Goal: Task Accomplishment & Management: Manage account settings

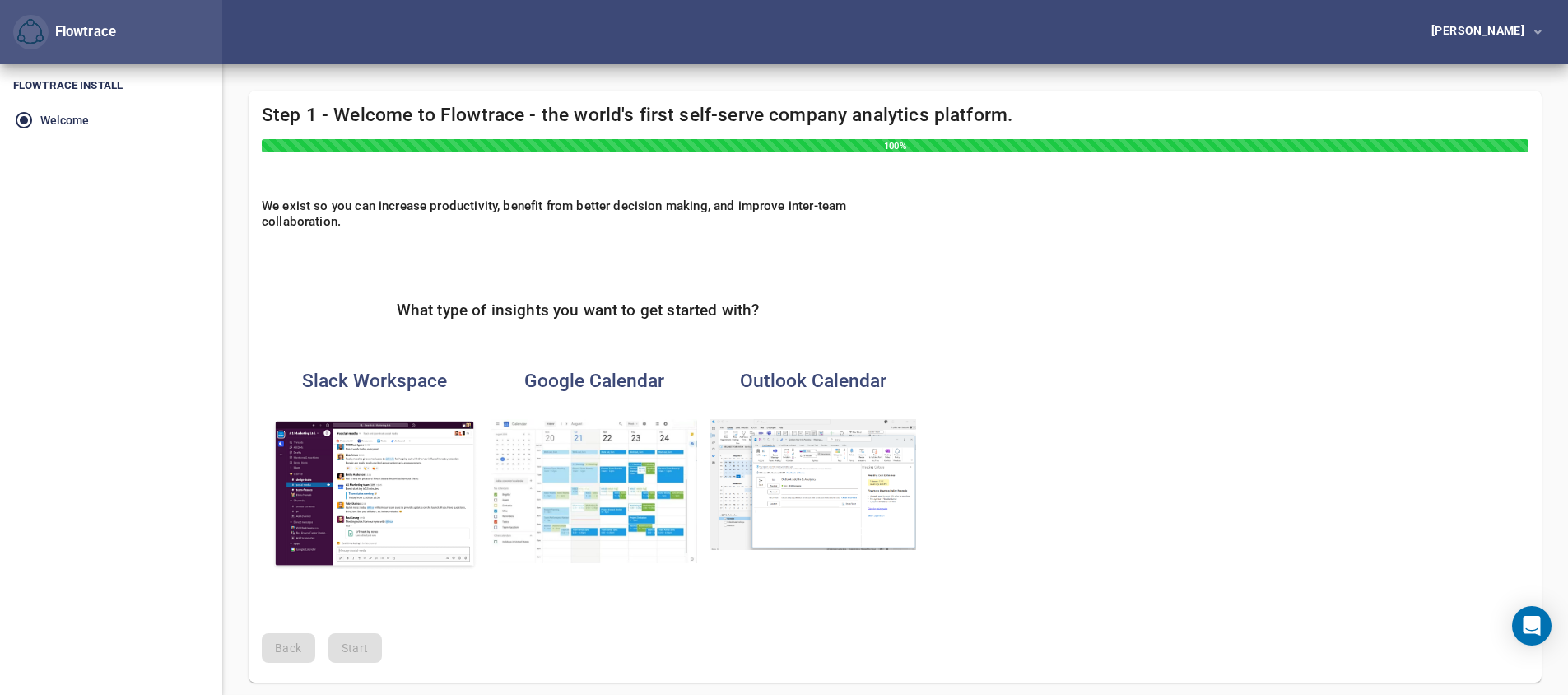
click at [586, 484] on img "button" at bounding box center [594, 491] width 206 height 144
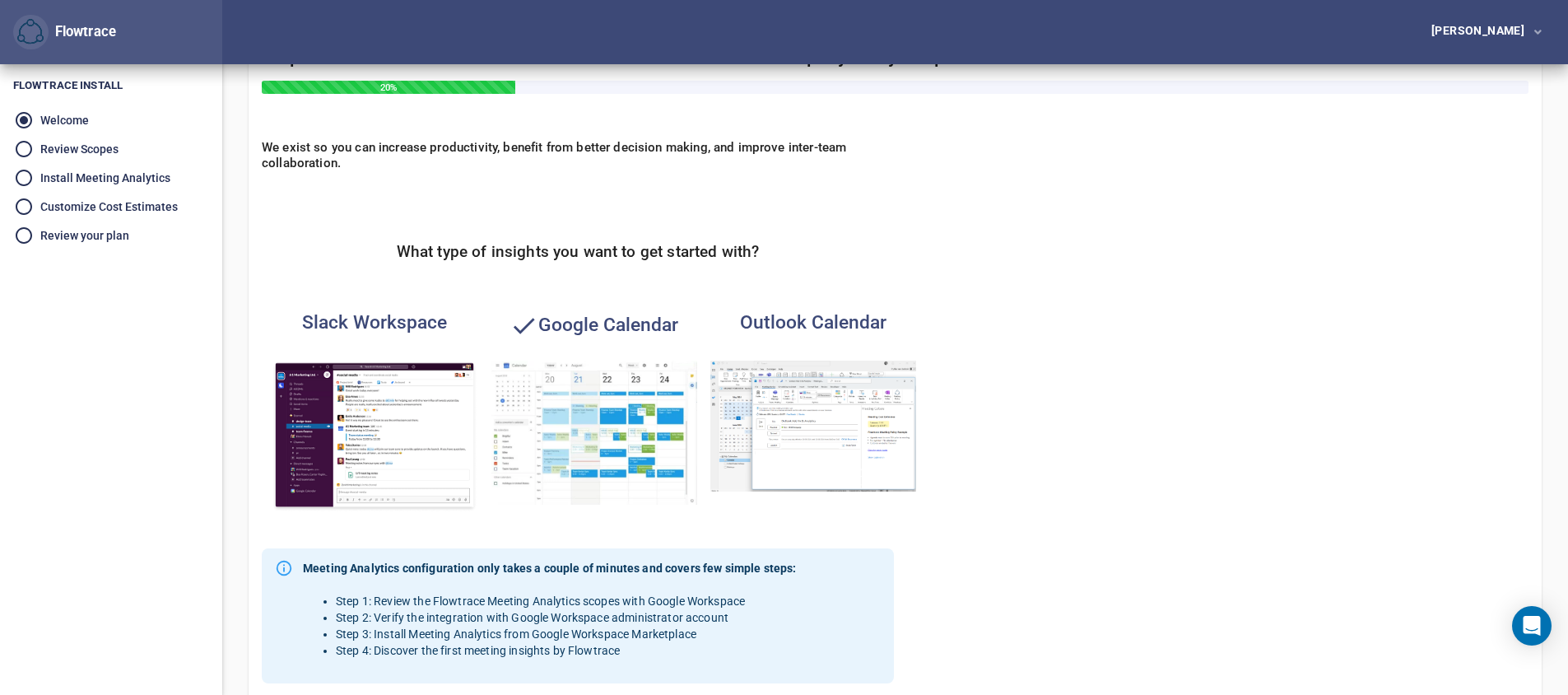
scroll to position [345, 0]
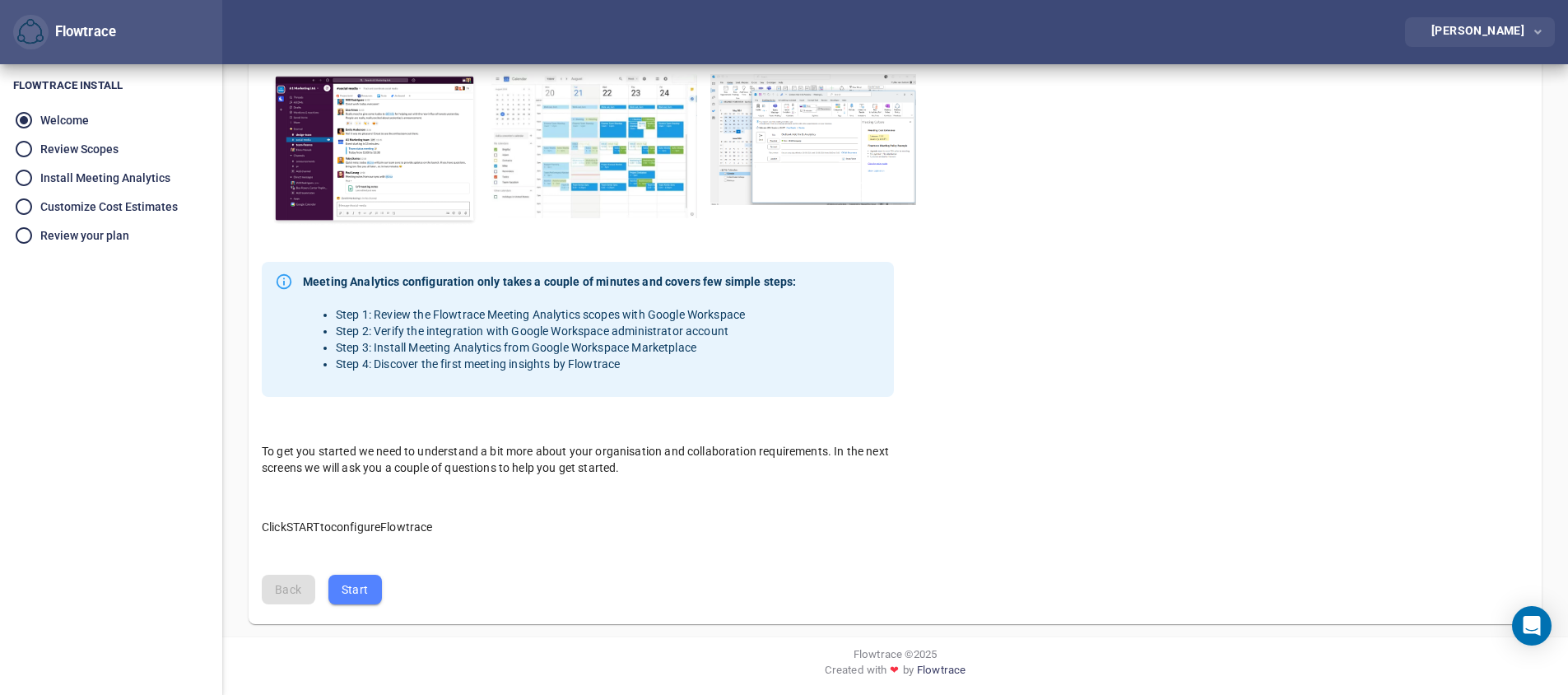
click at [1531, 27] on span "button" at bounding box center [1536, 33] width 10 height 21
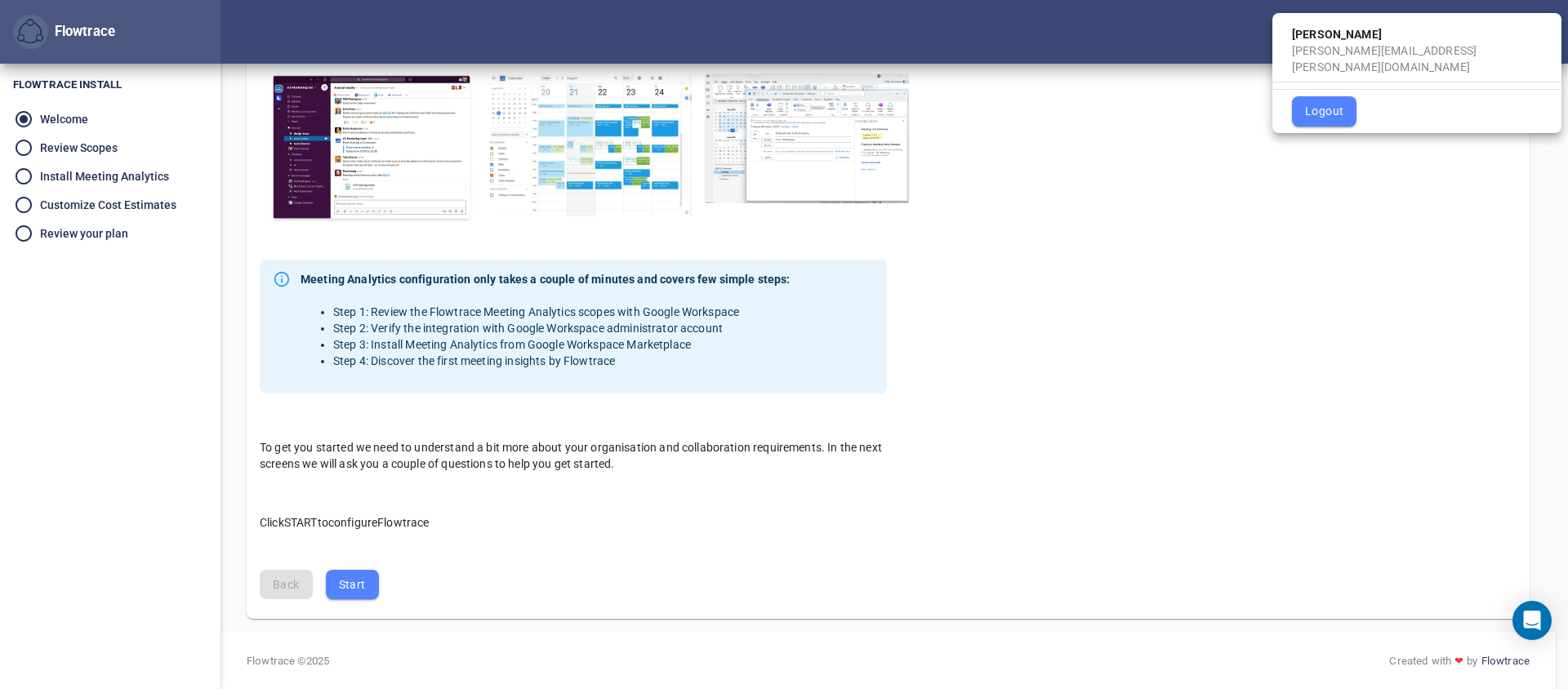
click at [1389, 226] on div at bounding box center [784, 344] width 1568 height 689
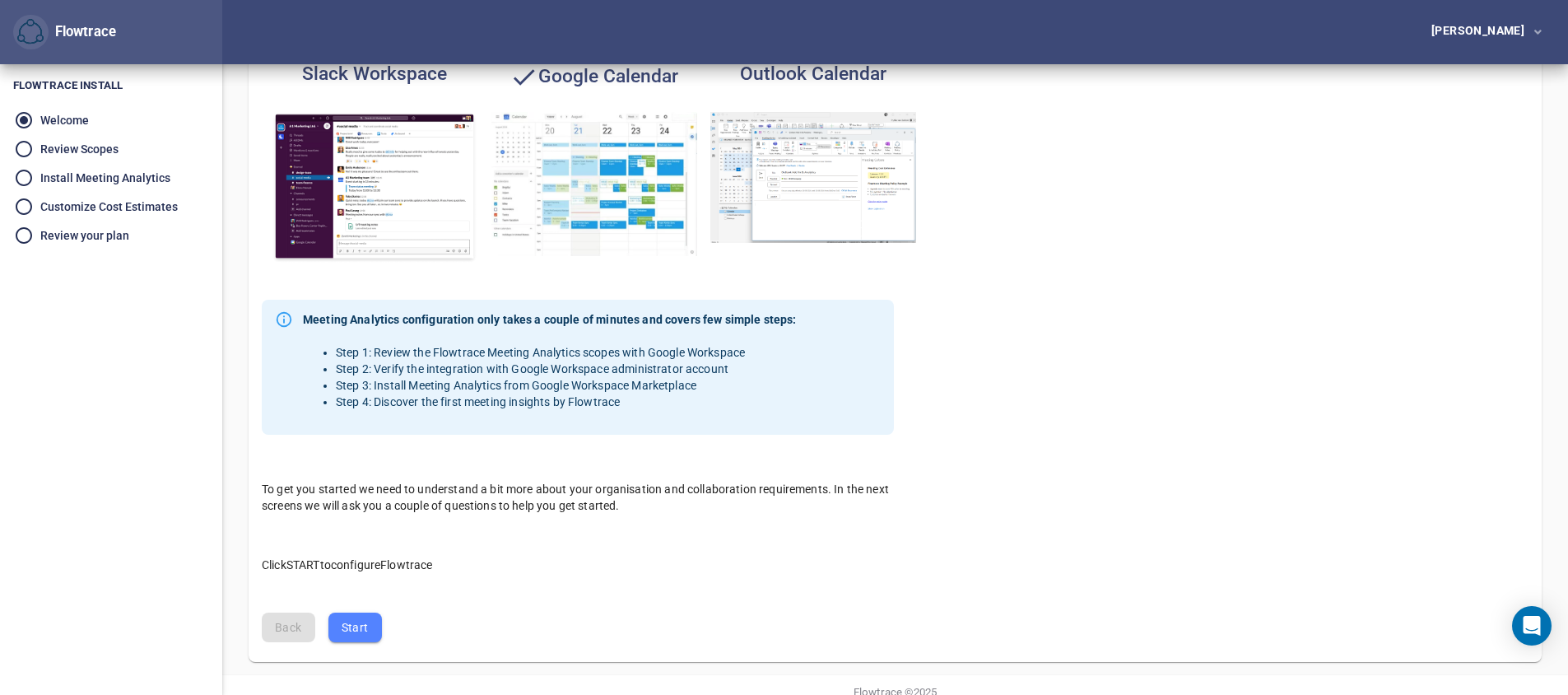
scroll to position [345, 0]
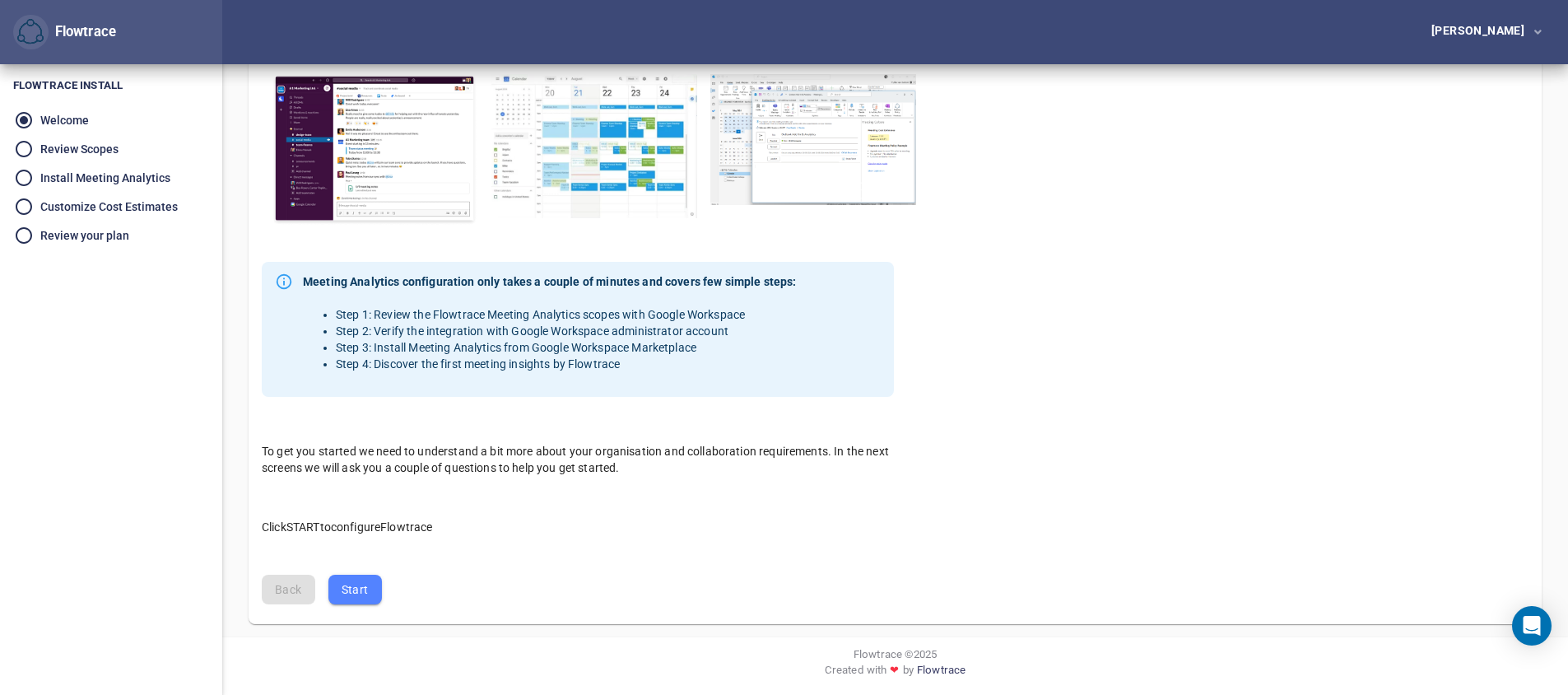
click at [350, 596] on span "Start" at bounding box center [354, 590] width 27 height 21
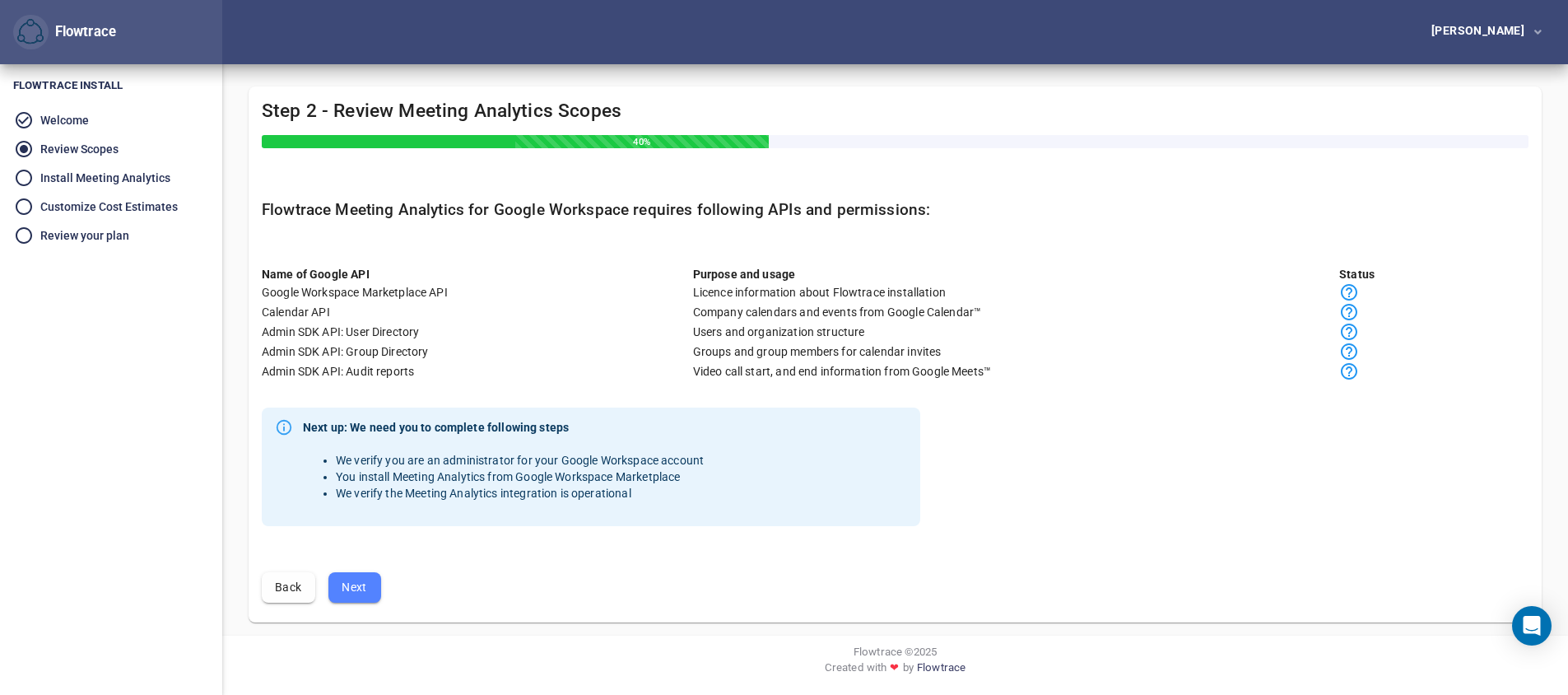
scroll to position [0, 0]
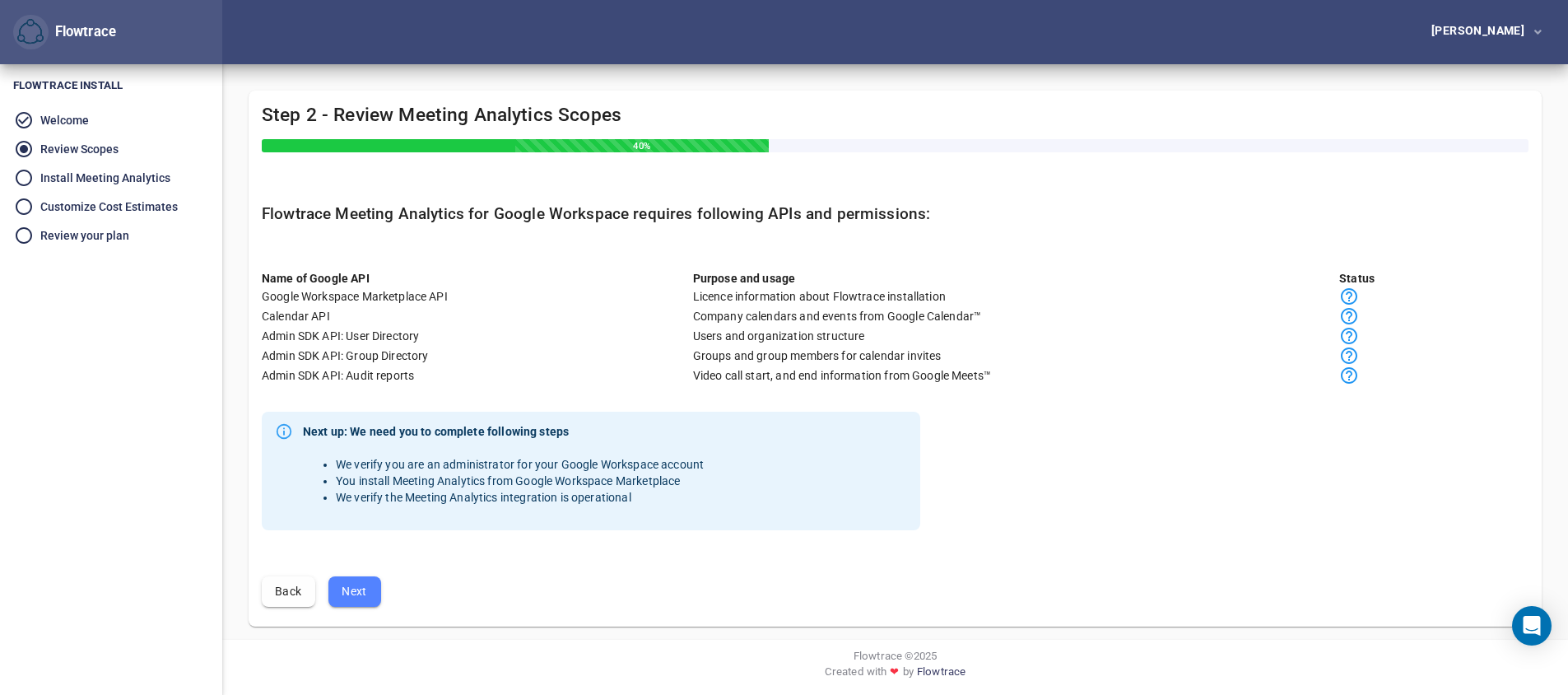
click at [362, 596] on span "Next" at bounding box center [354, 592] width 26 height 21
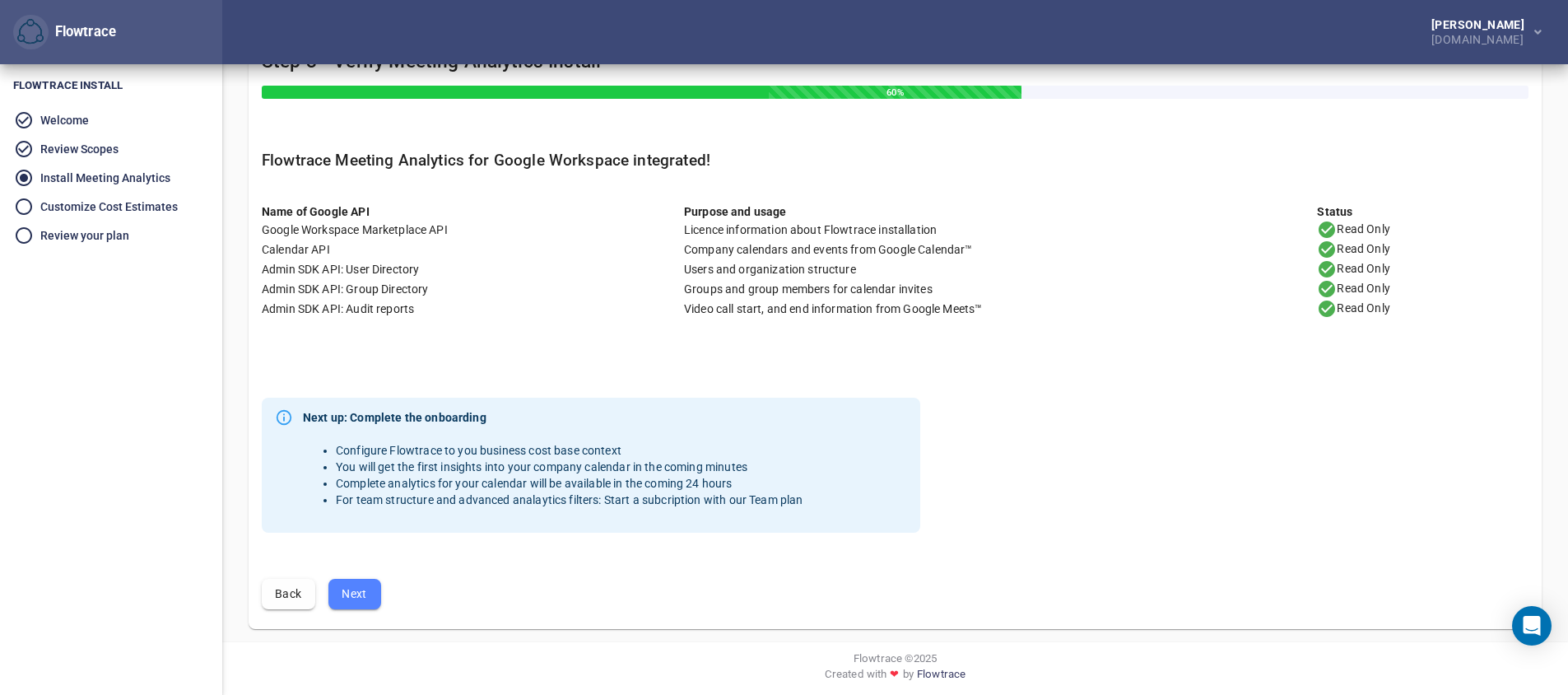
scroll to position [59, 0]
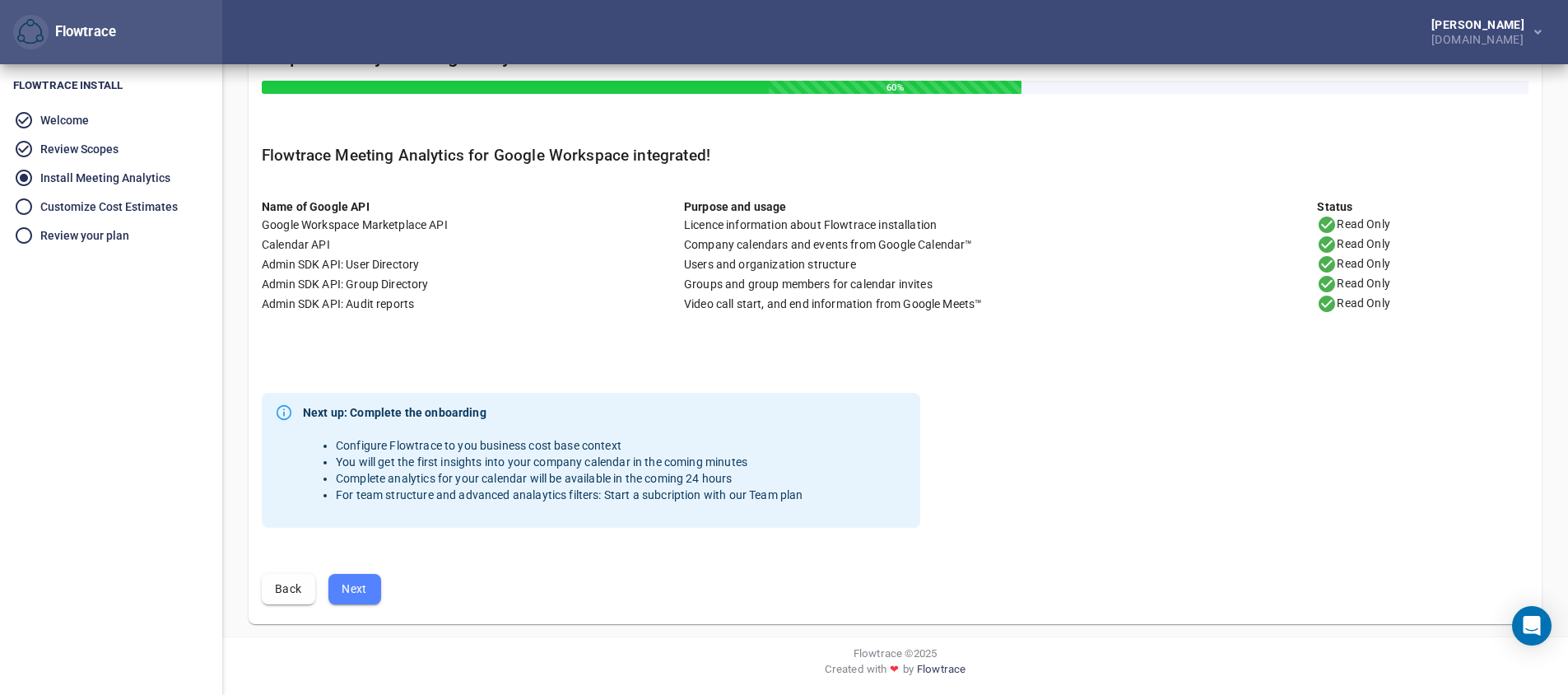
click at [363, 590] on span "Next" at bounding box center [354, 590] width 26 height 21
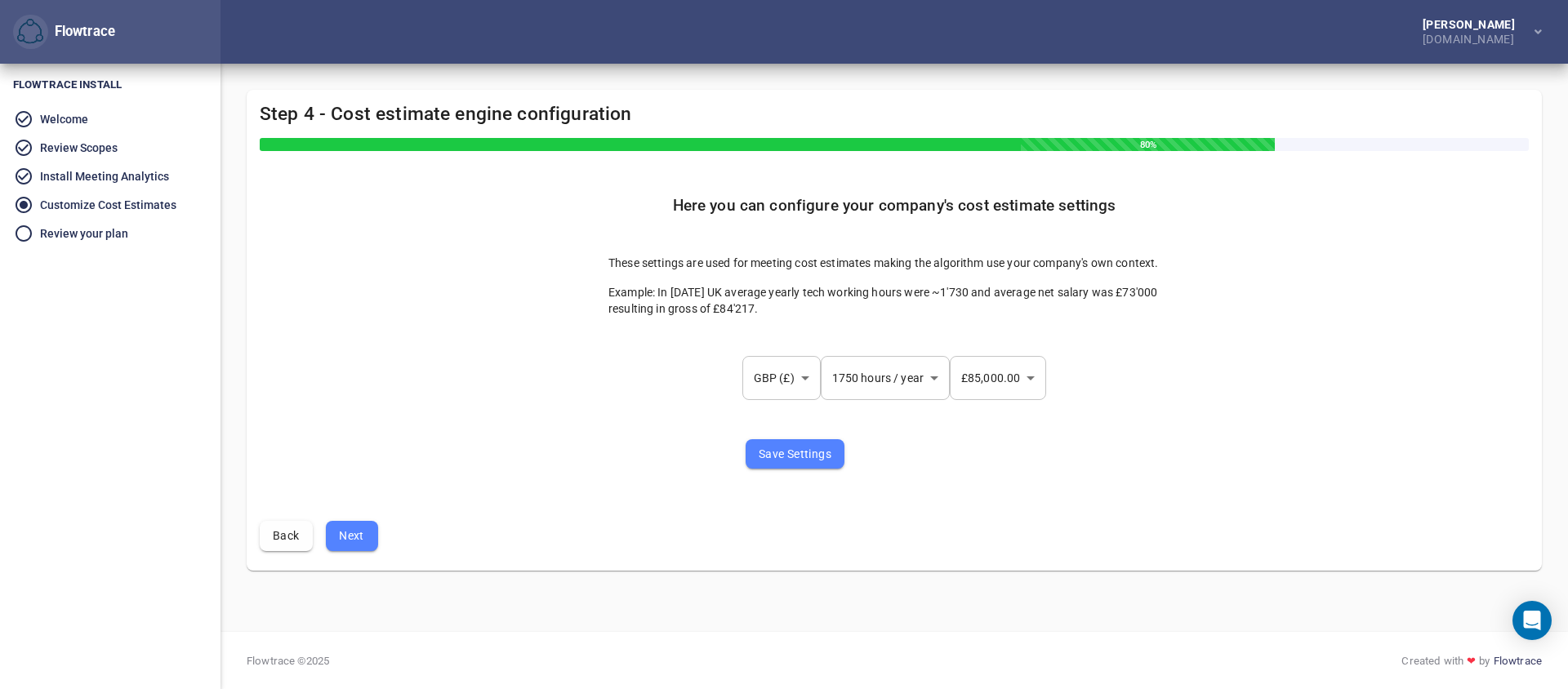
click at [287, 542] on span "Back" at bounding box center [285, 536] width 27 height 21
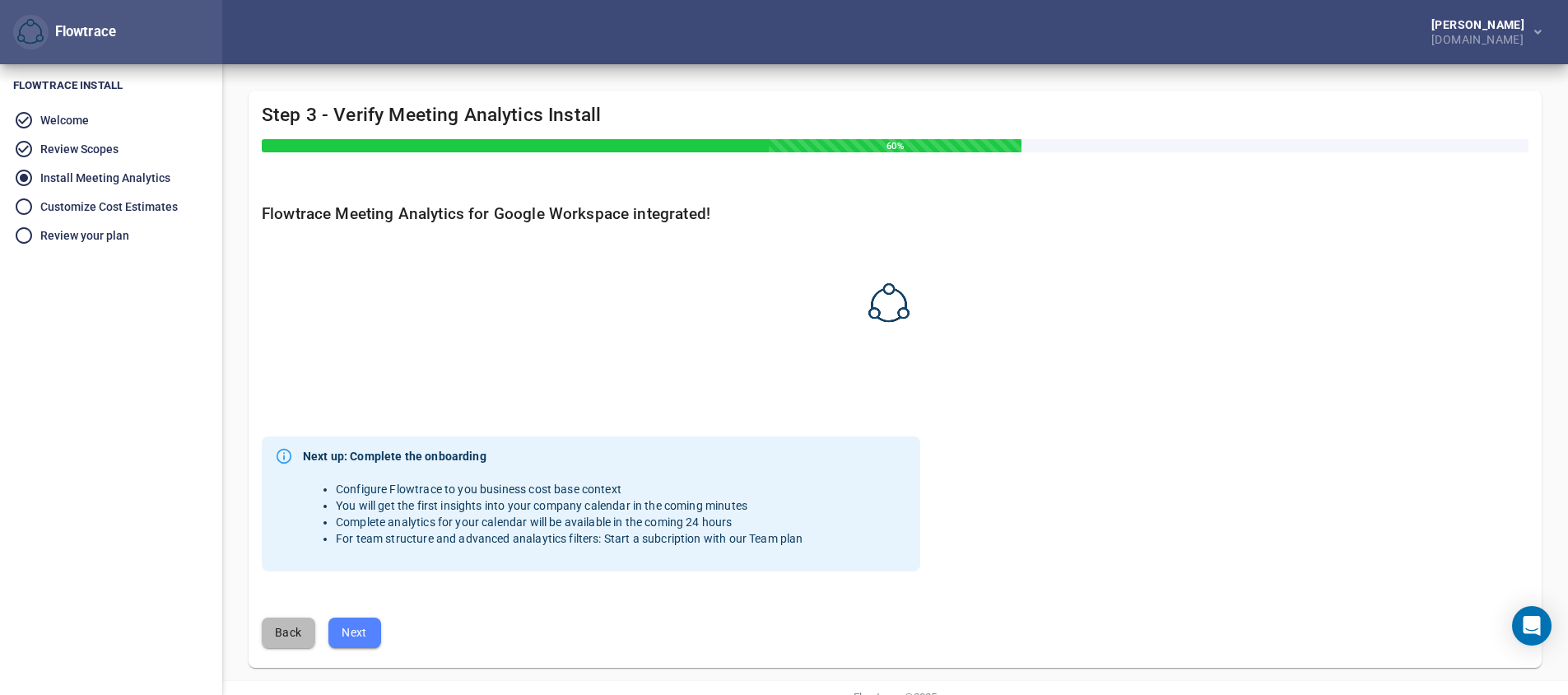
click at [282, 630] on span "Back" at bounding box center [288, 633] width 27 height 21
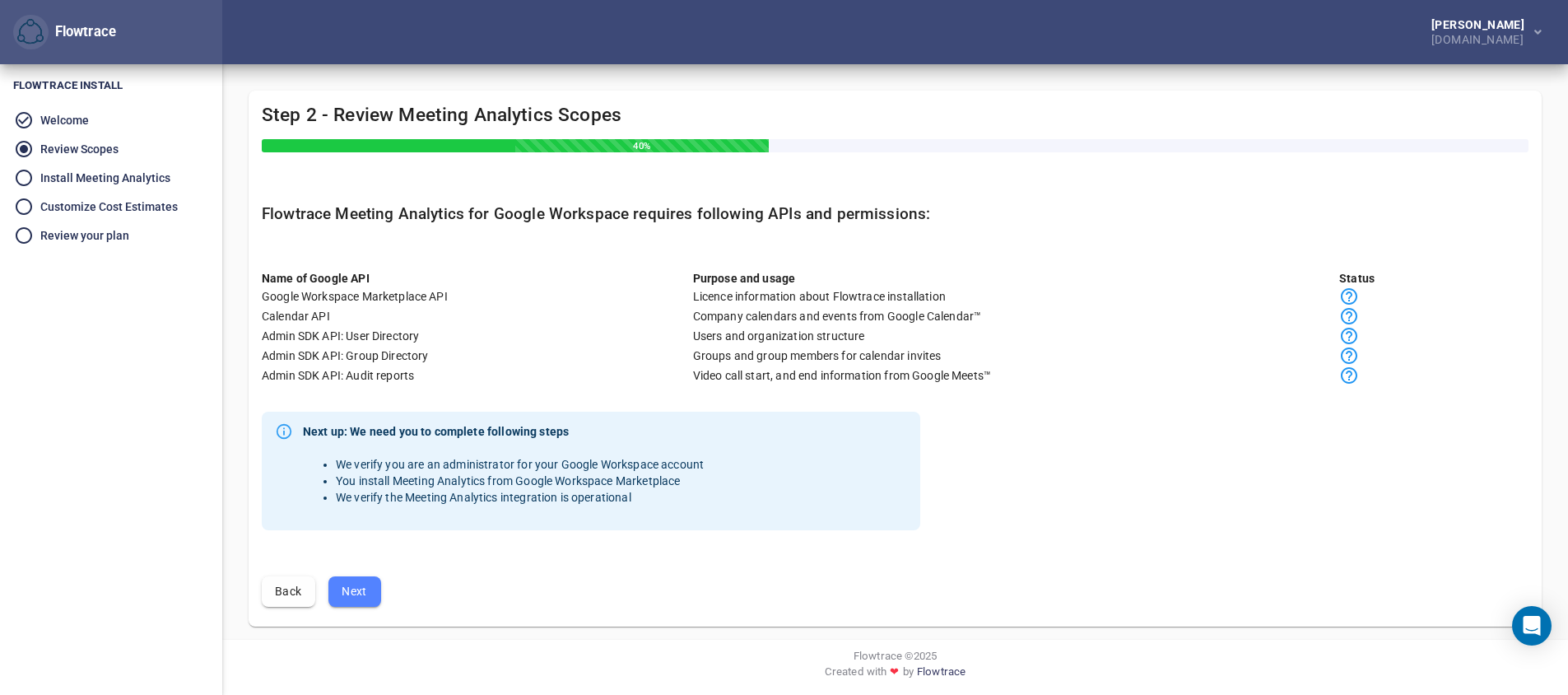
click at [290, 586] on span "Back" at bounding box center [288, 592] width 27 height 21
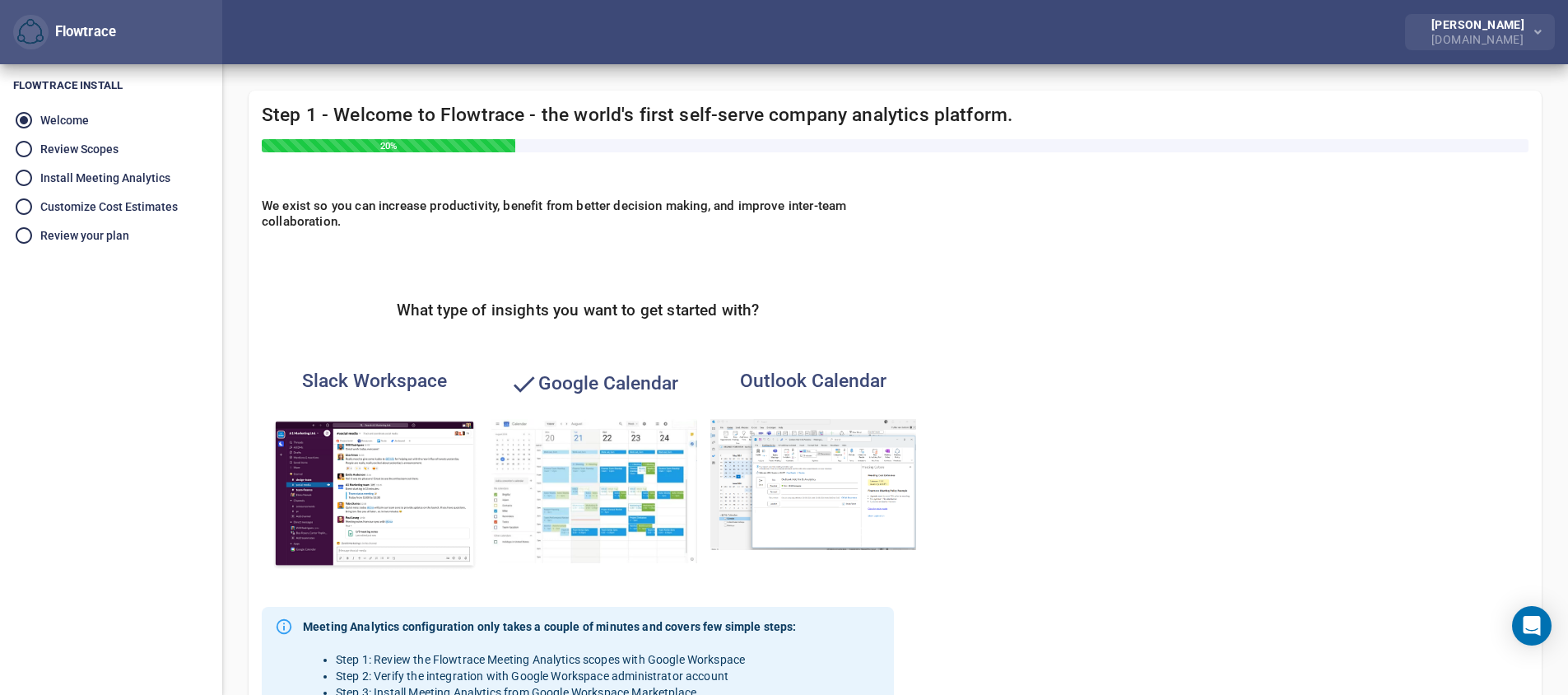
click at [1457, 38] on div "[DOMAIN_NAME]" at bounding box center [1481, 37] width 99 height 15
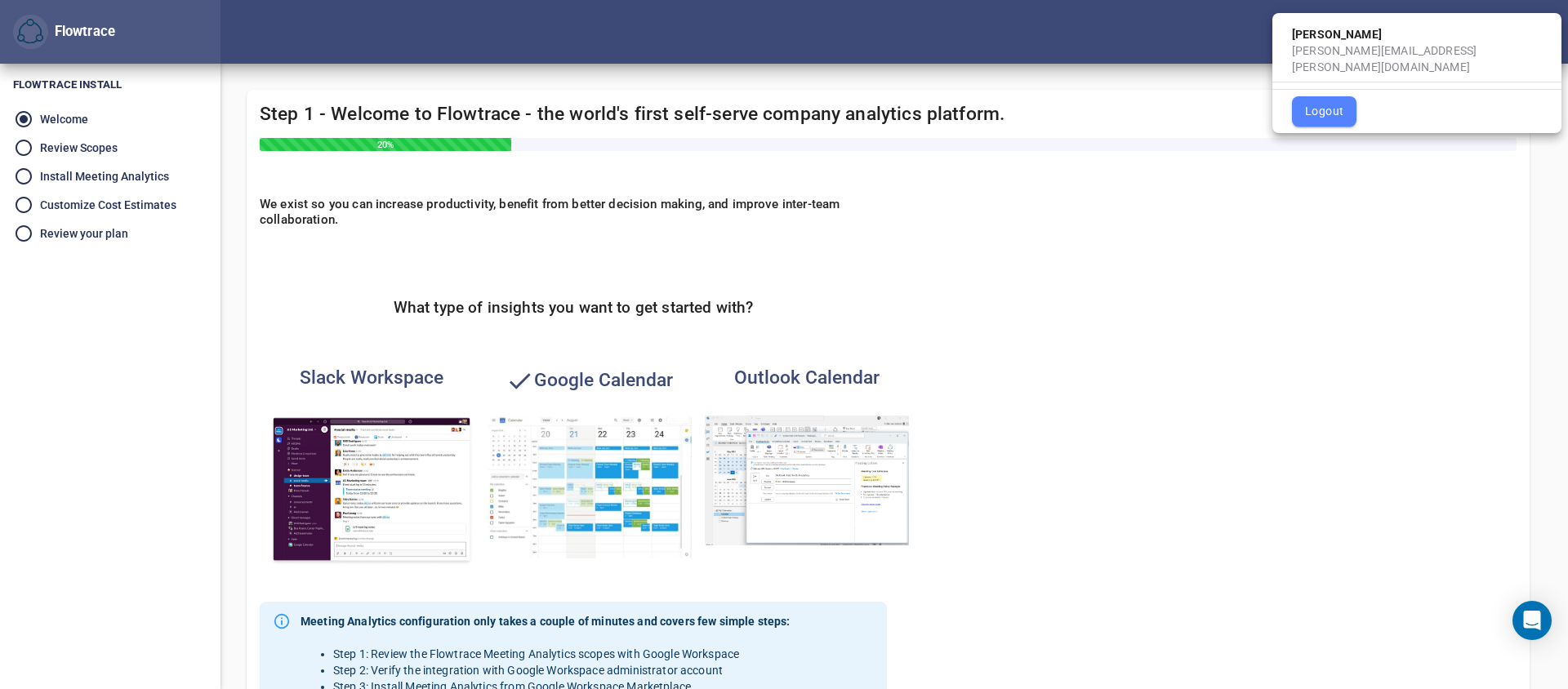
click at [1004, 193] on div at bounding box center [784, 344] width 1568 height 689
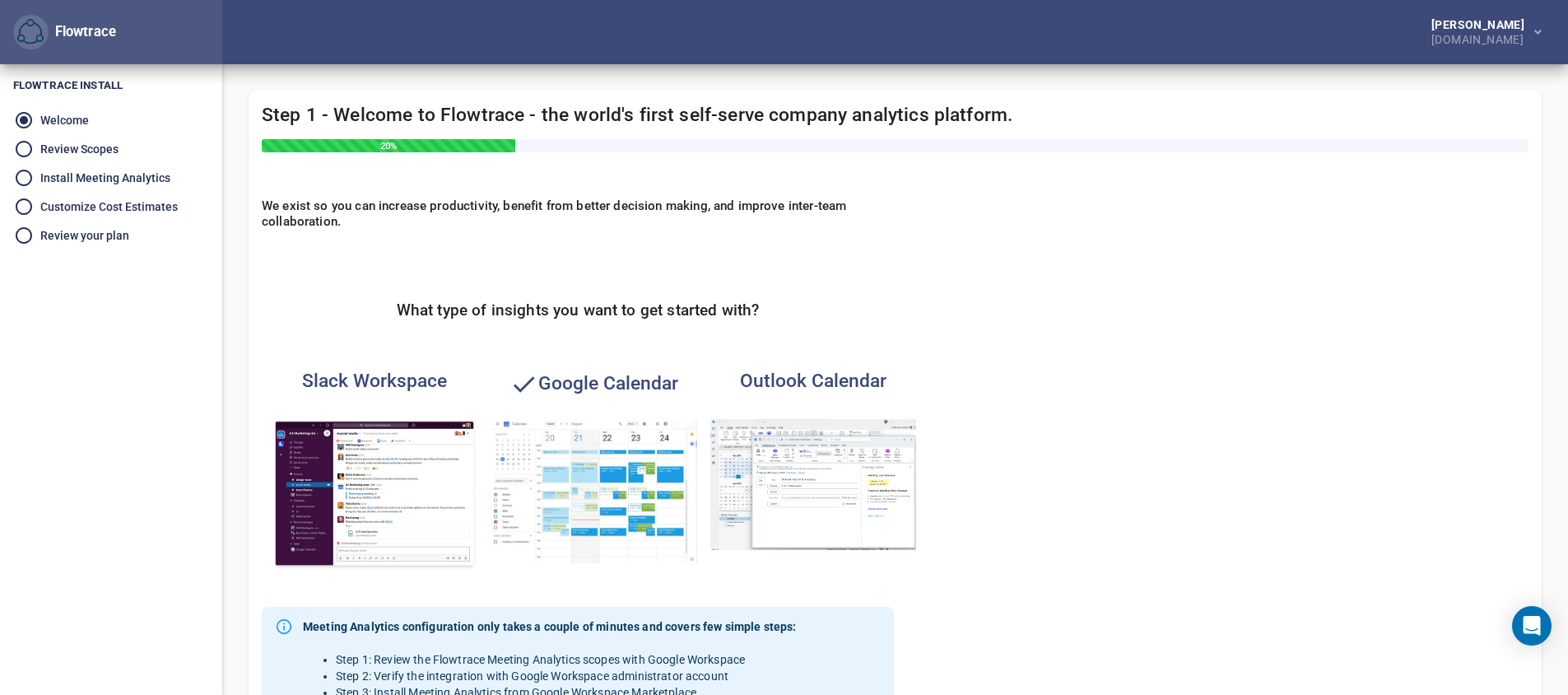
click at [42, 39] on img "button" at bounding box center [30, 32] width 26 height 26
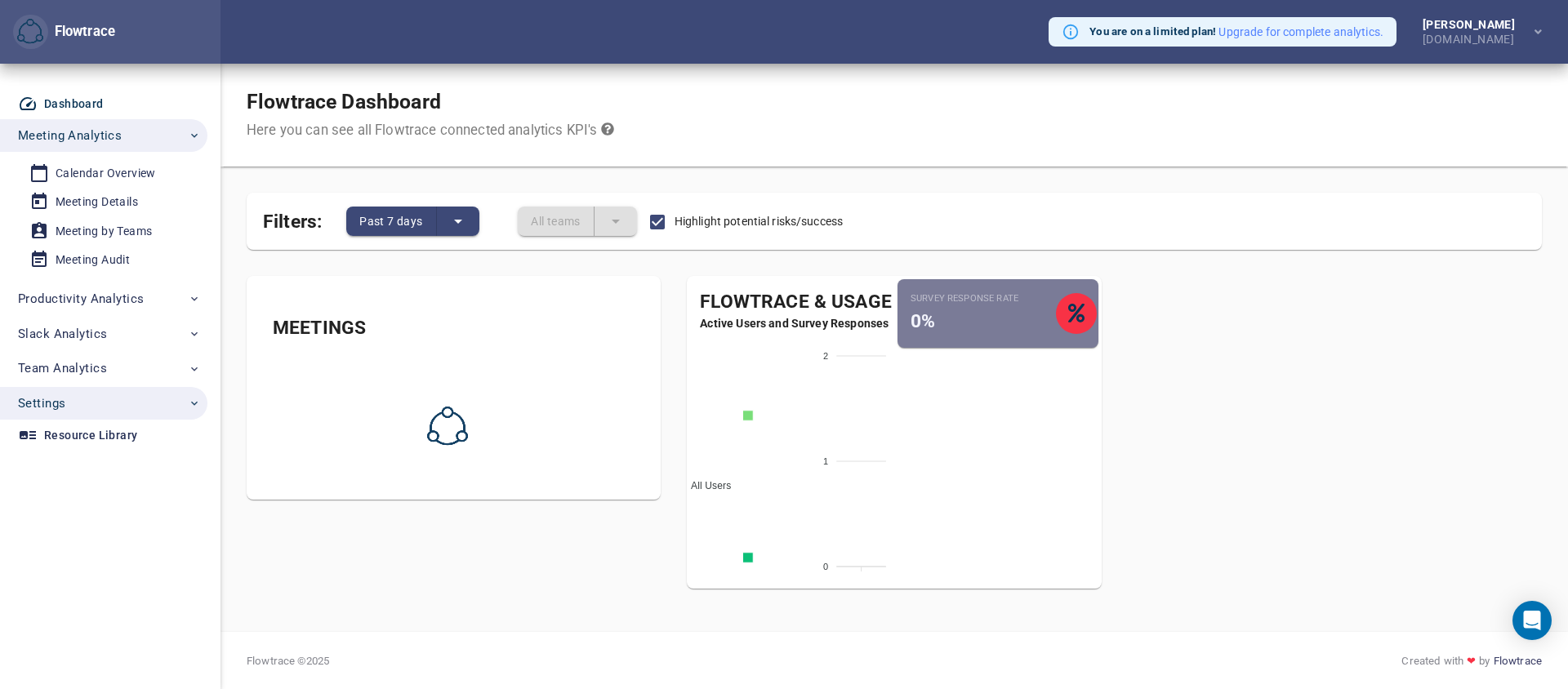
click at [92, 399] on span "Settings" at bounding box center [109, 403] width 183 height 21
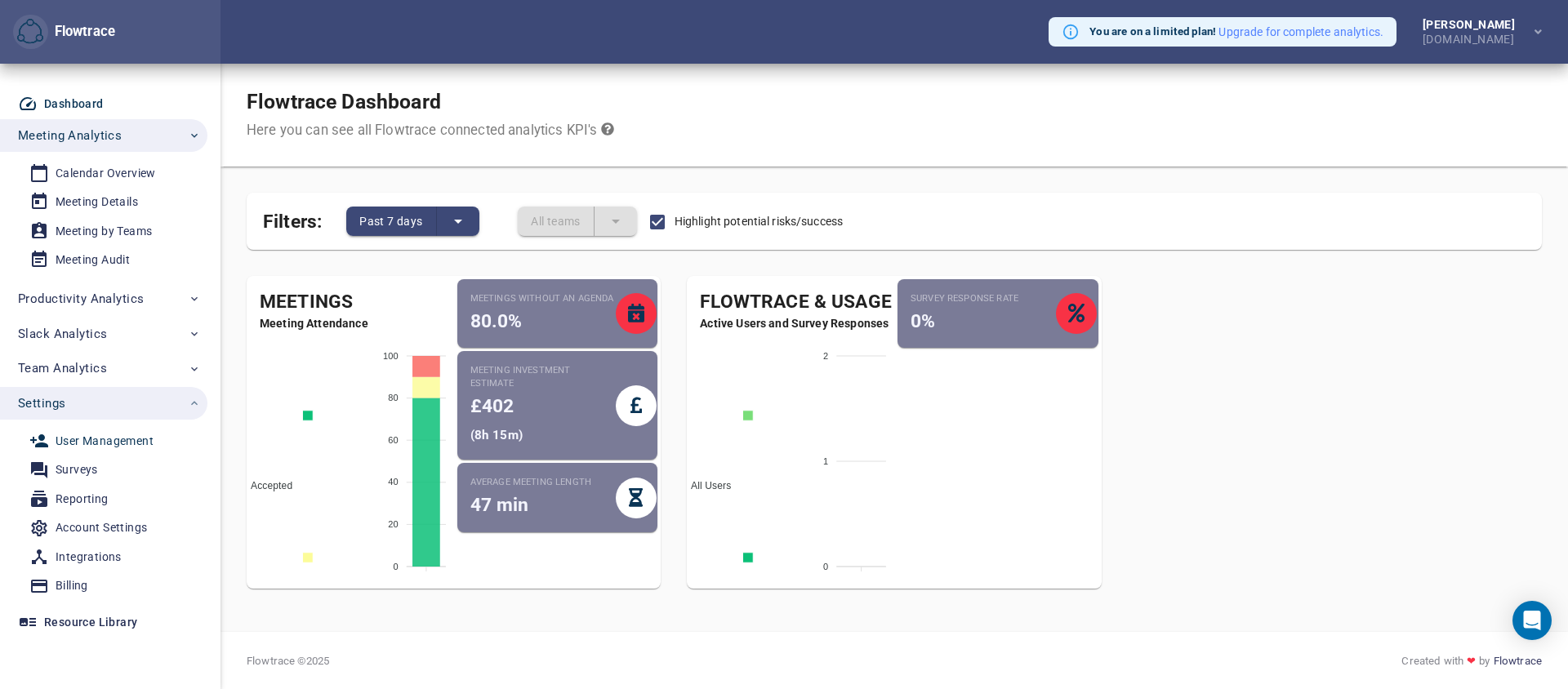
click at [117, 440] on div "User Management" at bounding box center [105, 441] width 98 height 21
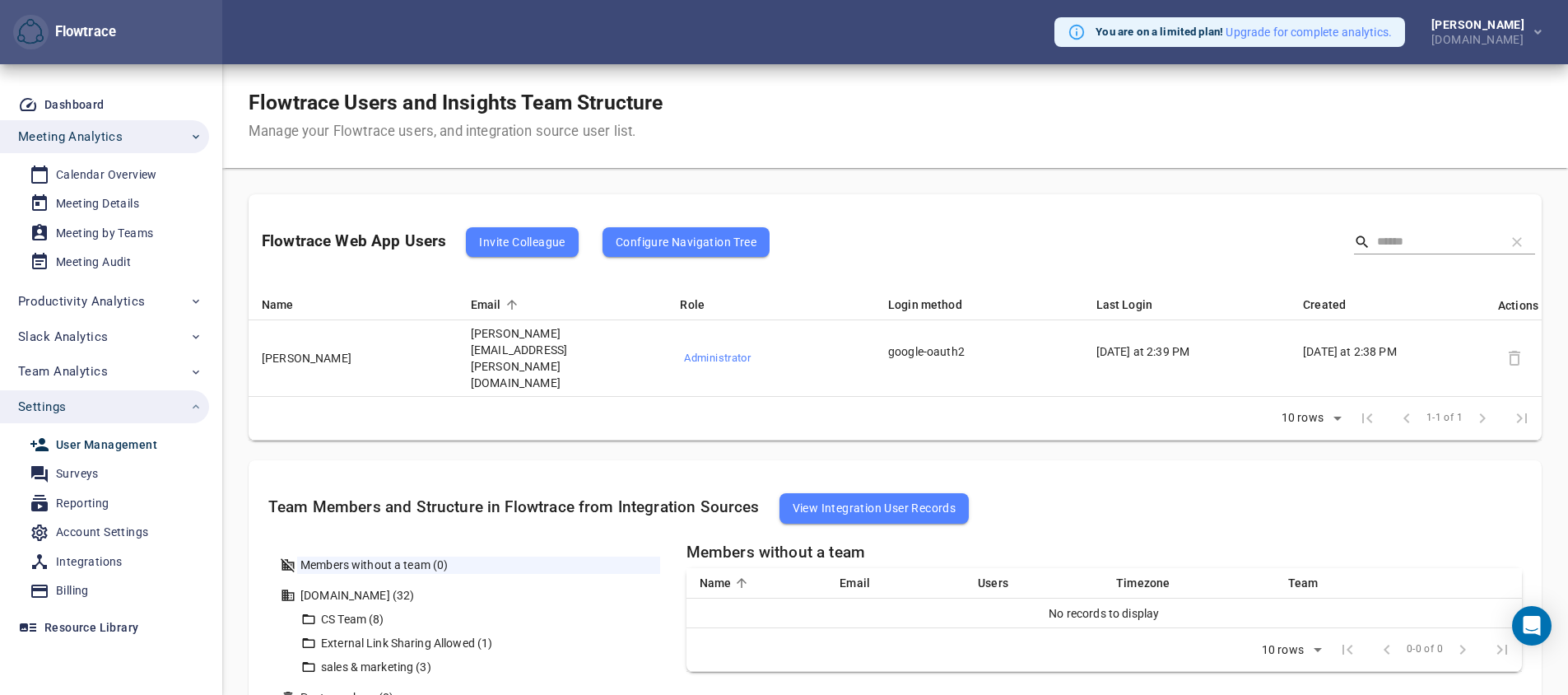
click at [530, 242] on span "Invite Colleague" at bounding box center [522, 242] width 86 height 20
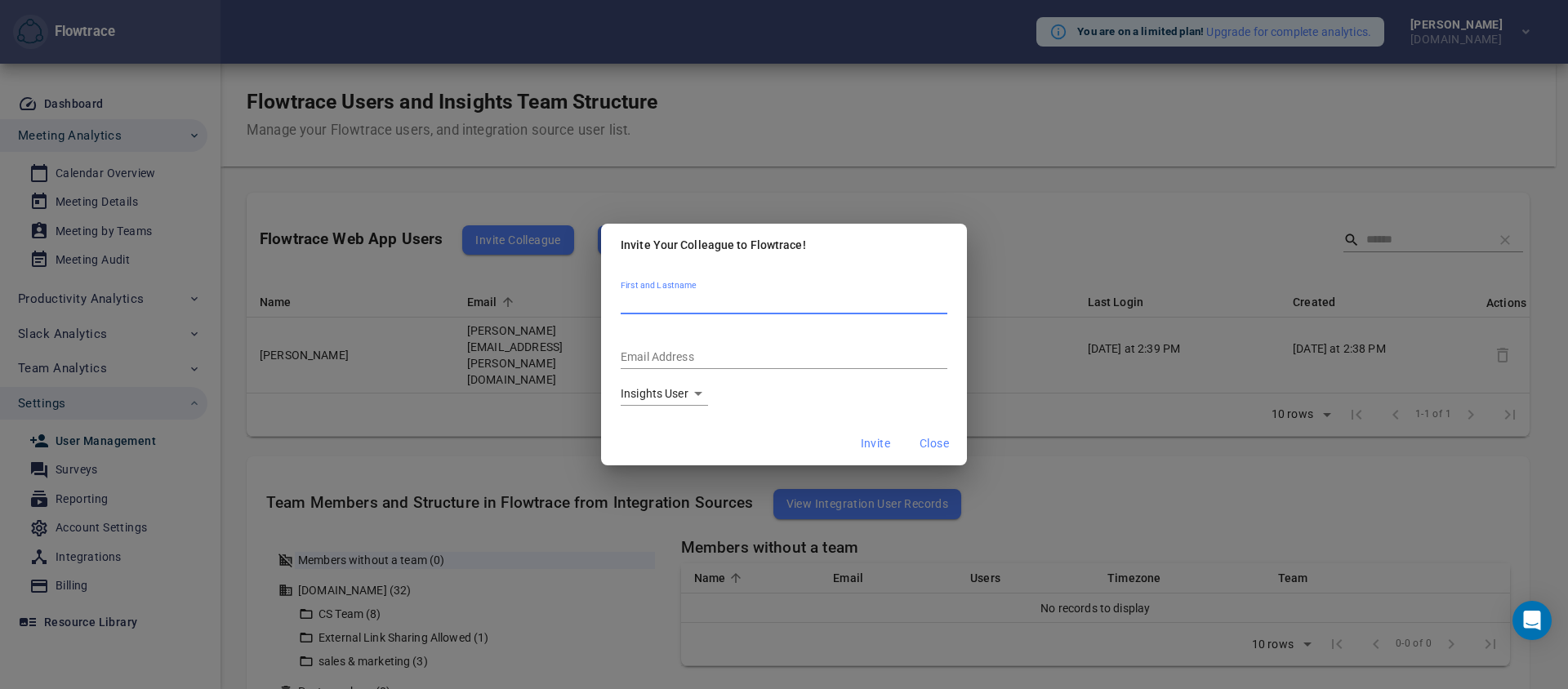
paste input "**********"
type input "**********"
click at [706, 356] on input "Email Address" at bounding box center [783, 358] width 326 height 22
paste input "**********"
type input "**********"
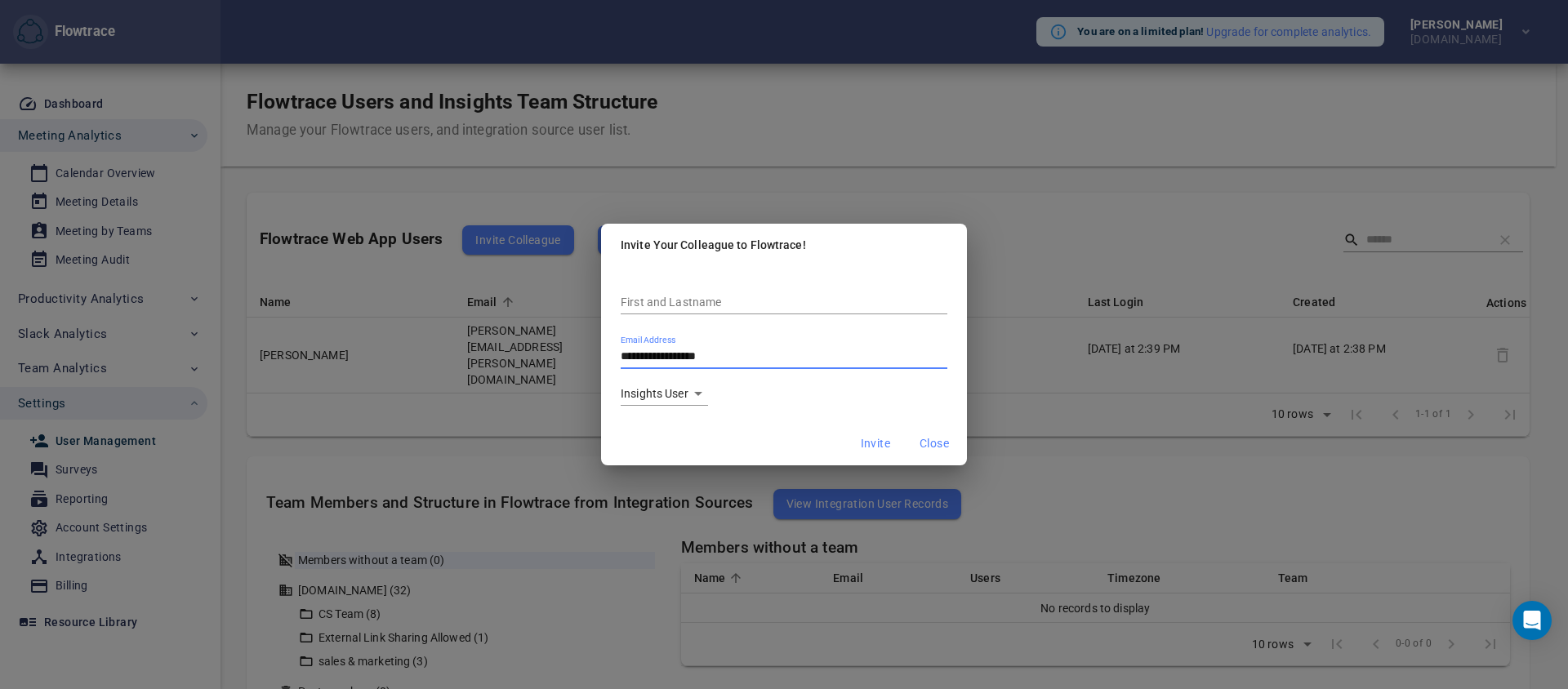
click at [693, 300] on input "First and Lastname" at bounding box center [783, 303] width 326 height 22
type input "*********"
click at [703, 397] on body "Flowtrace You are on a limited plan! Upgrade for complete analytics. Eric Hudon…" at bounding box center [784, 344] width 1568 height 689
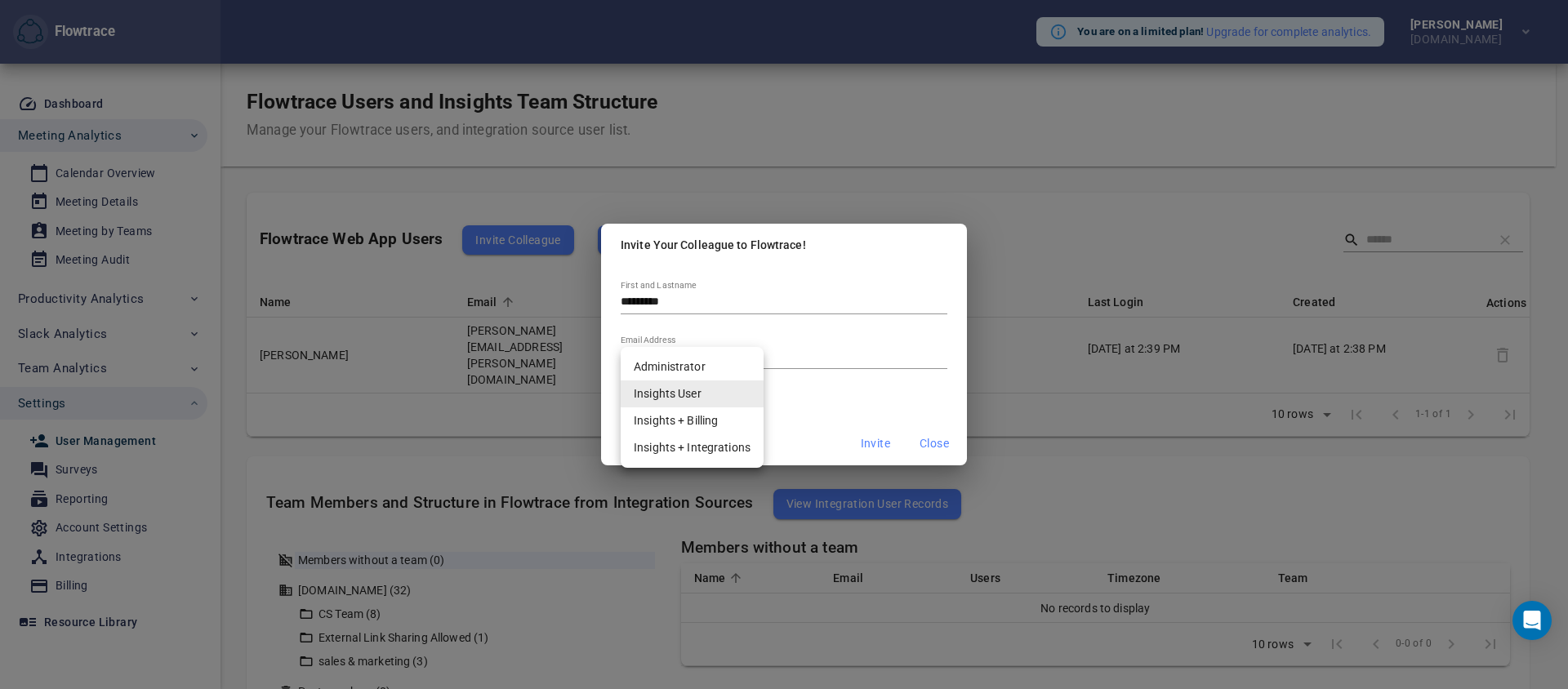
click at [709, 368] on li "Administrator" at bounding box center [691, 367] width 143 height 27
type input "**********"
click at [860, 442] on span "Invite" at bounding box center [875, 444] width 29 height 21
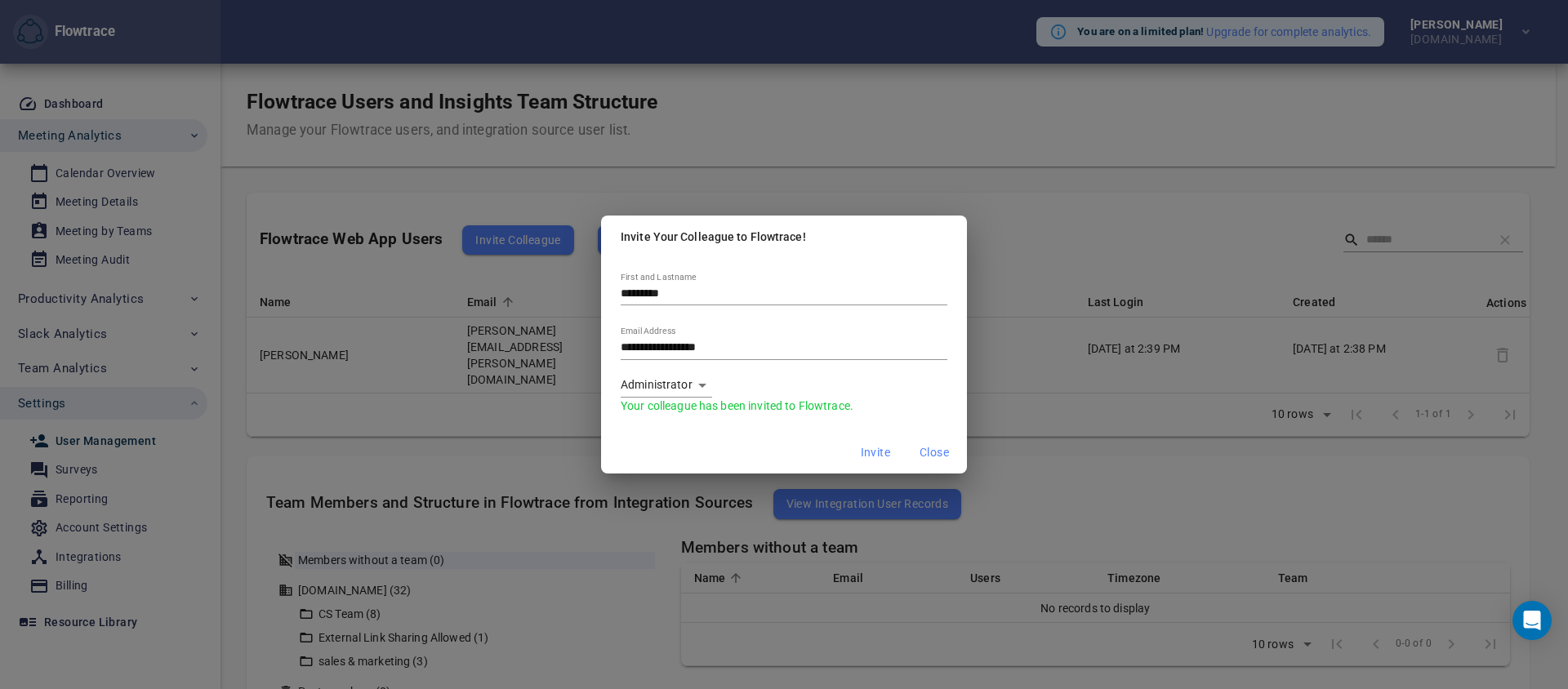
click at [934, 457] on span "Close" at bounding box center [934, 452] width 29 height 21
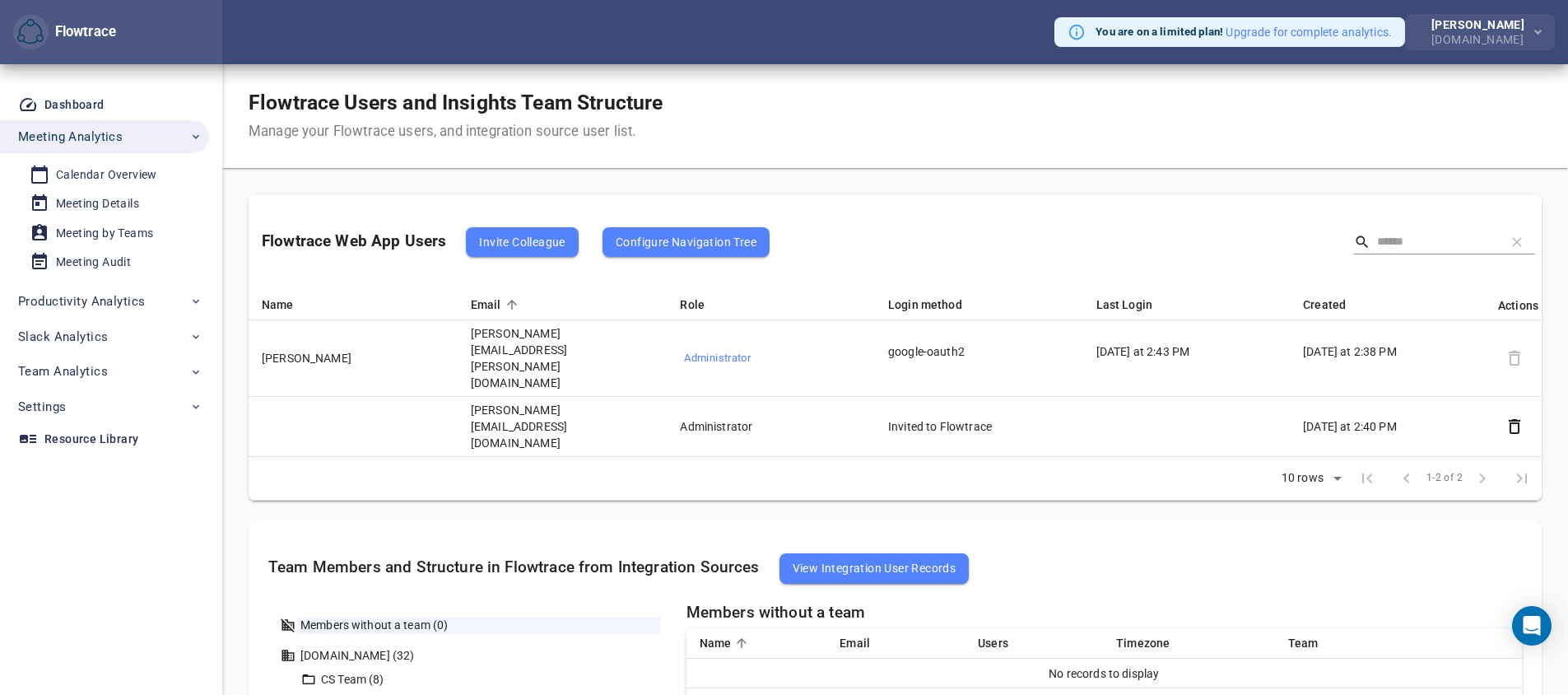
click at [1519, 27] on div "[PERSON_NAME]" at bounding box center [1481, 24] width 99 height 11
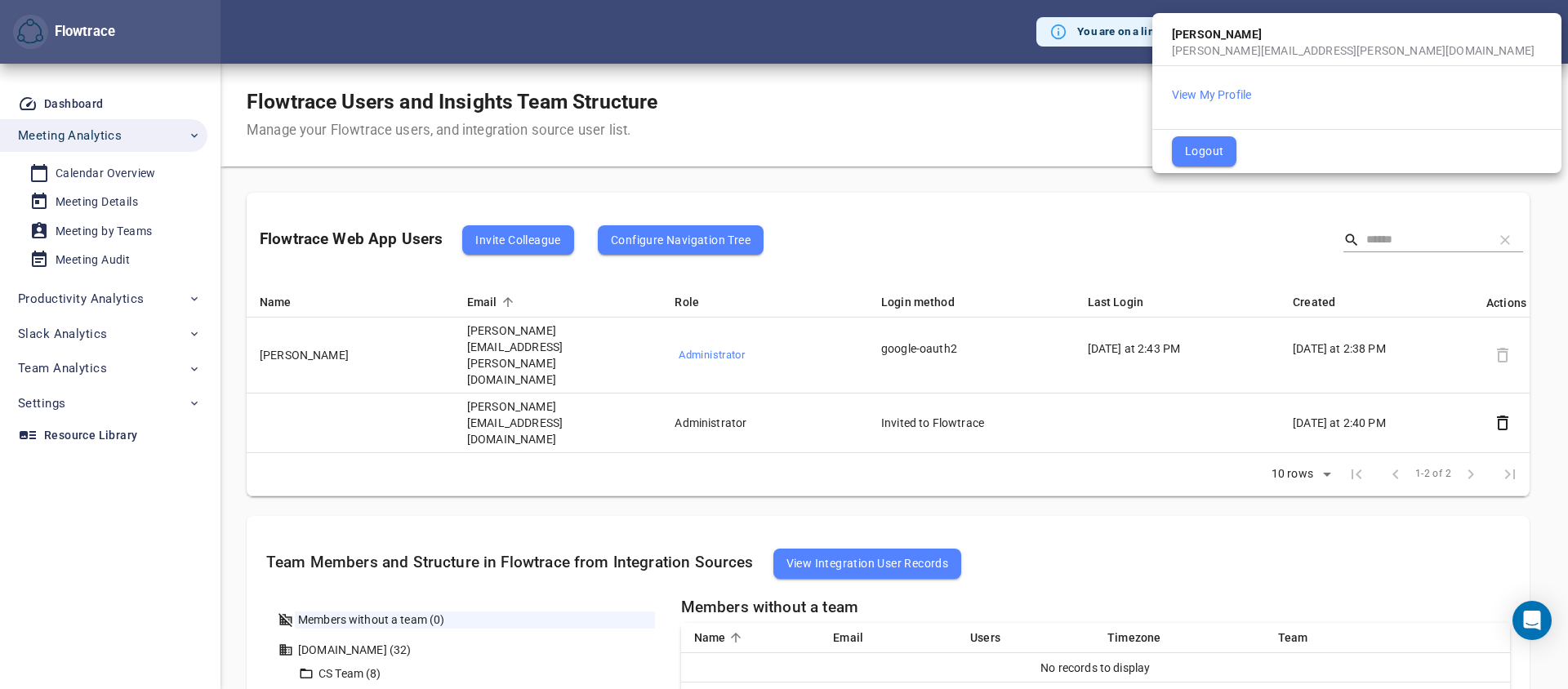
click at [1506, 27] on div "[PERSON_NAME]" at bounding box center [1356, 31] width 409 height 23
click at [863, 117] on div at bounding box center [784, 344] width 1568 height 689
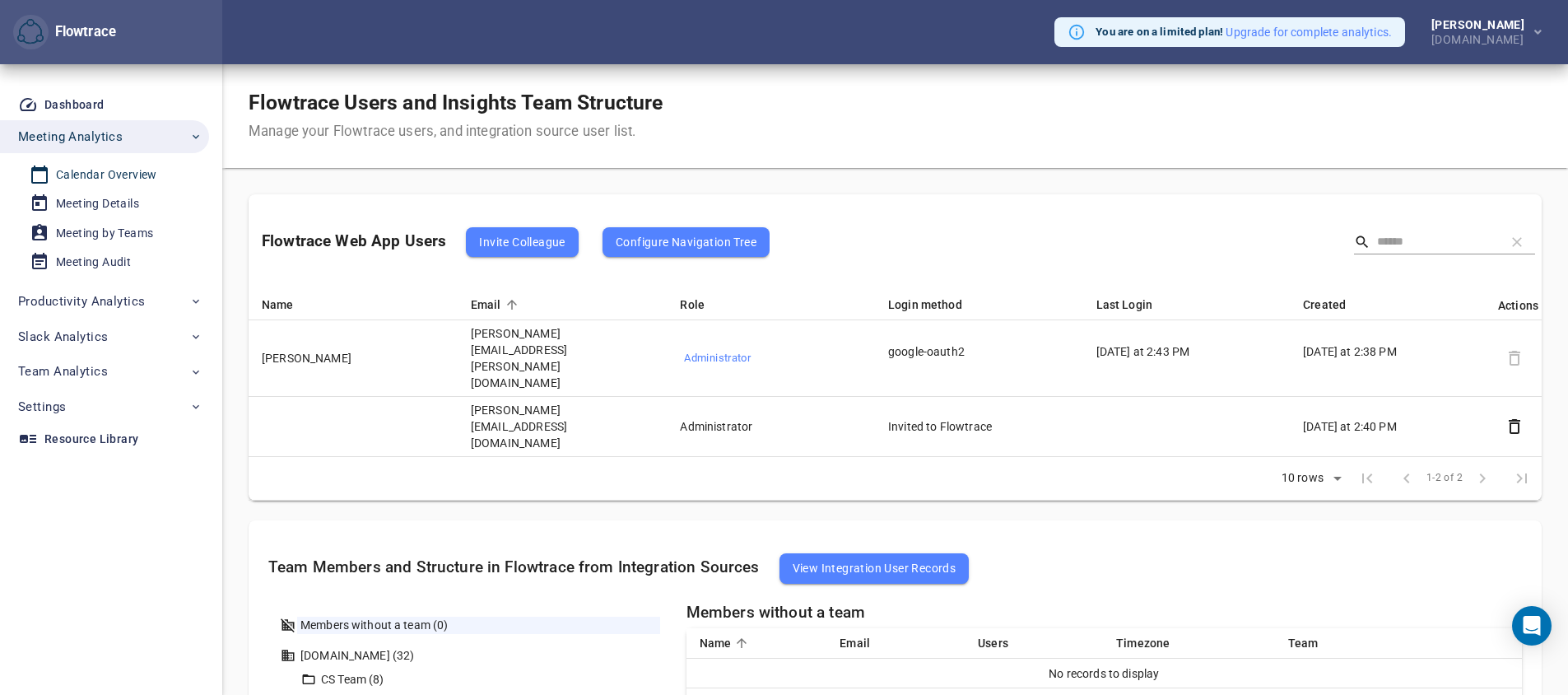
click at [107, 176] on div "Calendar Overview" at bounding box center [106, 175] width 101 height 21
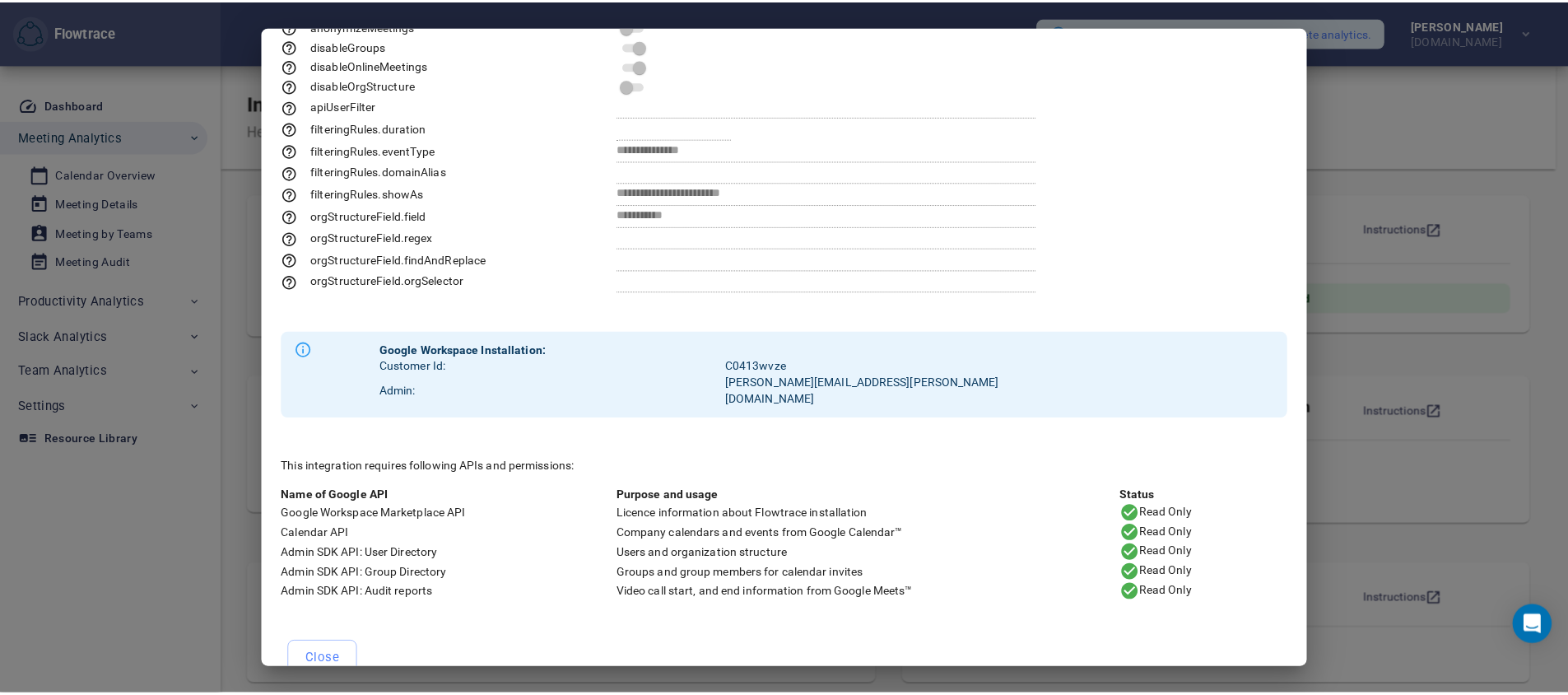
scroll to position [99, 0]
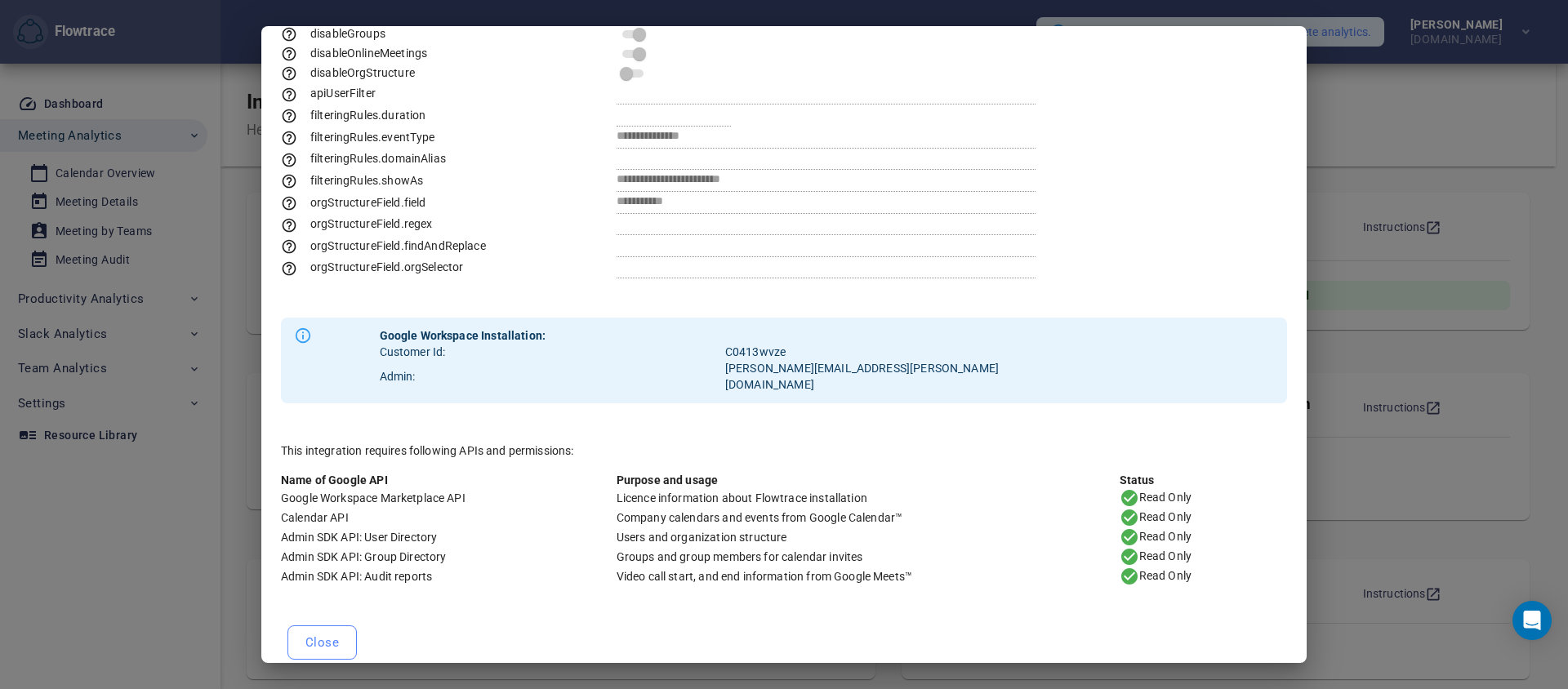
click at [322, 632] on span "Close" at bounding box center [321, 643] width 33 height 21
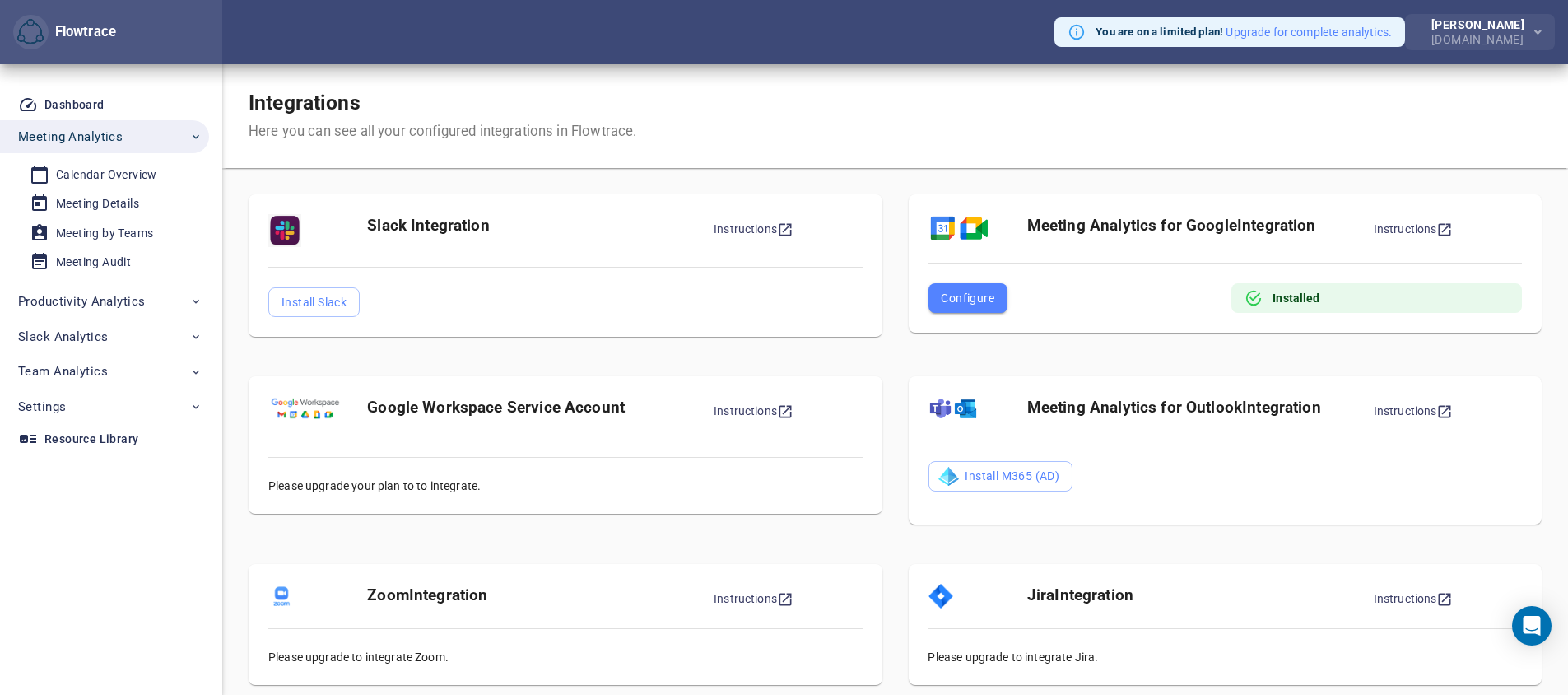
click at [1531, 29] on span "button" at bounding box center [1536, 33] width 10 height 21
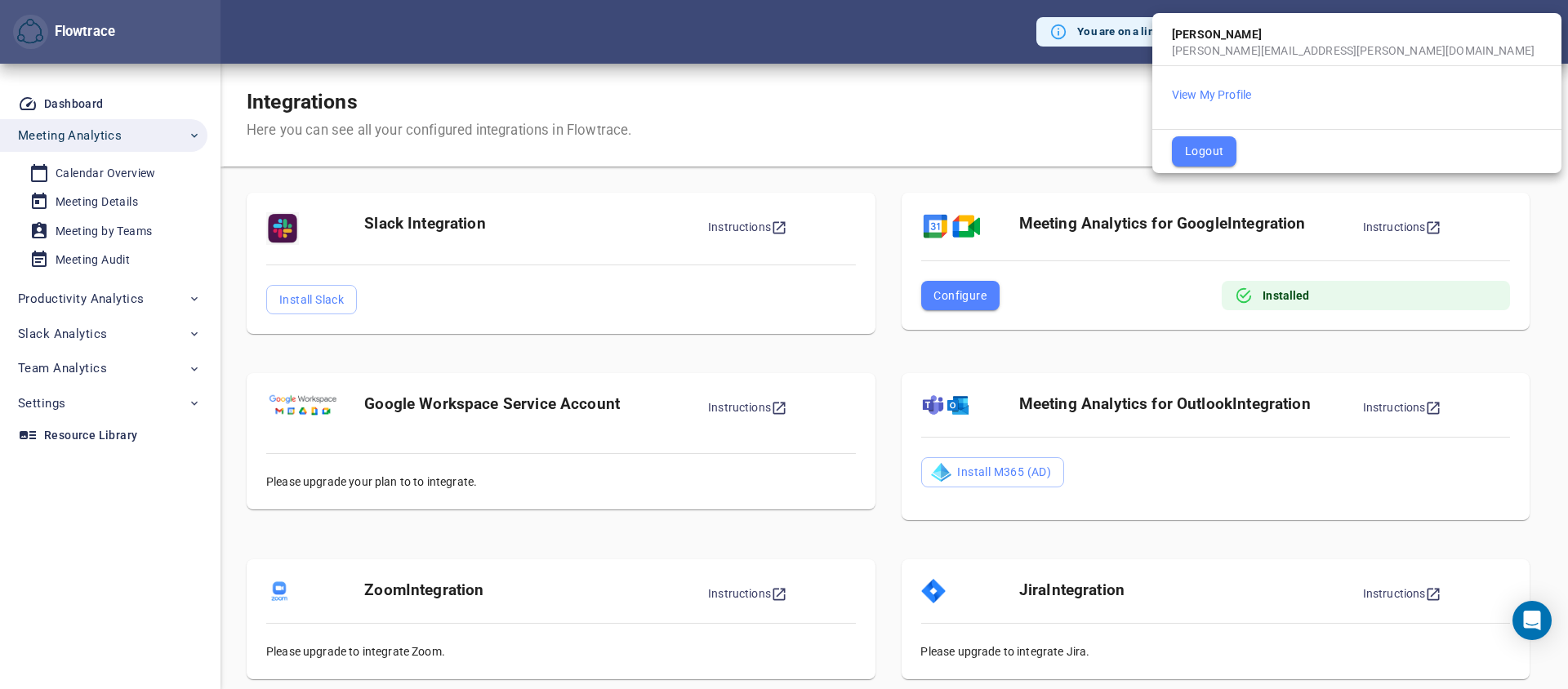
click at [48, 395] on div at bounding box center [784, 344] width 1568 height 689
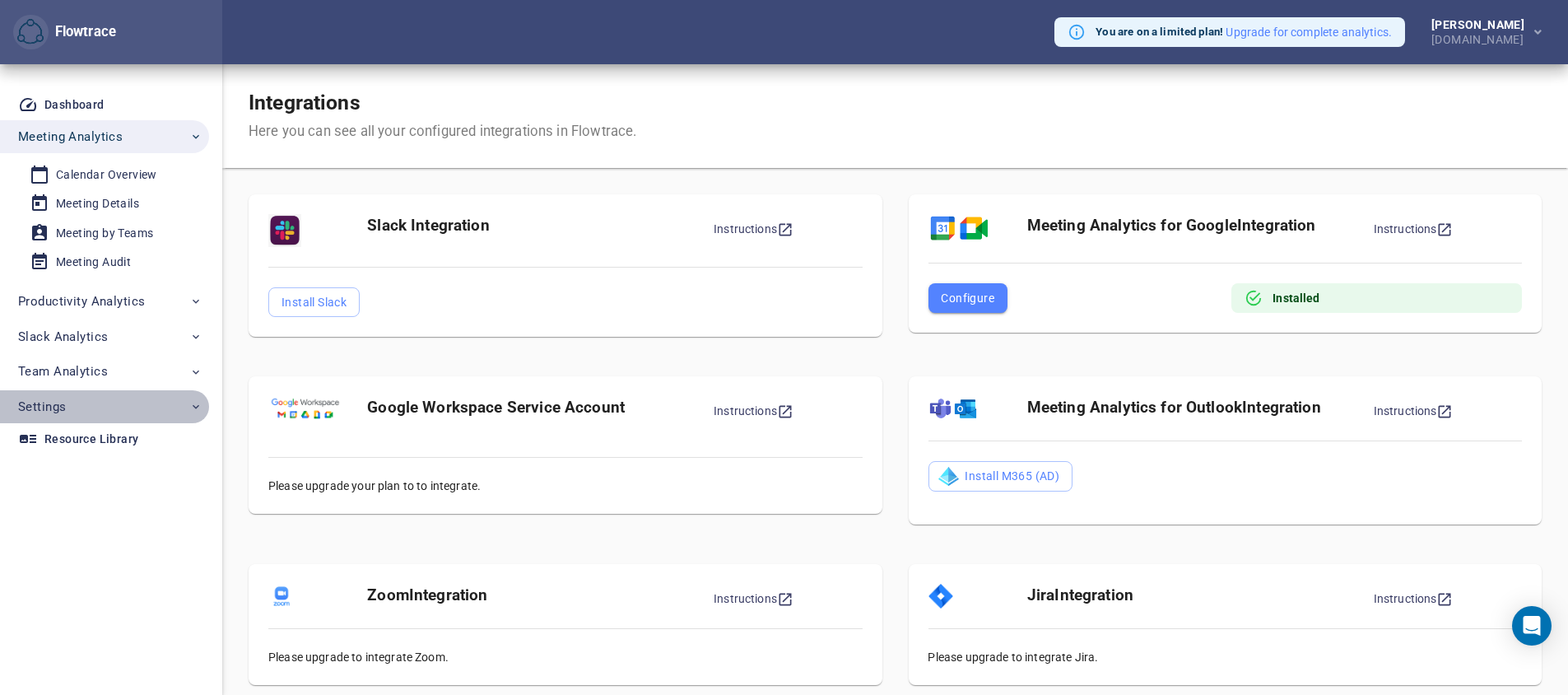
click at [47, 405] on span "Settings" at bounding box center [41, 406] width 48 height 22
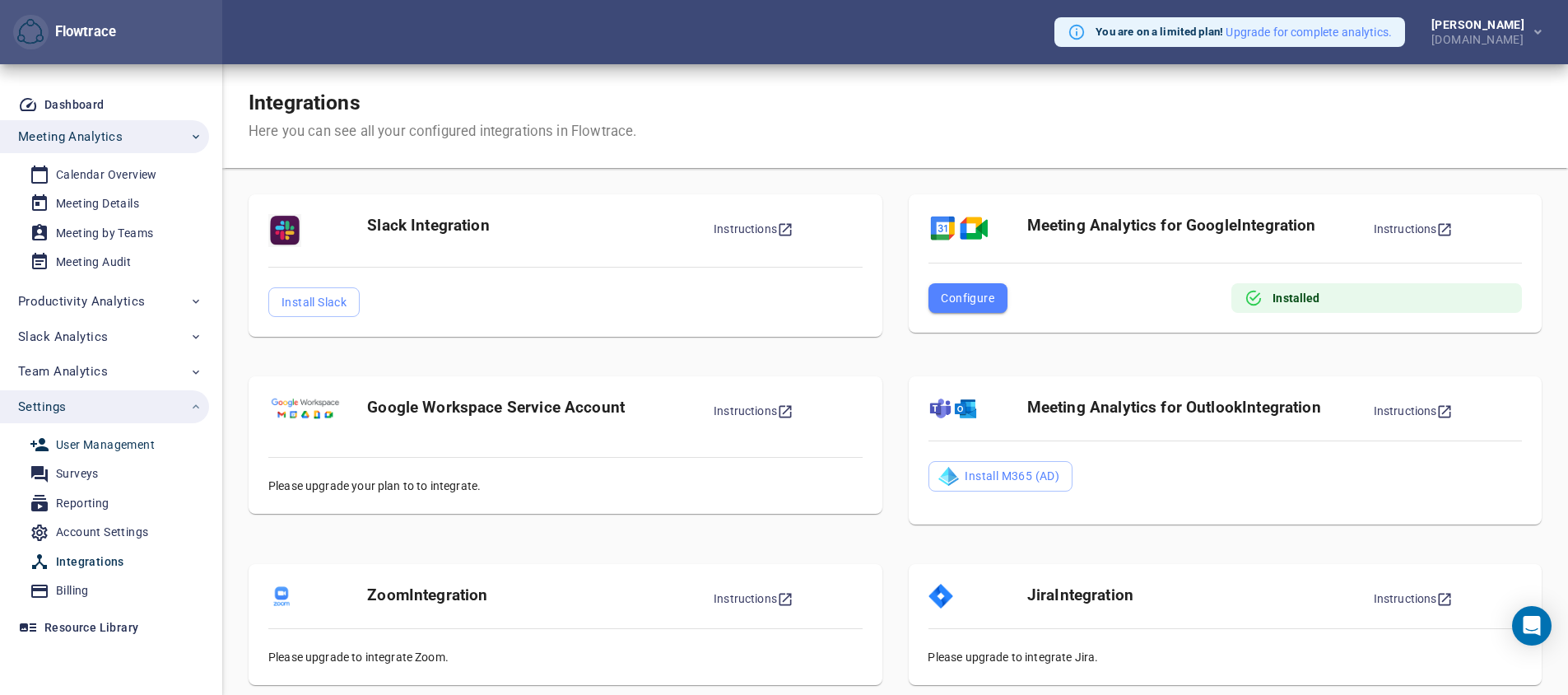
click at [126, 451] on div "User Management" at bounding box center [105, 445] width 98 height 21
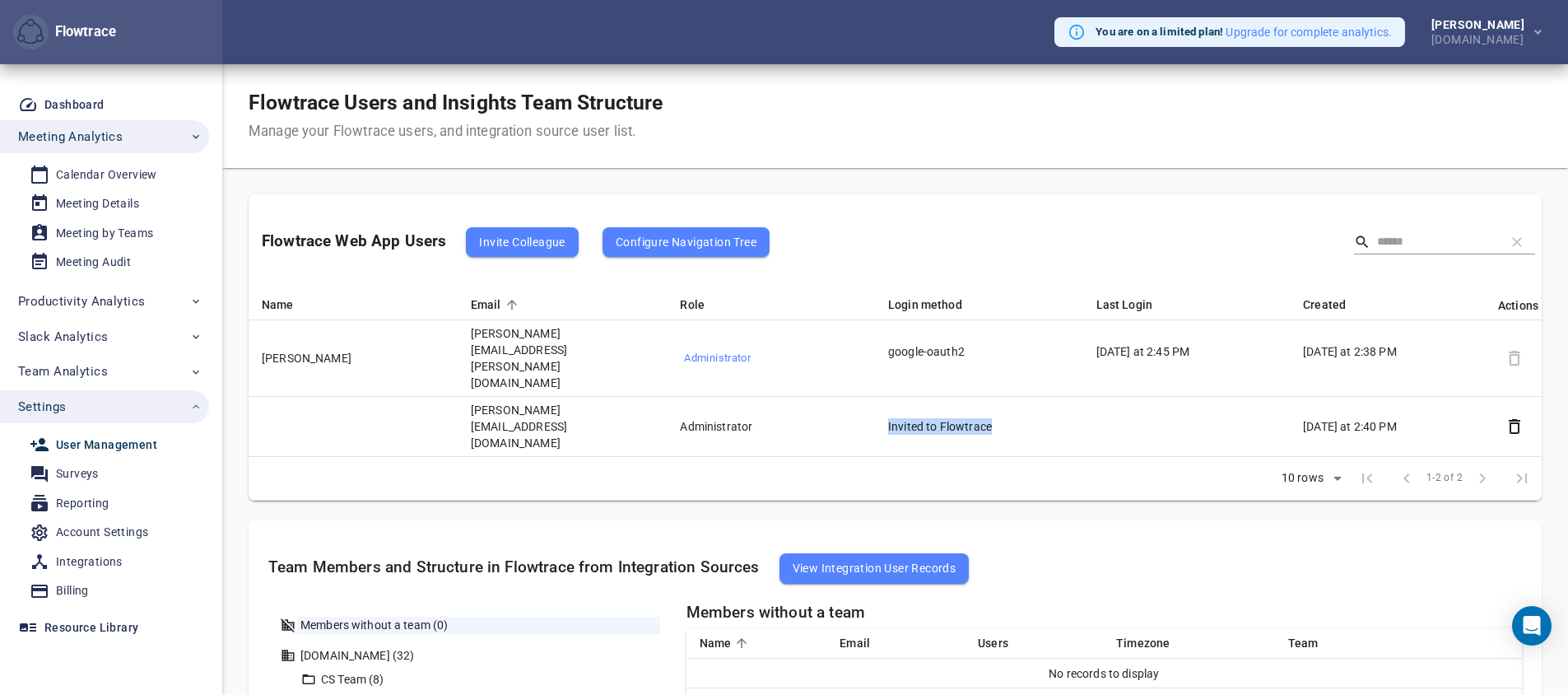
drag, startPoint x: 878, startPoint y: 376, endPoint x: 990, endPoint y: 373, distance: 112.0
click at [990, 397] on td "Invited to Flowtrace" at bounding box center [979, 427] width 208 height 61
drag, startPoint x: 496, startPoint y: 373, endPoint x: 781, endPoint y: 375, distance: 285.0
click at [781, 397] on tr "[PERSON_NAME][EMAIL_ADDRESS][DOMAIN_NAME] Administrator Invited to Flowtrace [D…" at bounding box center [895, 427] width 1293 height 61
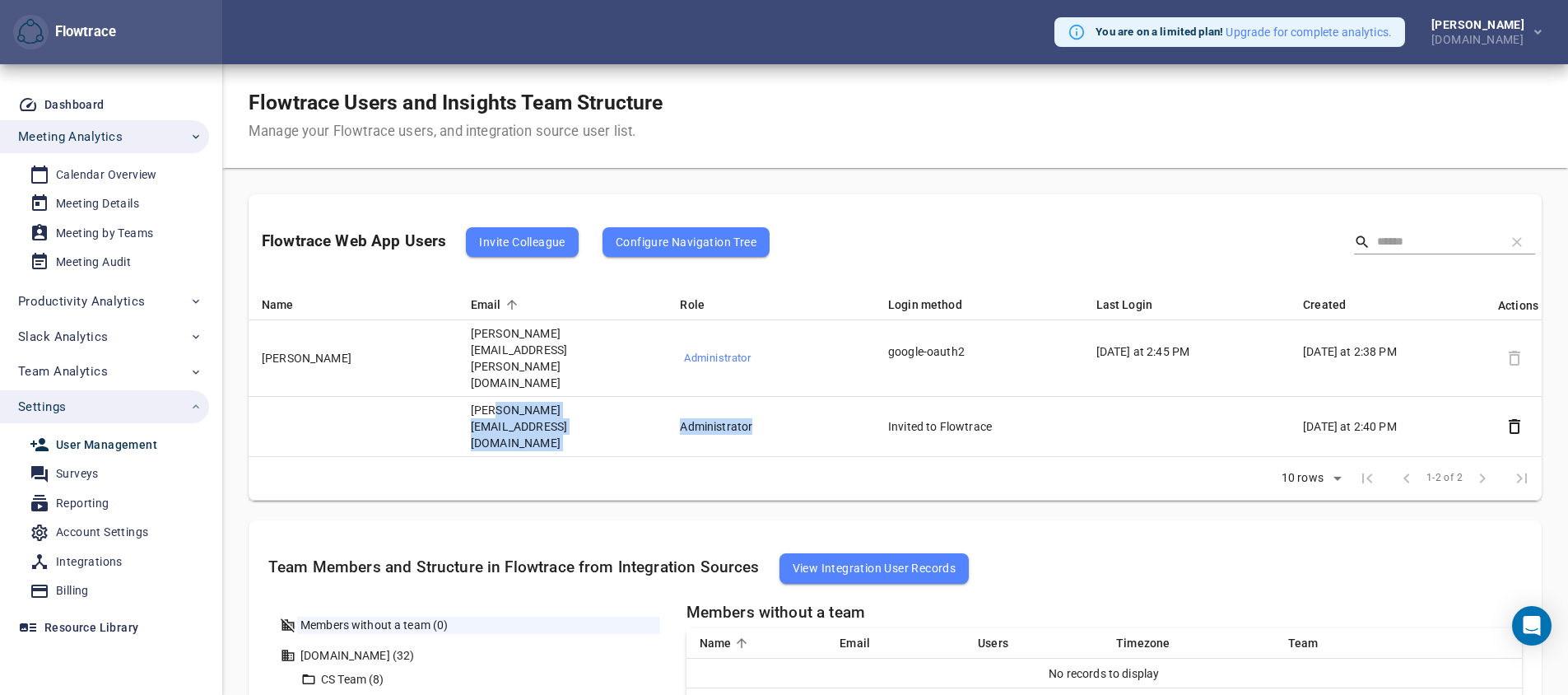
click at [781, 397] on td "Administrator" at bounding box center [771, 427] width 208 height 61
drag, startPoint x: 524, startPoint y: 372, endPoint x: 484, endPoint y: 370, distance: 40.0
click at [484, 397] on td "[PERSON_NAME][EMAIL_ADDRESS][DOMAIN_NAME]" at bounding box center [562, 427] width 209 height 61
click at [575, 397] on td "[PERSON_NAME][EMAIL_ADDRESS][DOMAIN_NAME]" at bounding box center [562, 427] width 209 height 61
drag, startPoint x: 586, startPoint y: 373, endPoint x: 440, endPoint y: 375, distance: 146.0
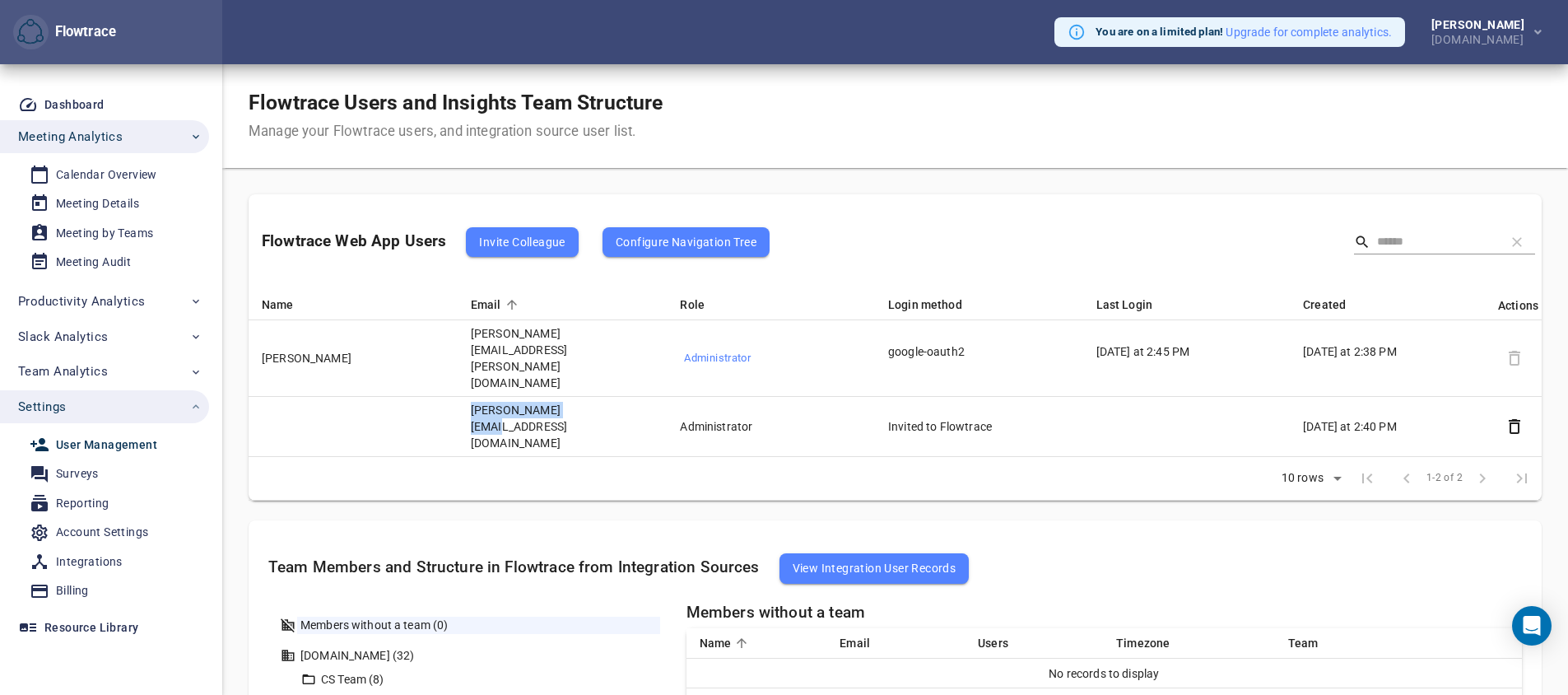
click at [440, 397] on tr "[PERSON_NAME][EMAIL_ADDRESS][DOMAIN_NAME] Administrator Invited to Flowtrace [D…" at bounding box center [895, 427] width 1293 height 61
click at [767, 457] on td "Rows per page: 10 rows ** 1-2 of 2 1-2 of 2" at bounding box center [895, 479] width 1293 height 44
drag, startPoint x: 495, startPoint y: 343, endPoint x: 631, endPoint y: 343, distance: 136.0
click at [631, 343] on td "[PERSON_NAME][EMAIL_ADDRESS][PERSON_NAME][DOMAIN_NAME]" at bounding box center [562, 359] width 209 height 77
click at [109, 169] on div "Calendar Overview" at bounding box center [106, 175] width 101 height 21
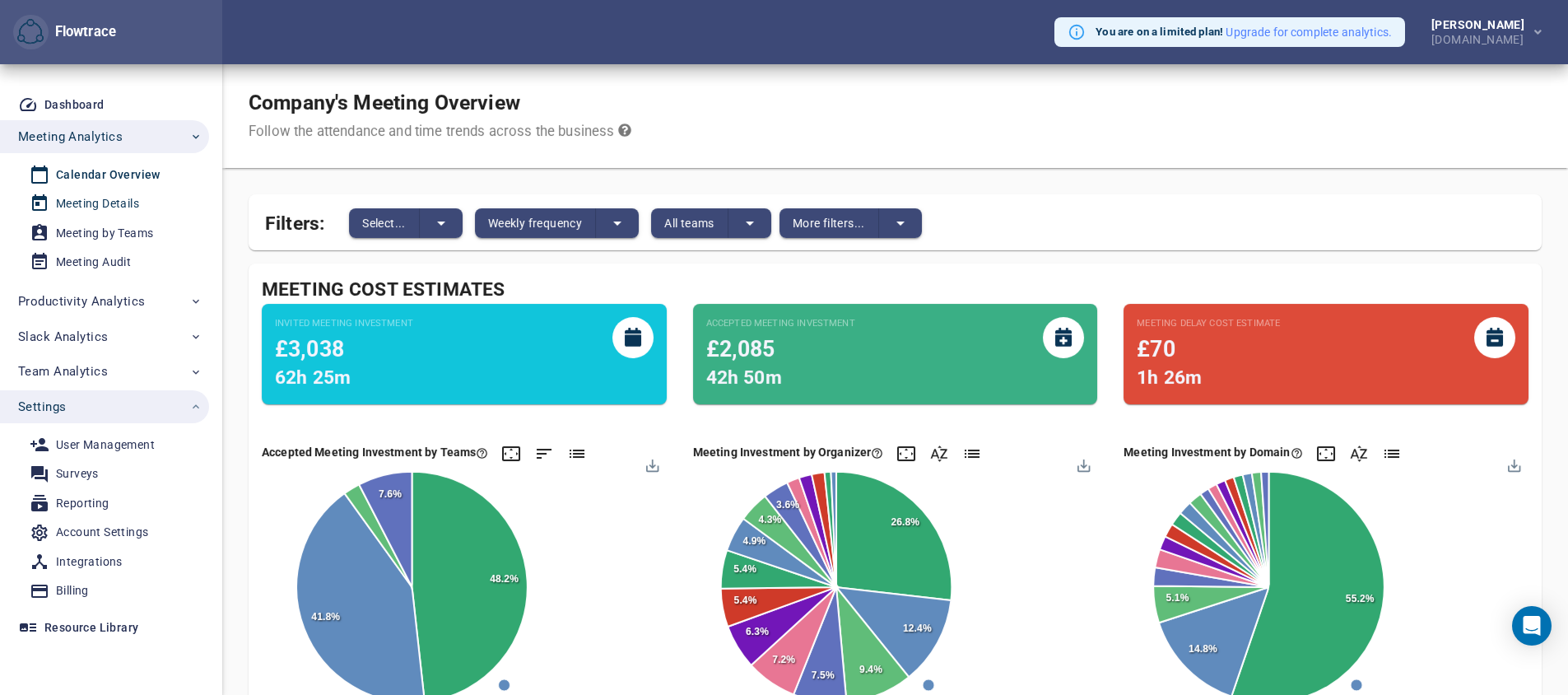
click at [114, 200] on div "Meeting Details" at bounding box center [98, 204] width 83 height 21
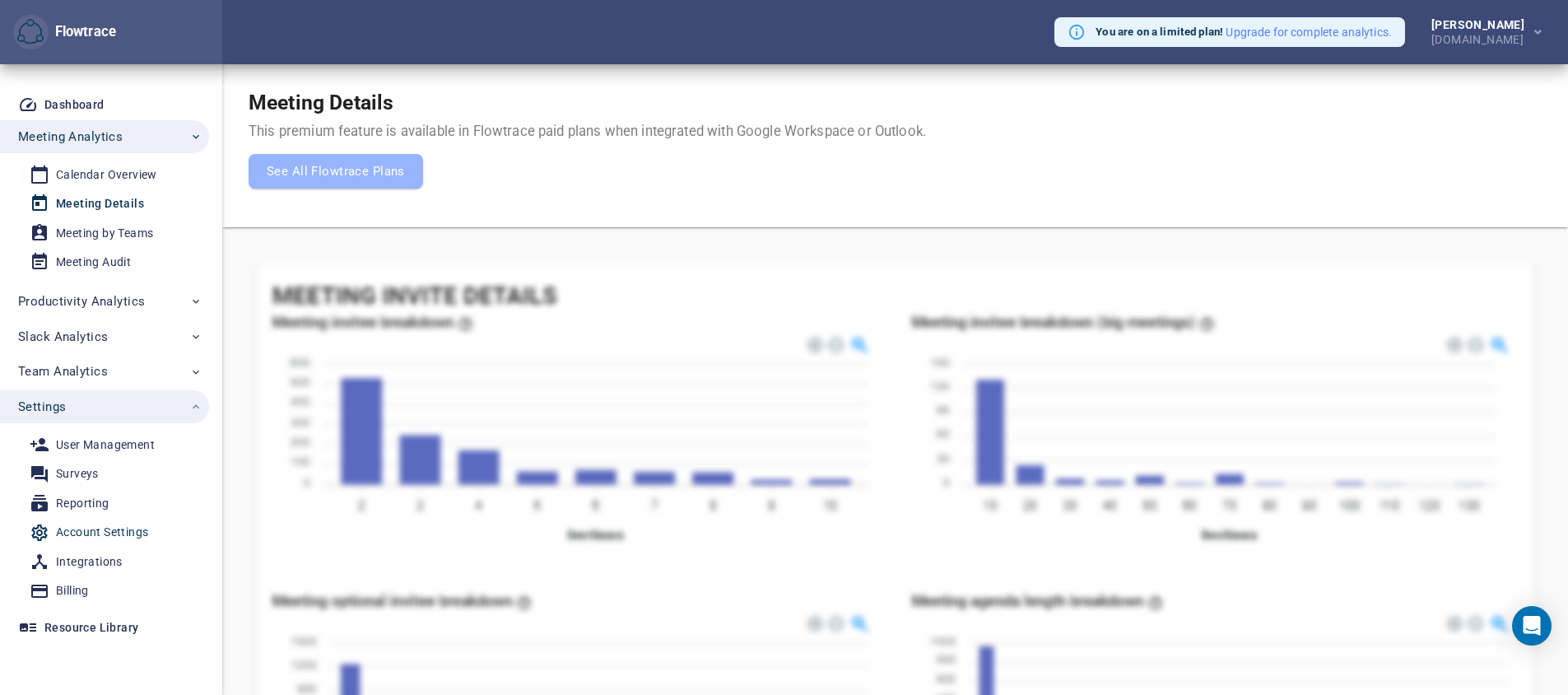
click at [115, 534] on div "Account Settings" at bounding box center [102, 532] width 92 height 21
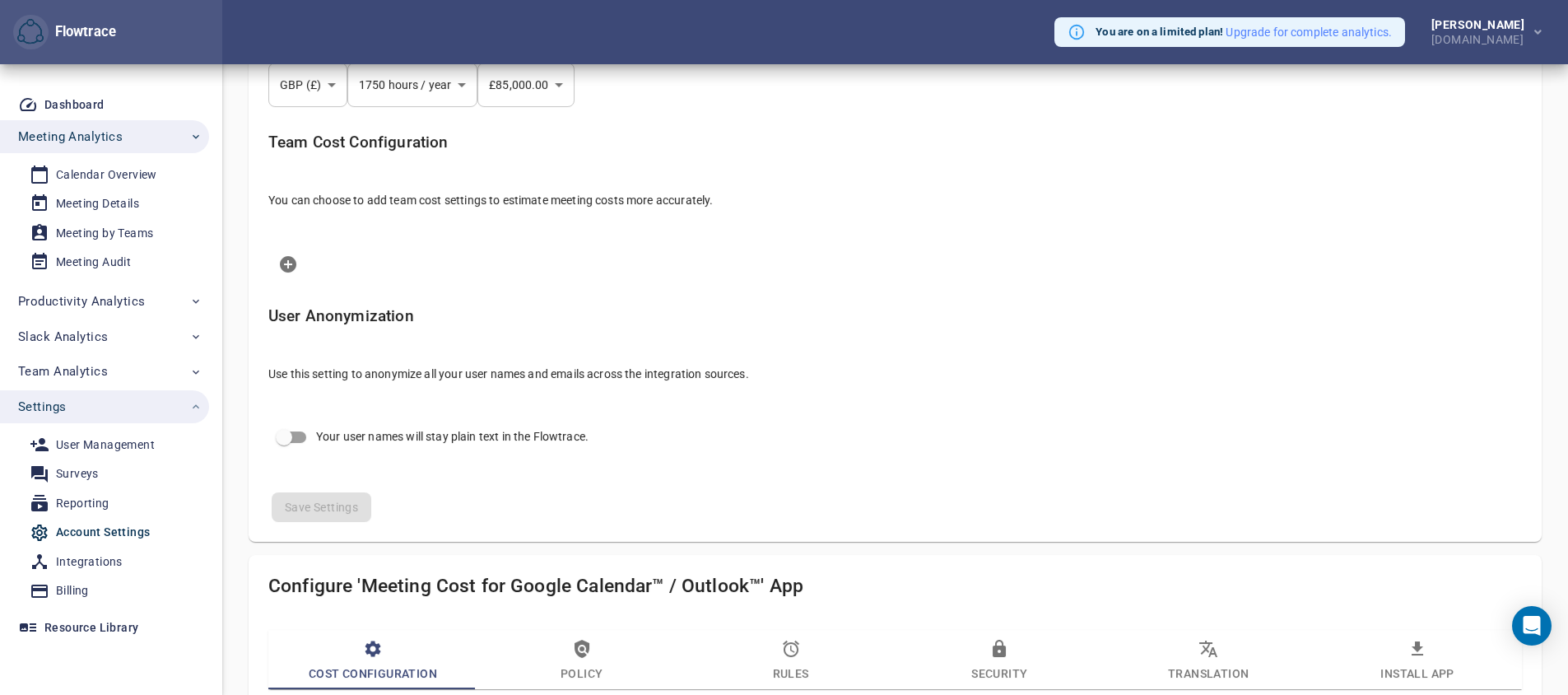
scroll to position [271, 0]
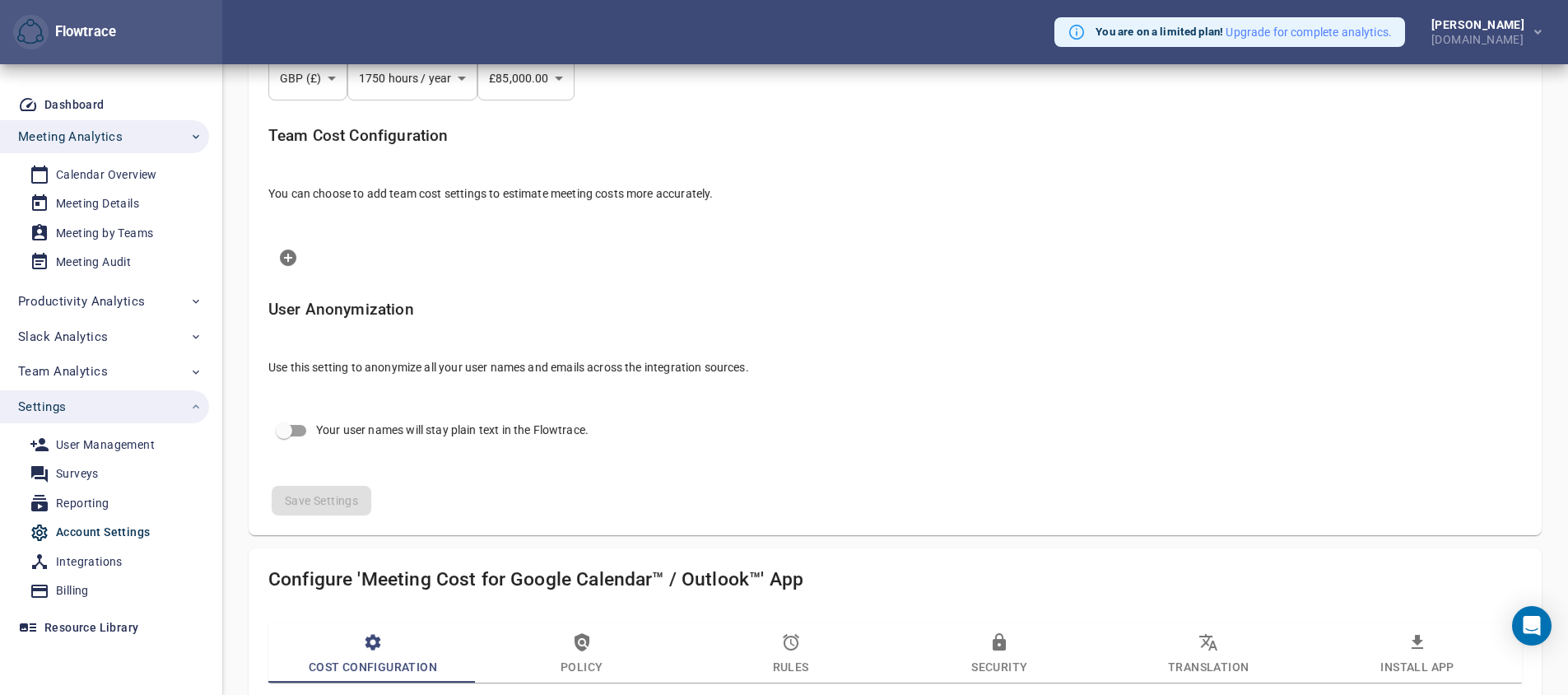
select select "***"
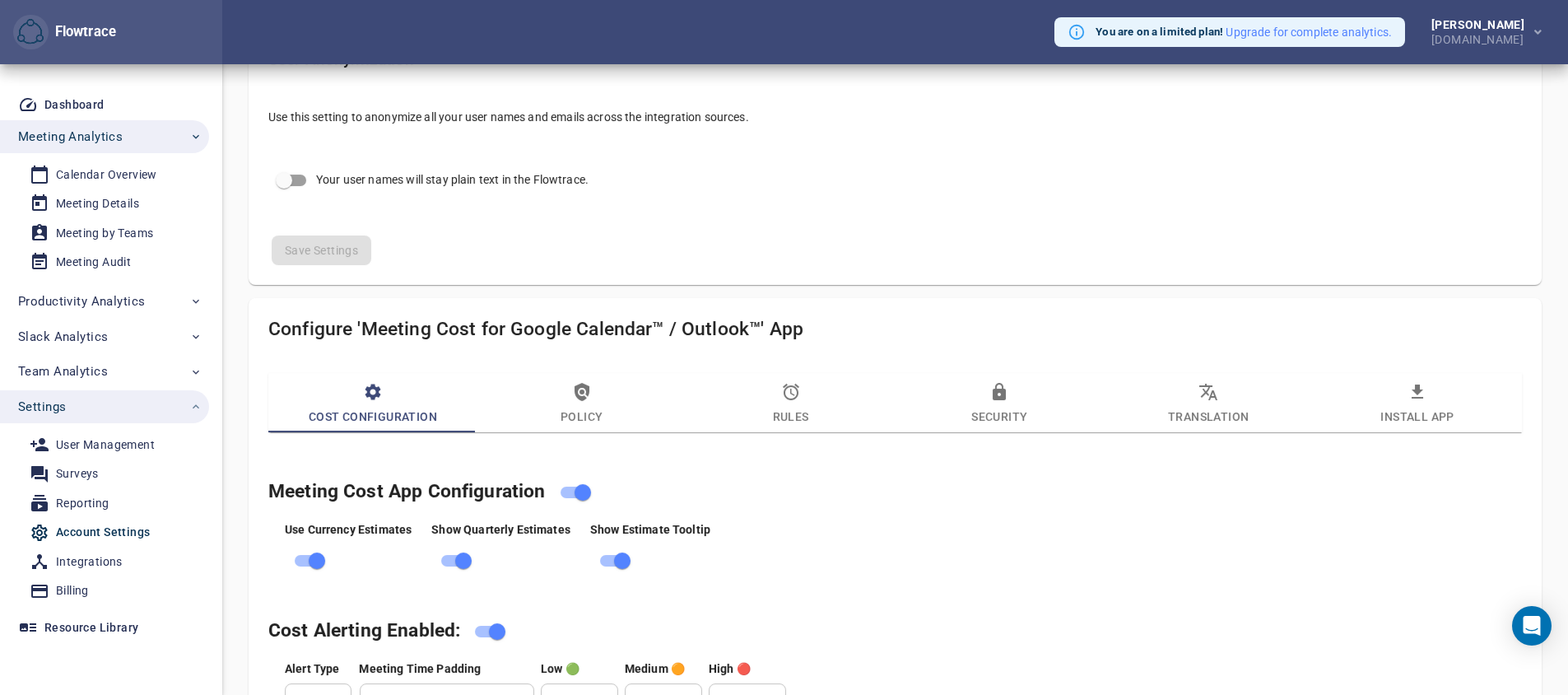
scroll to position [717, 0]
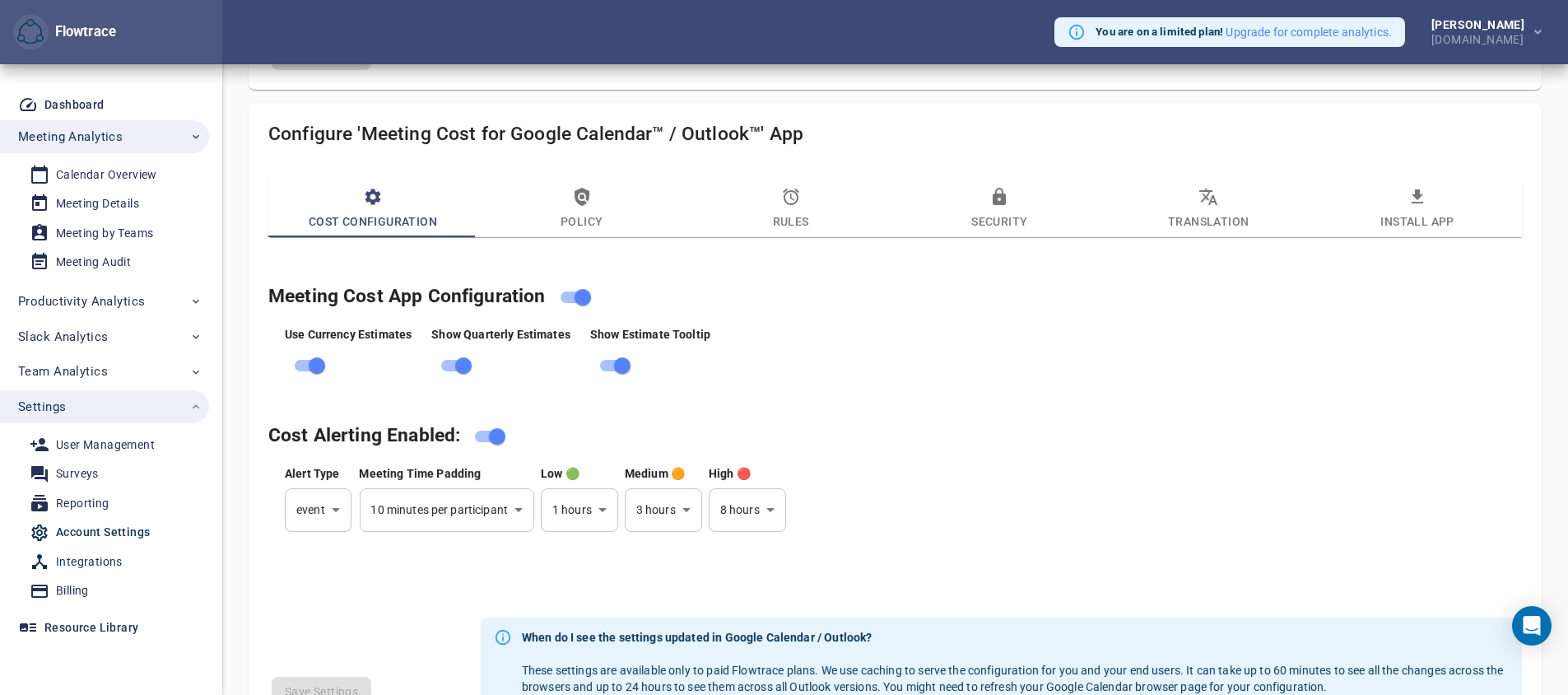
click at [98, 561] on div "Integrations" at bounding box center [89, 562] width 67 height 21
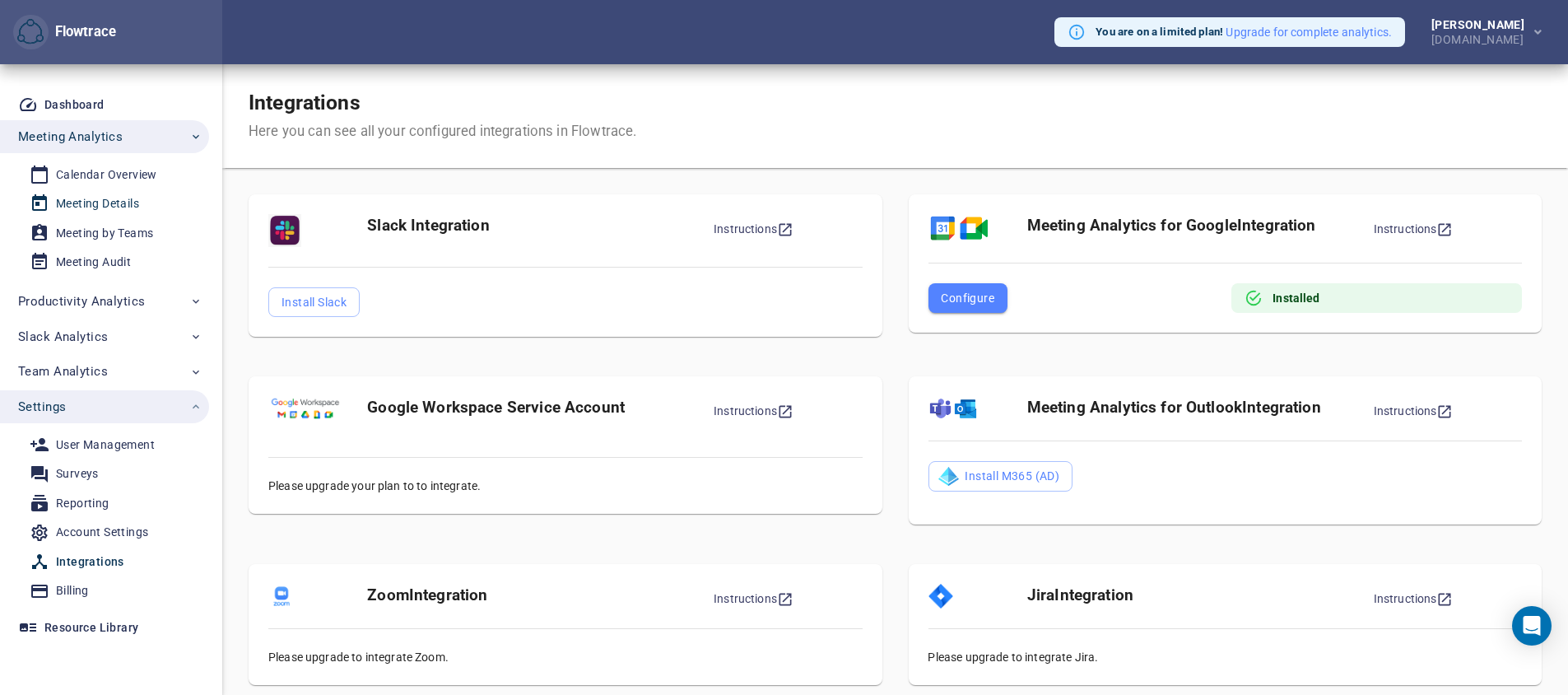
click at [96, 203] on div "Meeting Details" at bounding box center [98, 204] width 83 height 21
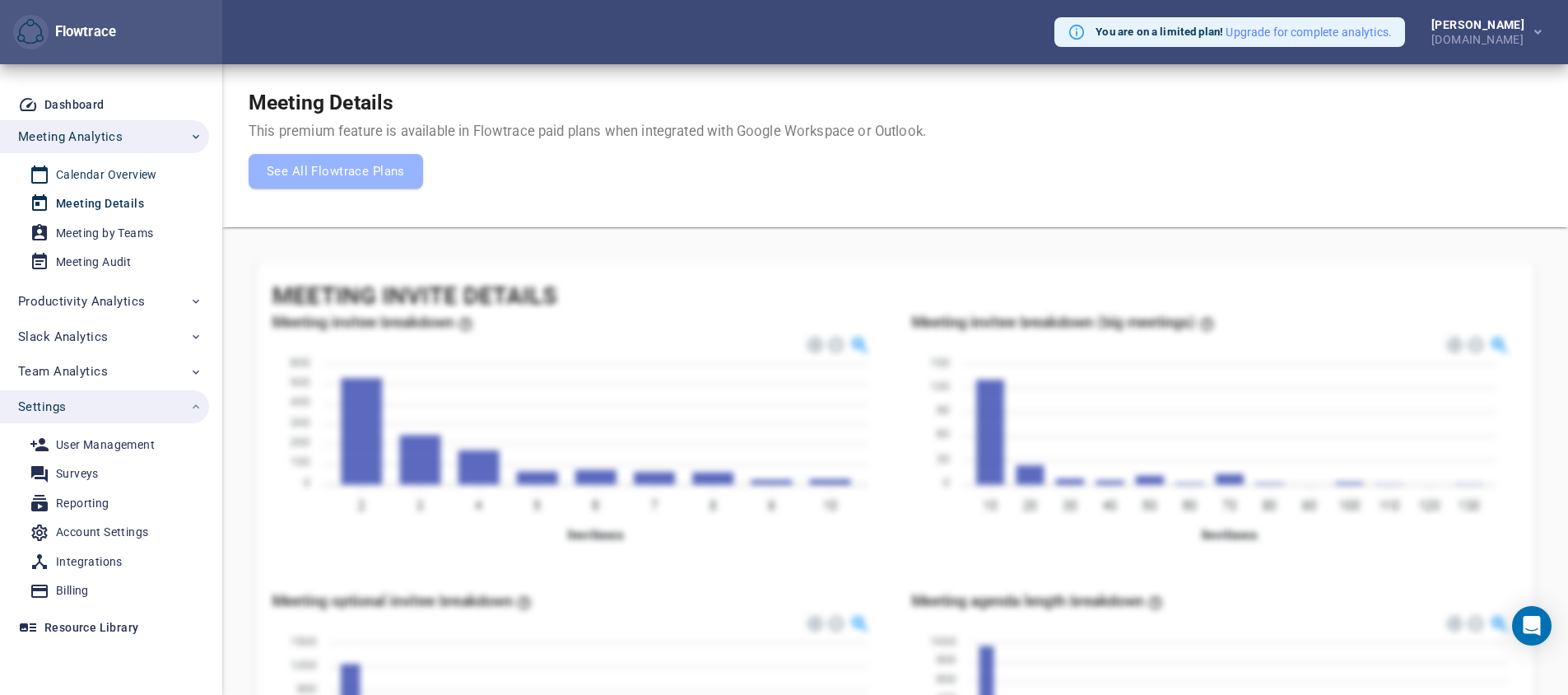
click at [111, 168] on div "Calendar Overview" at bounding box center [106, 175] width 101 height 21
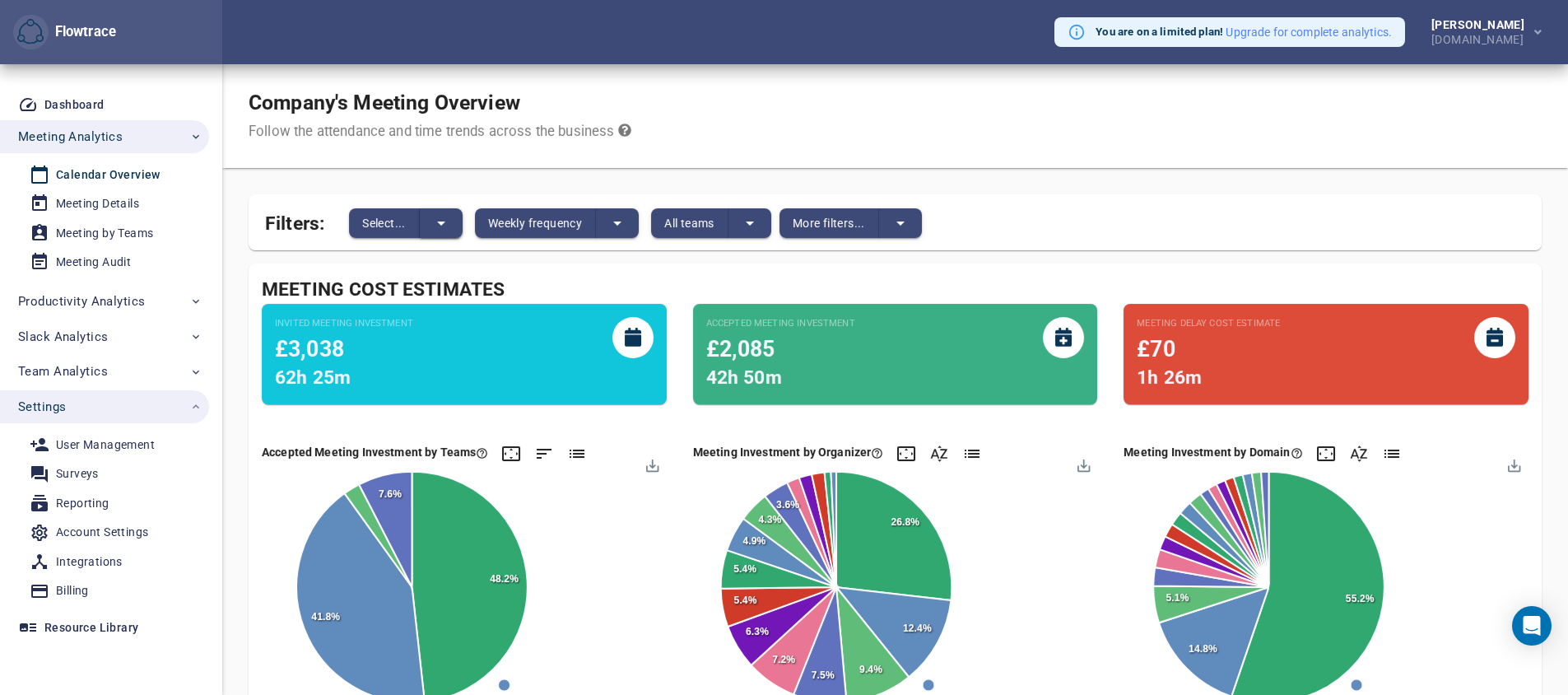
click at [439, 224] on icon "split button" at bounding box center [441, 223] width 20 height 20
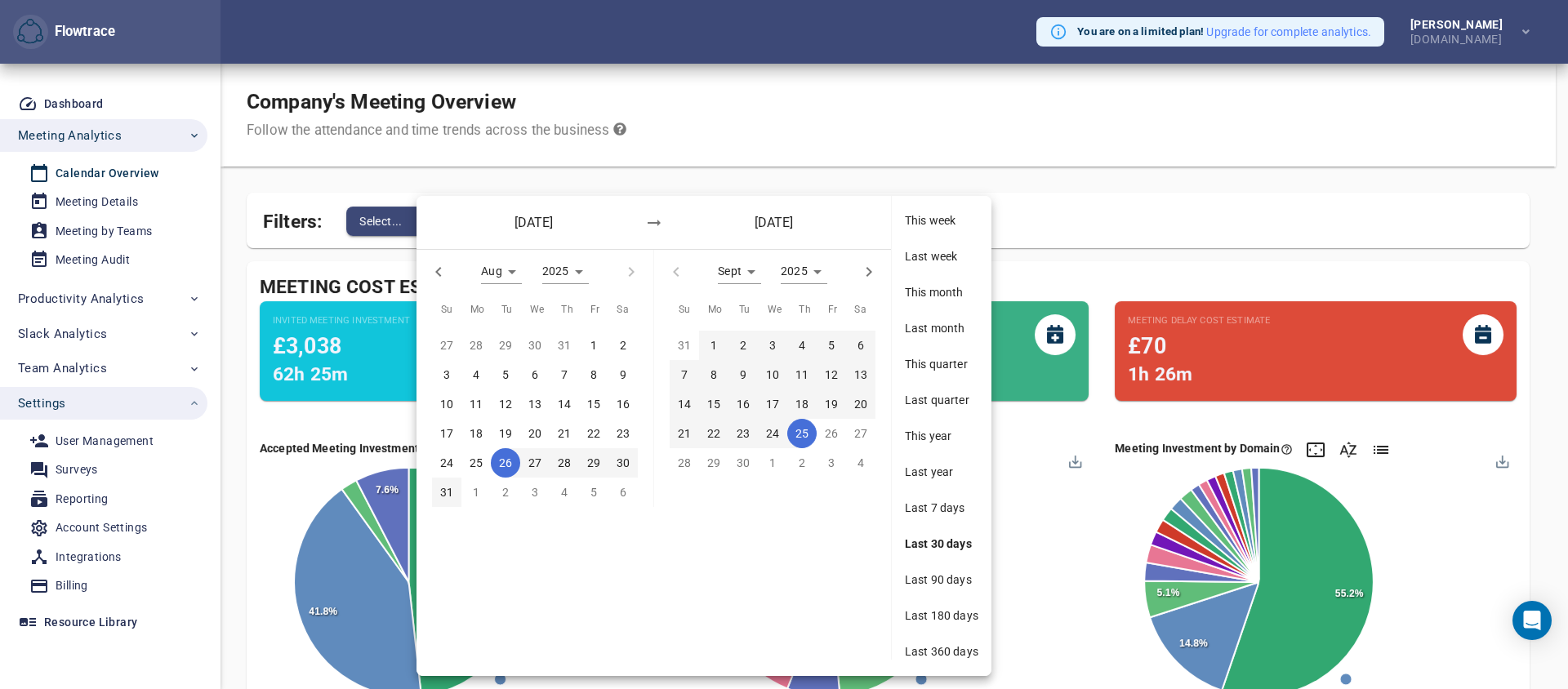
click at [428, 225] on div "[DATE] [DATE]" at bounding box center [654, 223] width 475 height 53
click at [350, 231] on div at bounding box center [784, 344] width 1568 height 689
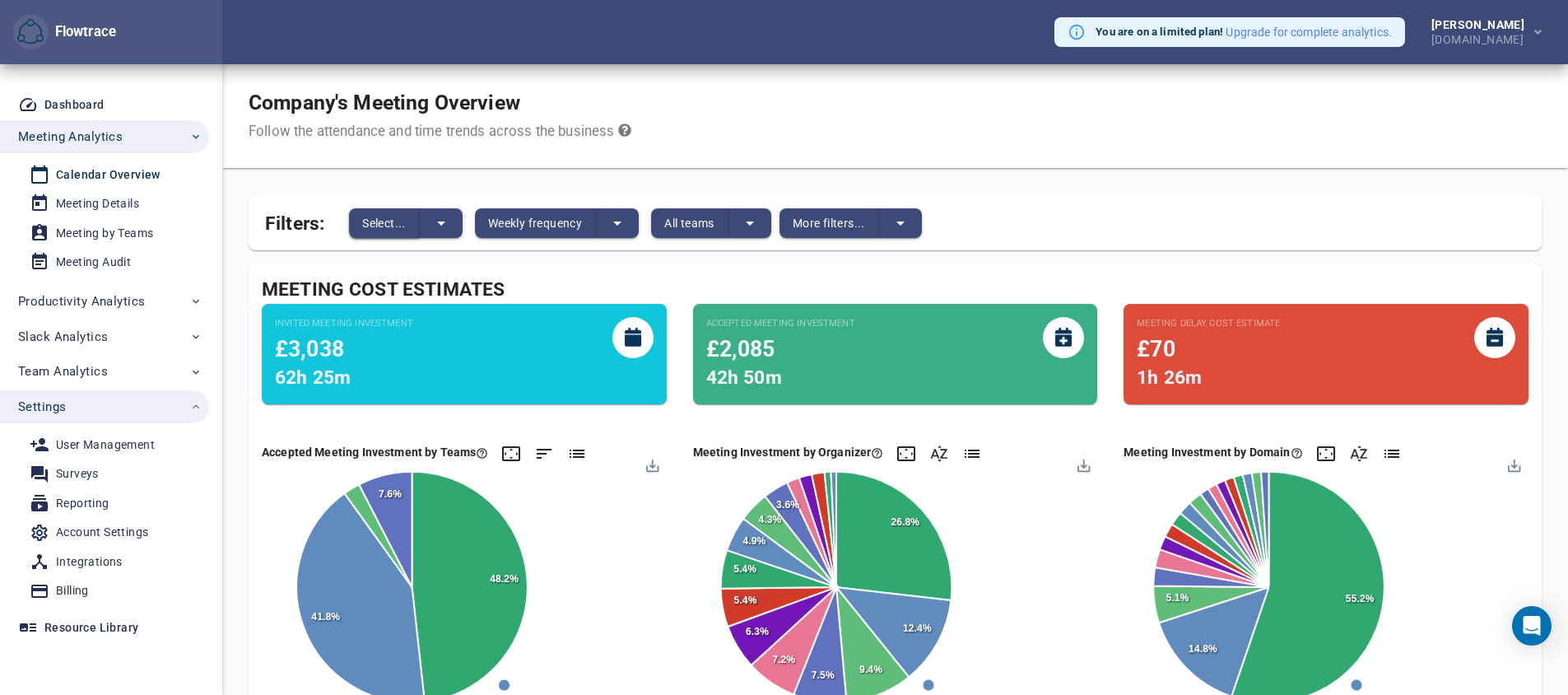
click at [402, 226] on span "Select..." at bounding box center [384, 223] width 44 height 20
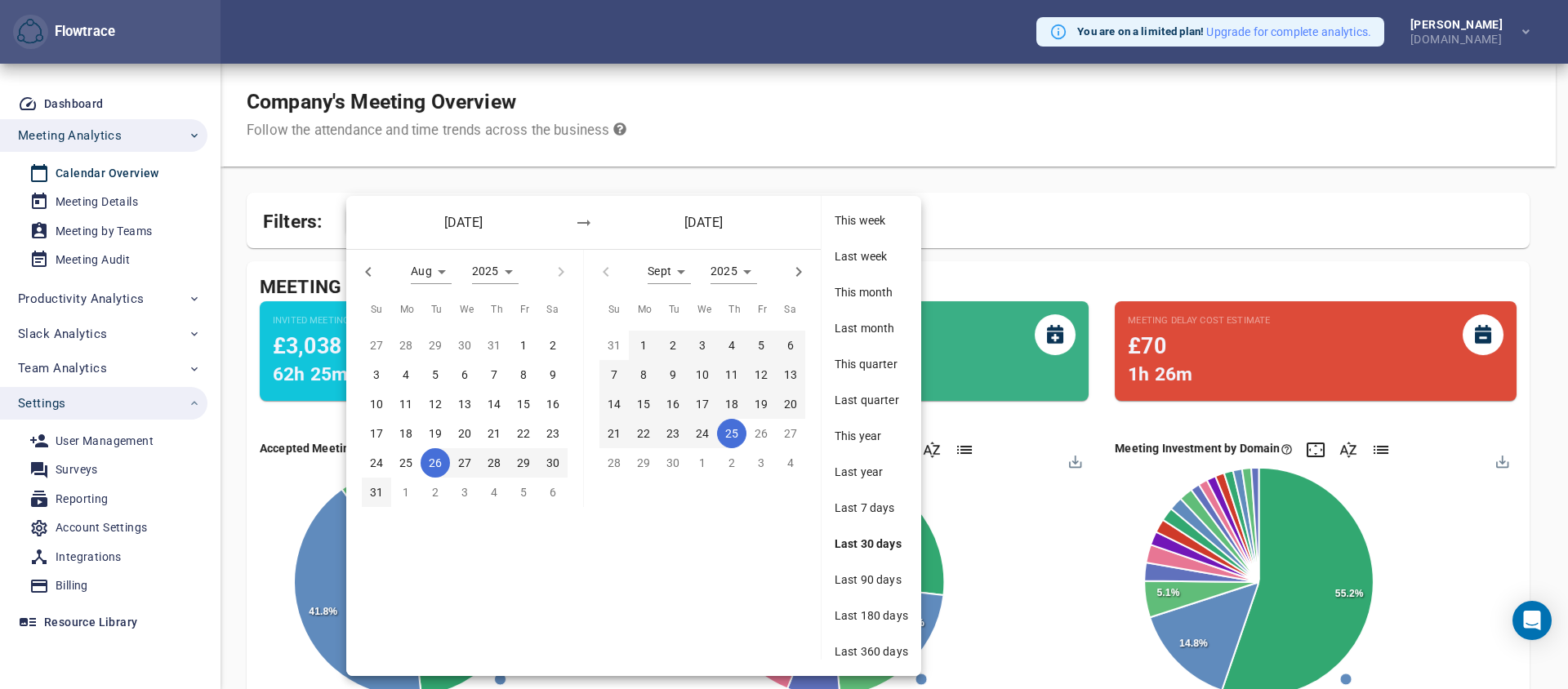
click at [1119, 176] on div at bounding box center [784, 344] width 1568 height 689
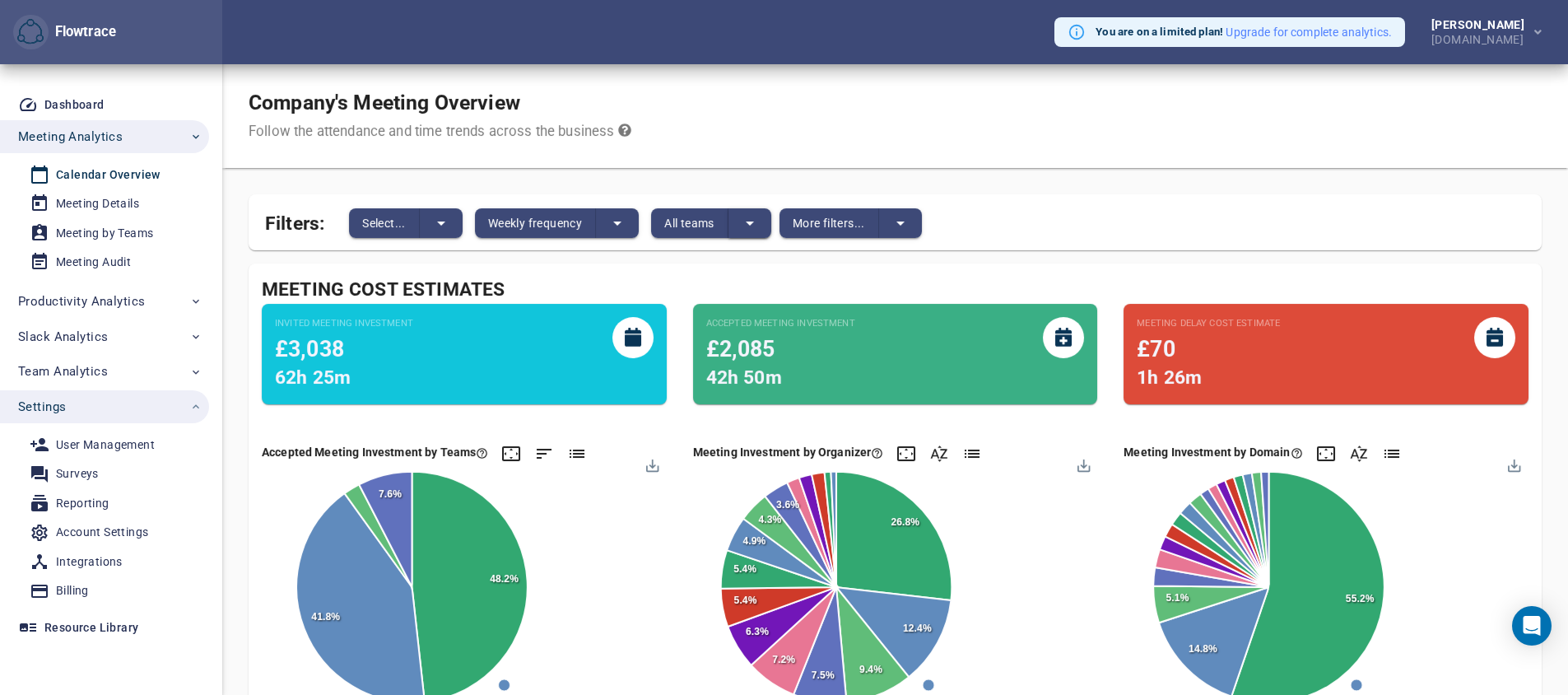
click at [735, 220] on button "split button" at bounding box center [750, 223] width 43 height 29
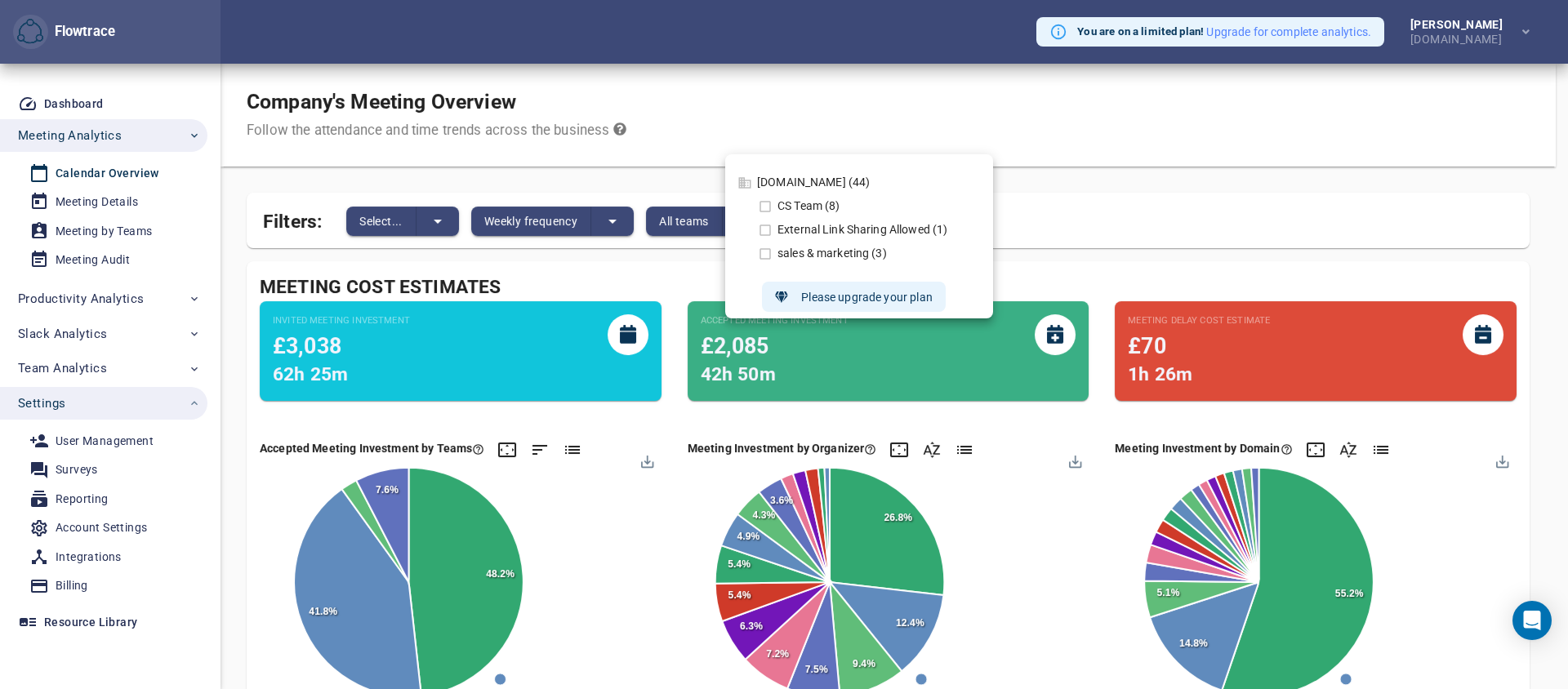
drag, startPoint x: 1055, startPoint y: 216, endPoint x: 1042, endPoint y: 219, distance: 13.3
click at [1056, 216] on div at bounding box center [784, 344] width 1568 height 689
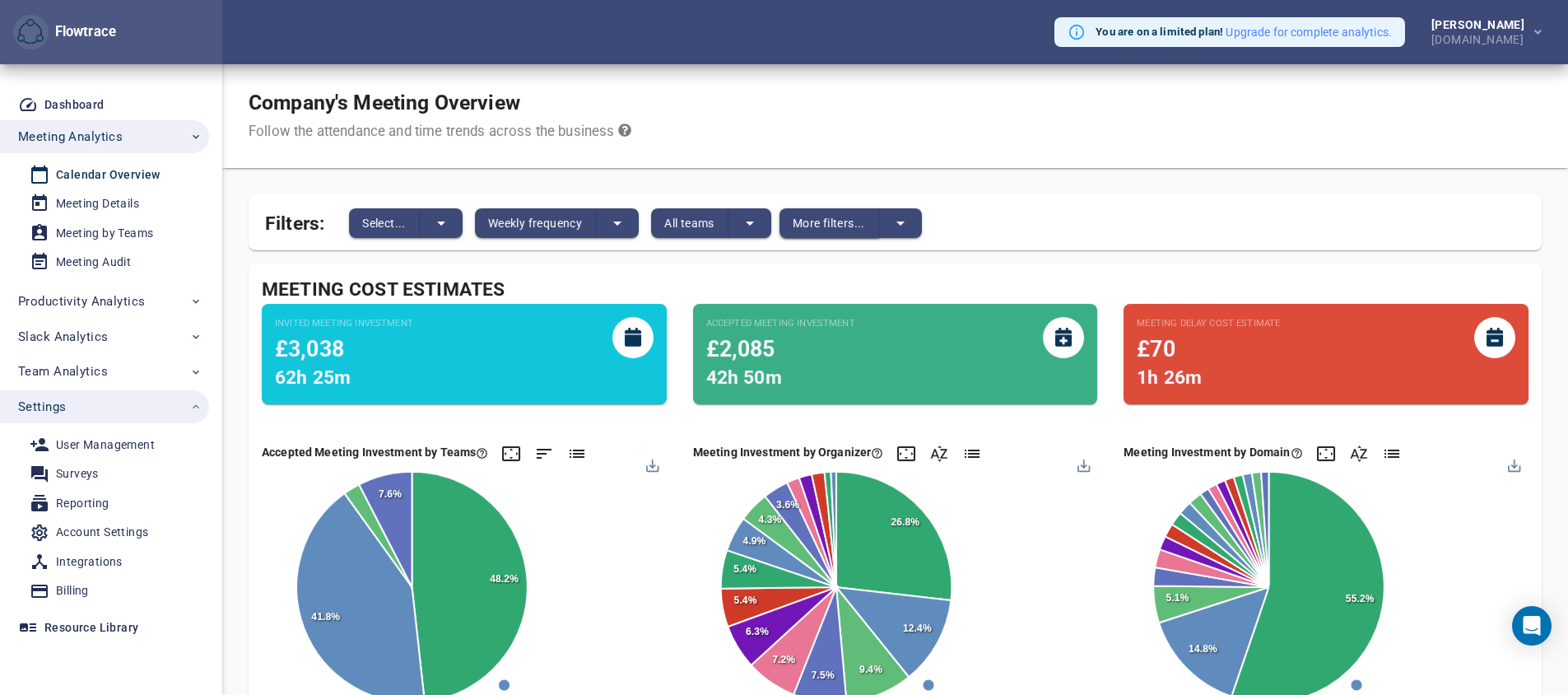
click at [812, 219] on span "More filters..." at bounding box center [829, 223] width 73 height 20
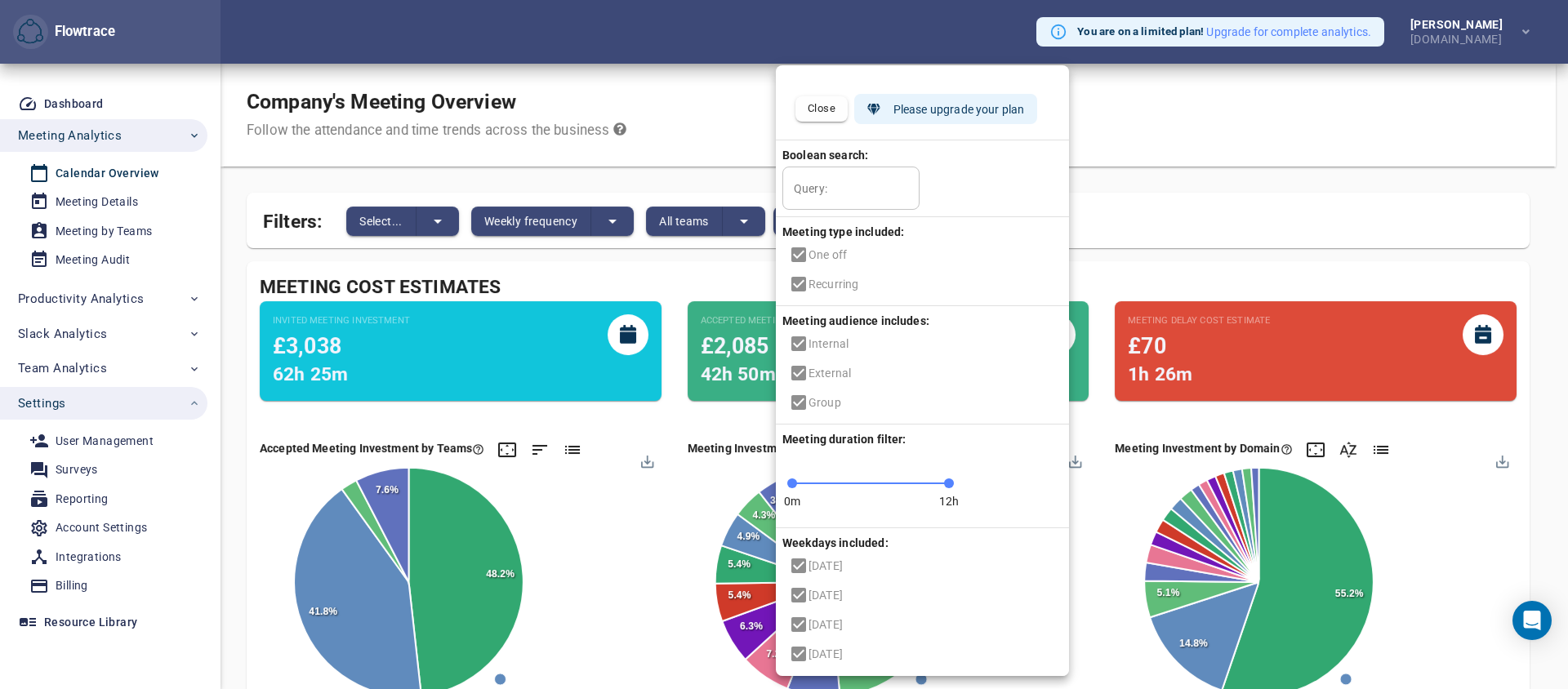
click at [693, 142] on div at bounding box center [784, 344] width 1568 height 689
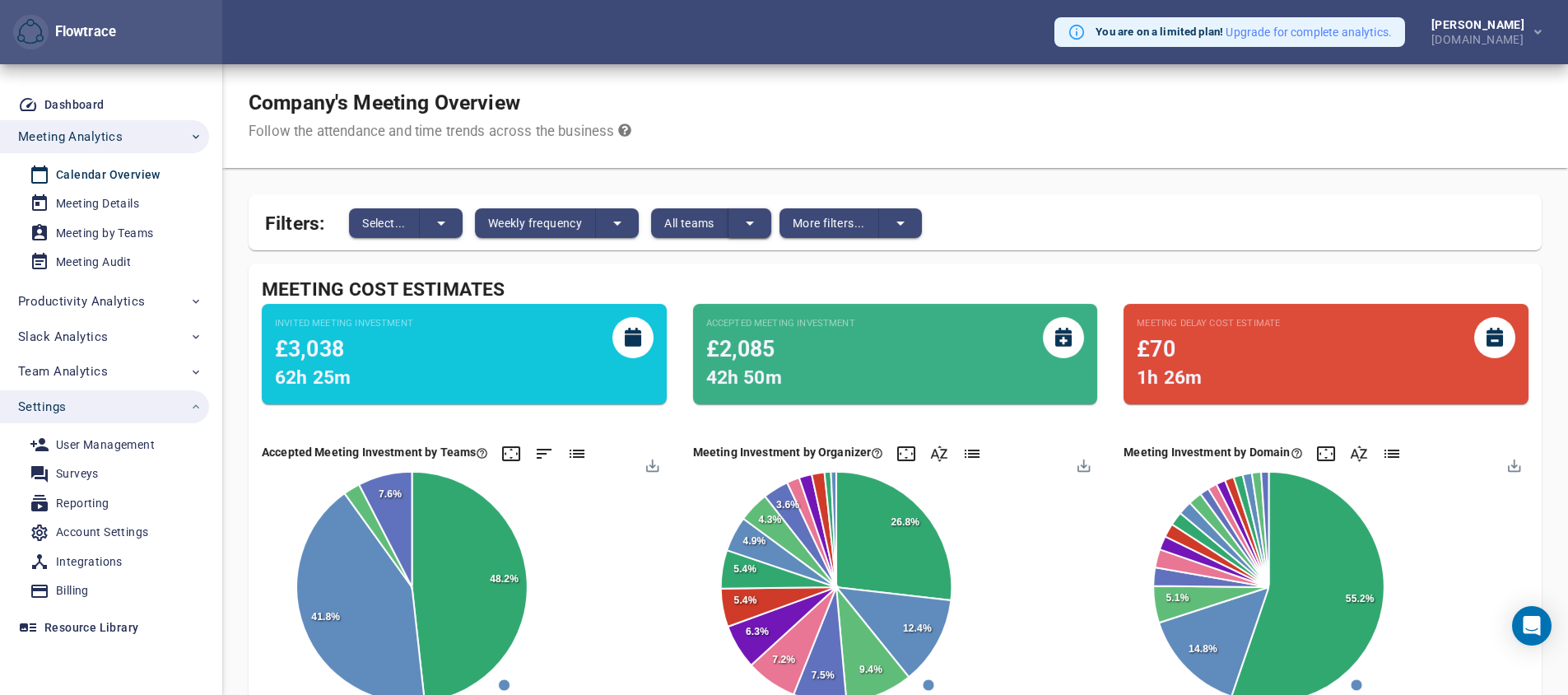
click at [765, 230] on button "split button" at bounding box center [750, 223] width 43 height 29
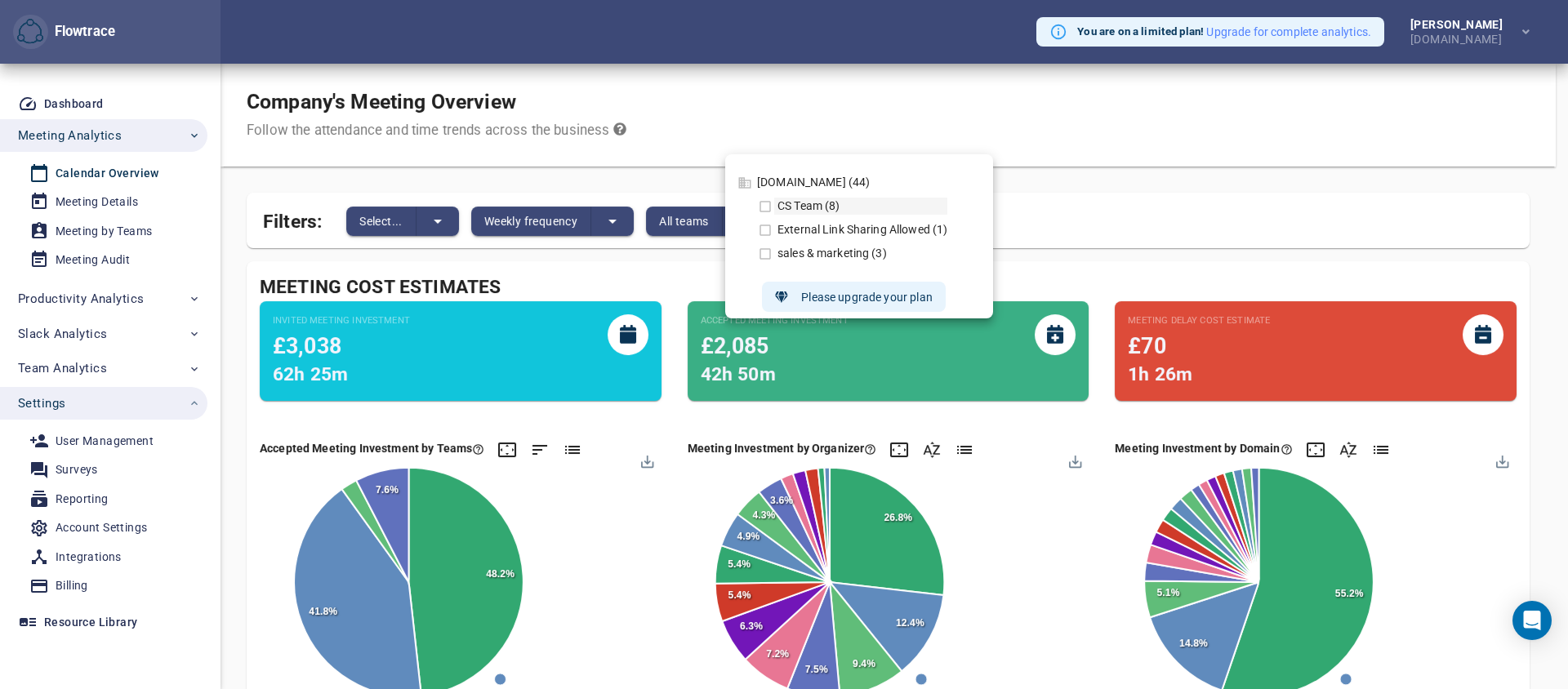
click at [815, 206] on div "CS Team (8)" at bounding box center [860, 207] width 173 height 17
click at [755, 201] on div "CS Team (8) External Link Sharing Allowed (1) sales & marketing (3)" at bounding box center [859, 230] width 215 height 78
click at [767, 211] on icon at bounding box center [764, 206] width 11 height 11
click at [764, 207] on icon at bounding box center [764, 207] width 15 height 15
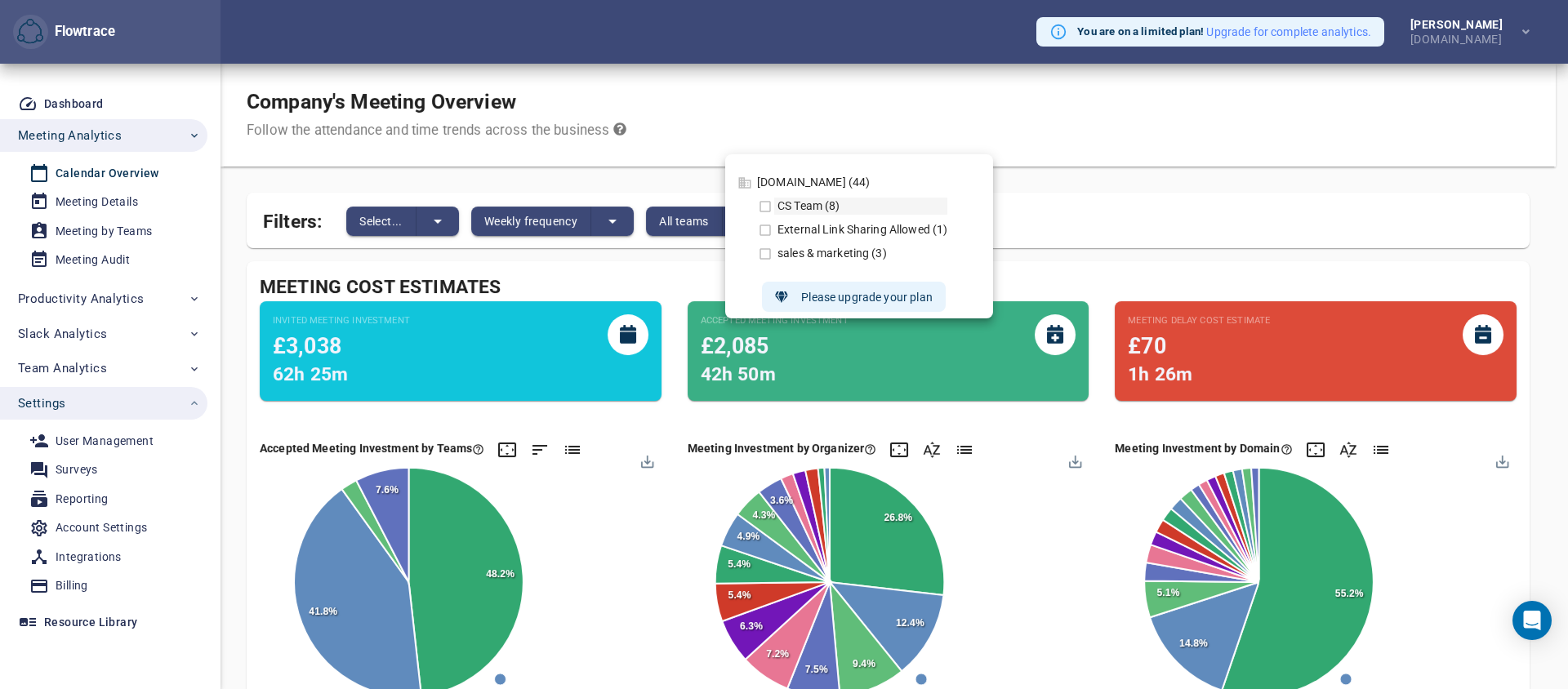
click at [764, 207] on icon at bounding box center [764, 207] width 15 height 15
drag, startPoint x: 819, startPoint y: 301, endPoint x: 910, endPoint y: 301, distance: 91.0
click at [910, 301] on div "Please upgrade your plan" at bounding box center [853, 297] width 157 height 30
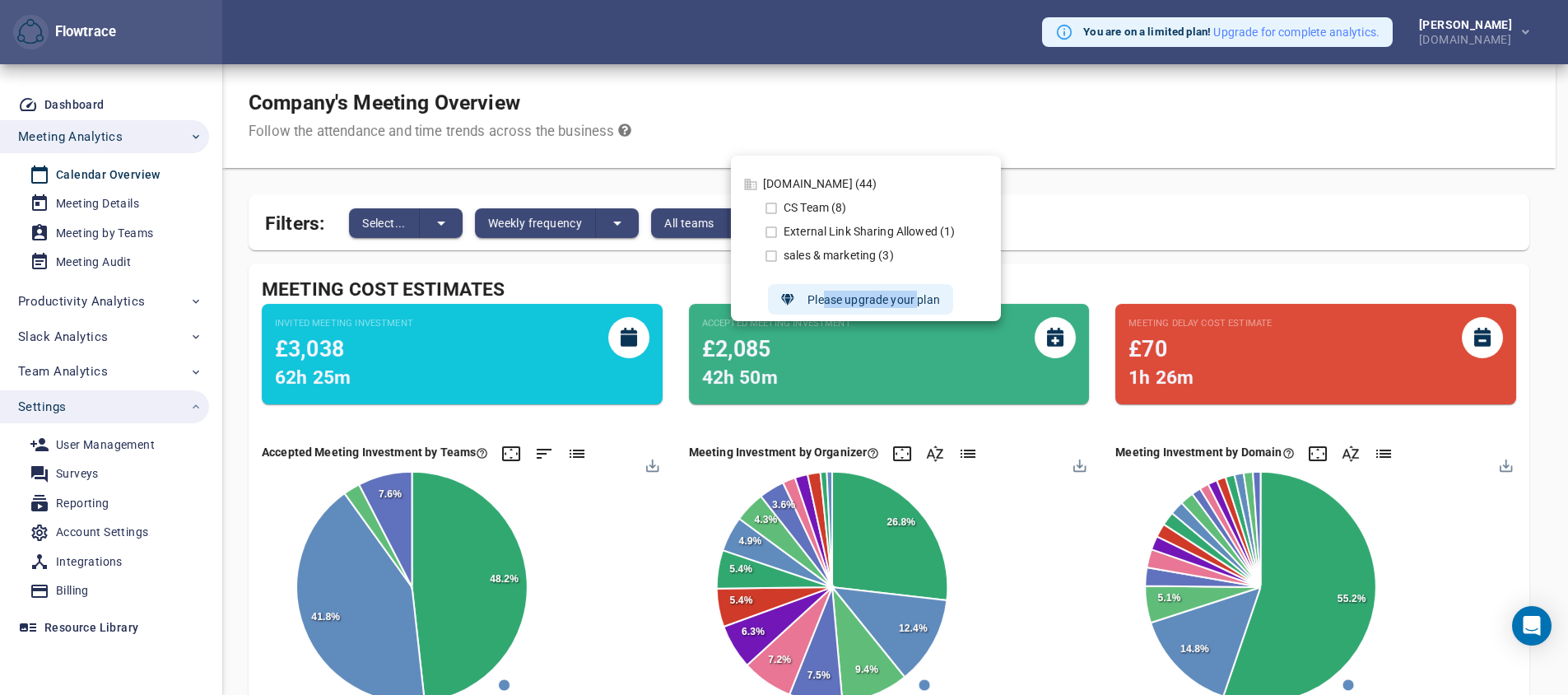
click at [917, 303] on ul "[DOMAIN_NAME] (44) CS Team (8) External Link Sharing Allowed (1) sales & market…" at bounding box center [866, 239] width 270 height 166
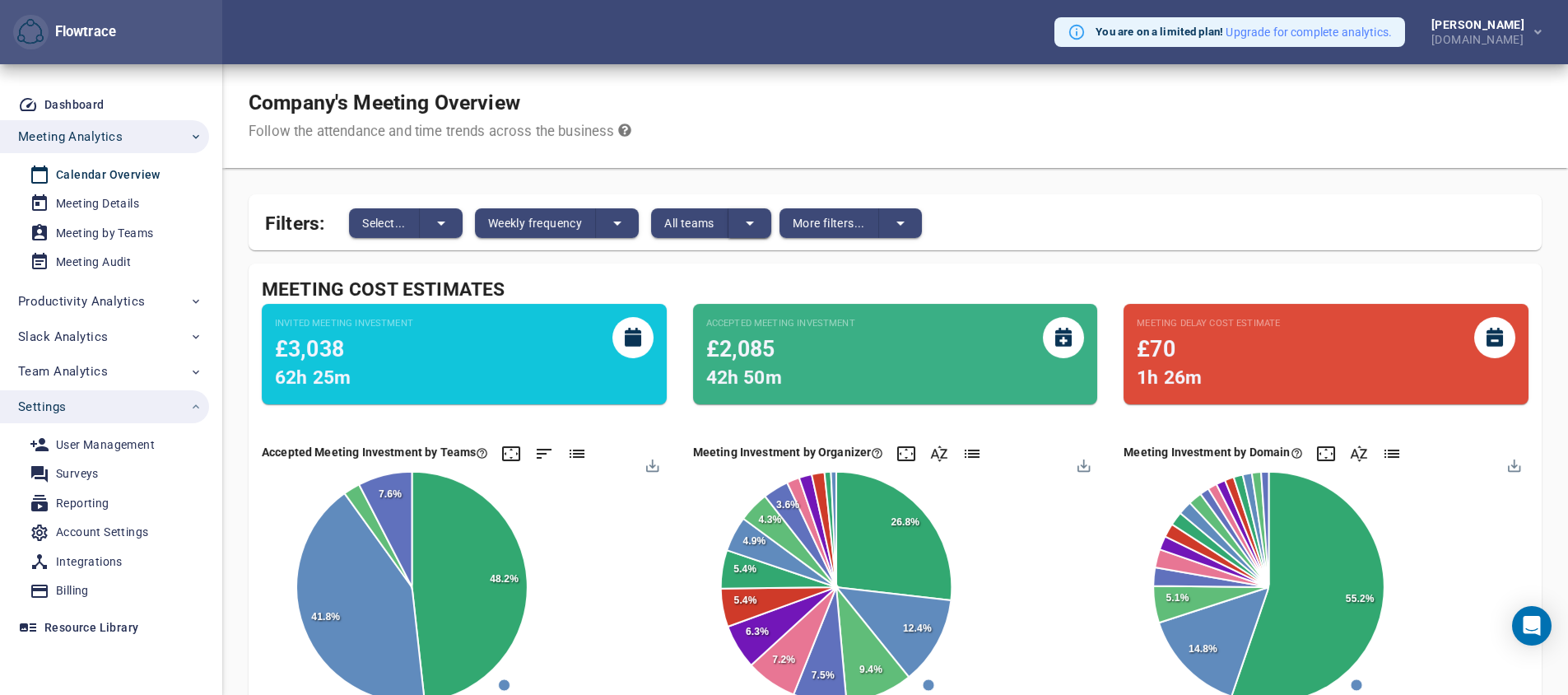
click at [736, 226] on button "split button" at bounding box center [750, 223] width 43 height 29
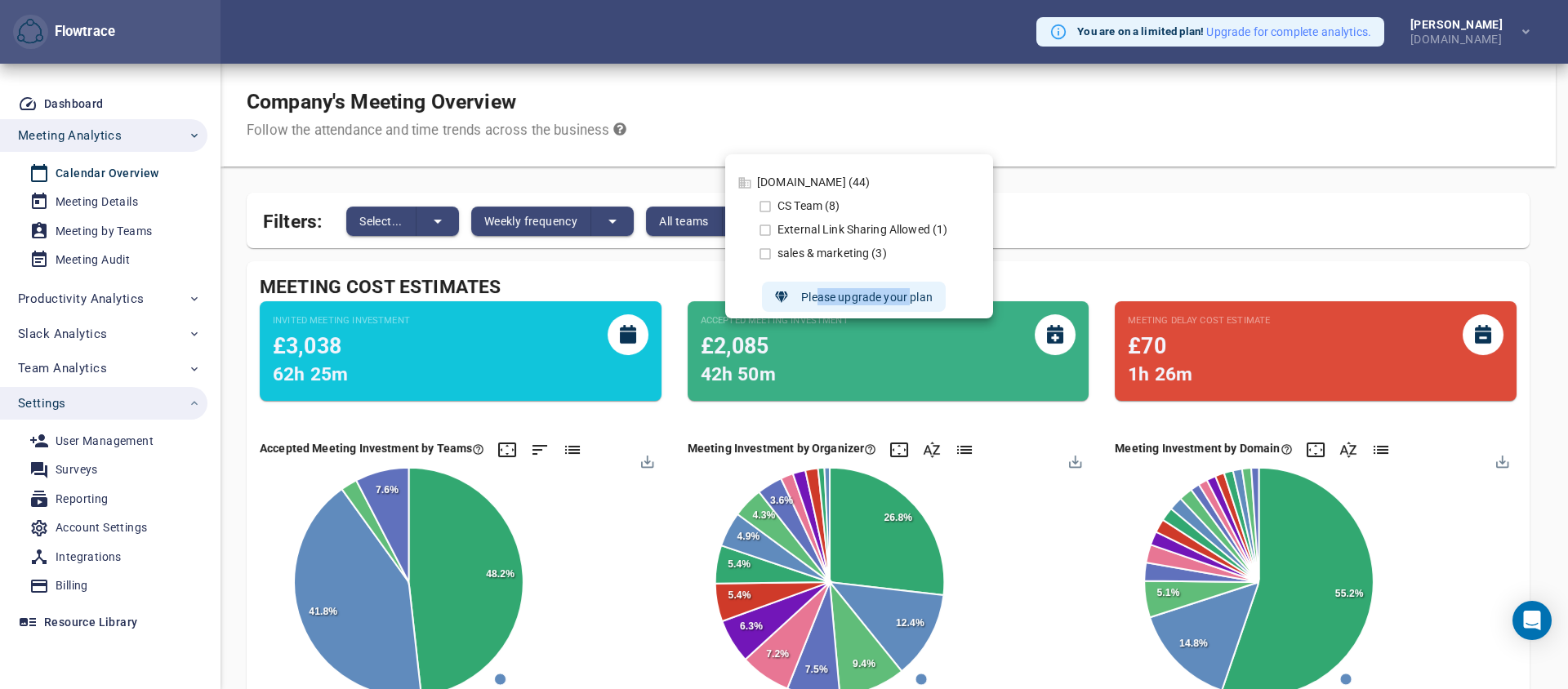
drag, startPoint x: 815, startPoint y: 293, endPoint x: 911, endPoint y: 303, distance: 96.5
click at [911, 303] on div "Please upgrade your plan" at bounding box center [853, 297] width 157 height 30
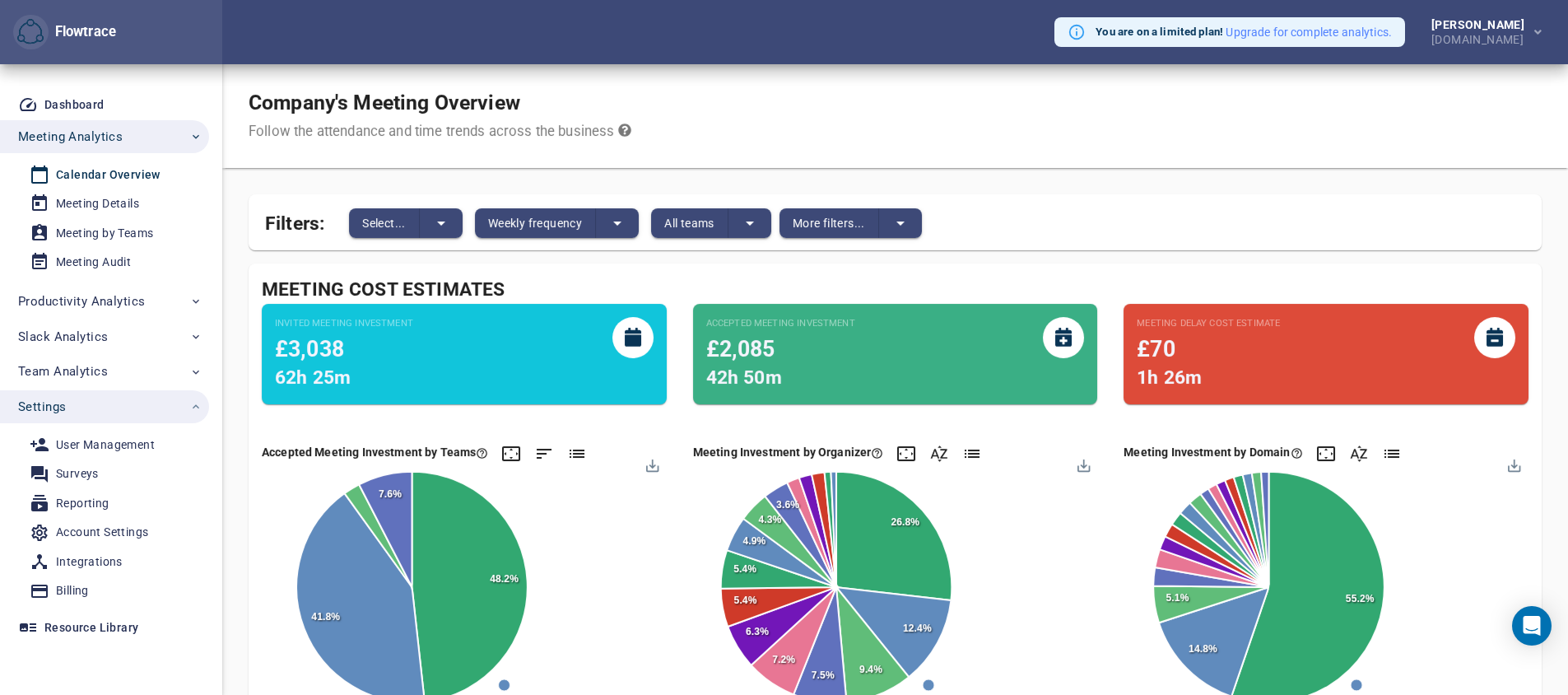
click at [918, 305] on div "[DOMAIN_NAME] (44) CS Team (8) External Link Sharing Allowed (1) sales & market…" at bounding box center [784, 348] width 1568 height 695
click at [752, 219] on icon "split button" at bounding box center [750, 223] width 20 height 20
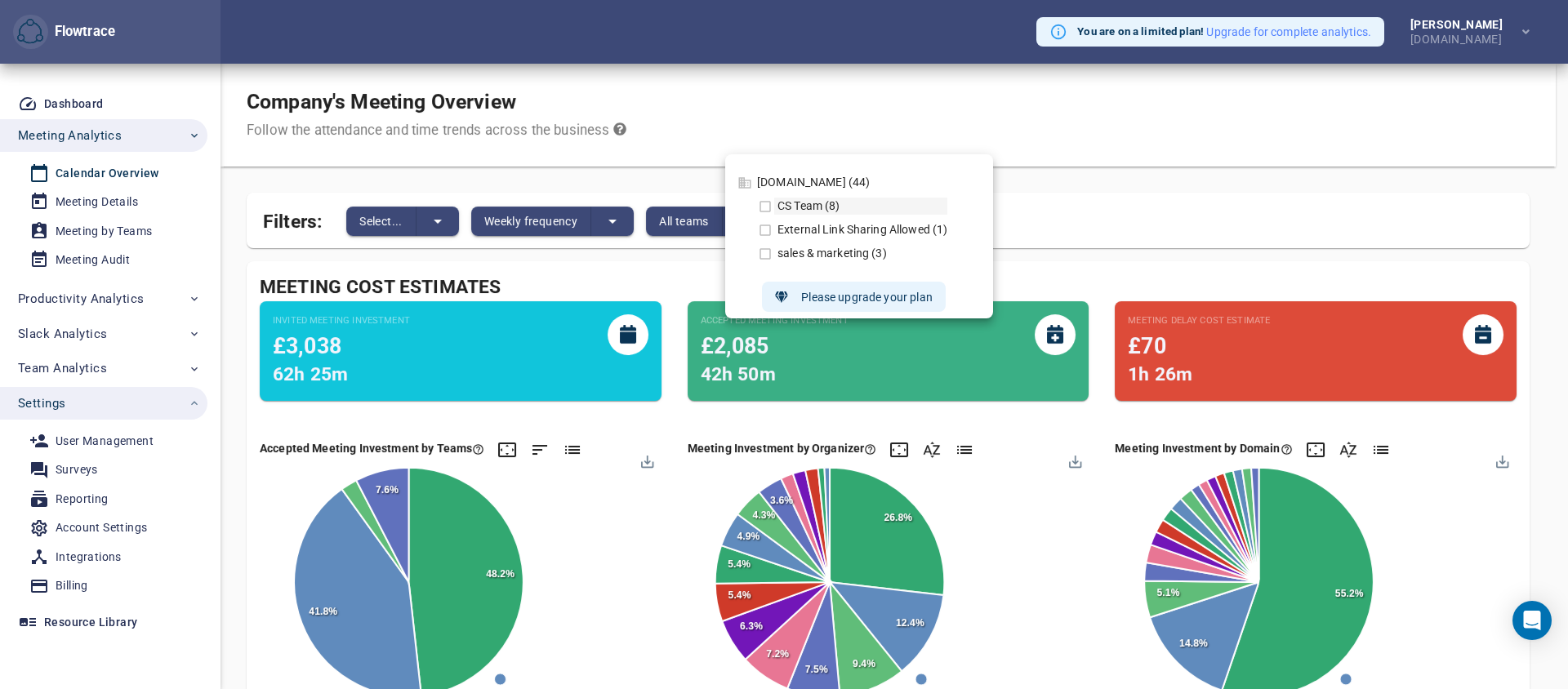
click at [765, 203] on icon at bounding box center [764, 207] width 15 height 15
click at [767, 231] on icon at bounding box center [764, 230] width 15 height 15
click at [763, 198] on div "CS Team (8)" at bounding box center [853, 207] width 189 height 17
click at [761, 243] on div "CS Team (8) External Link Sharing Allowed (1) sales & marketing (3)" at bounding box center [859, 230] width 215 height 78
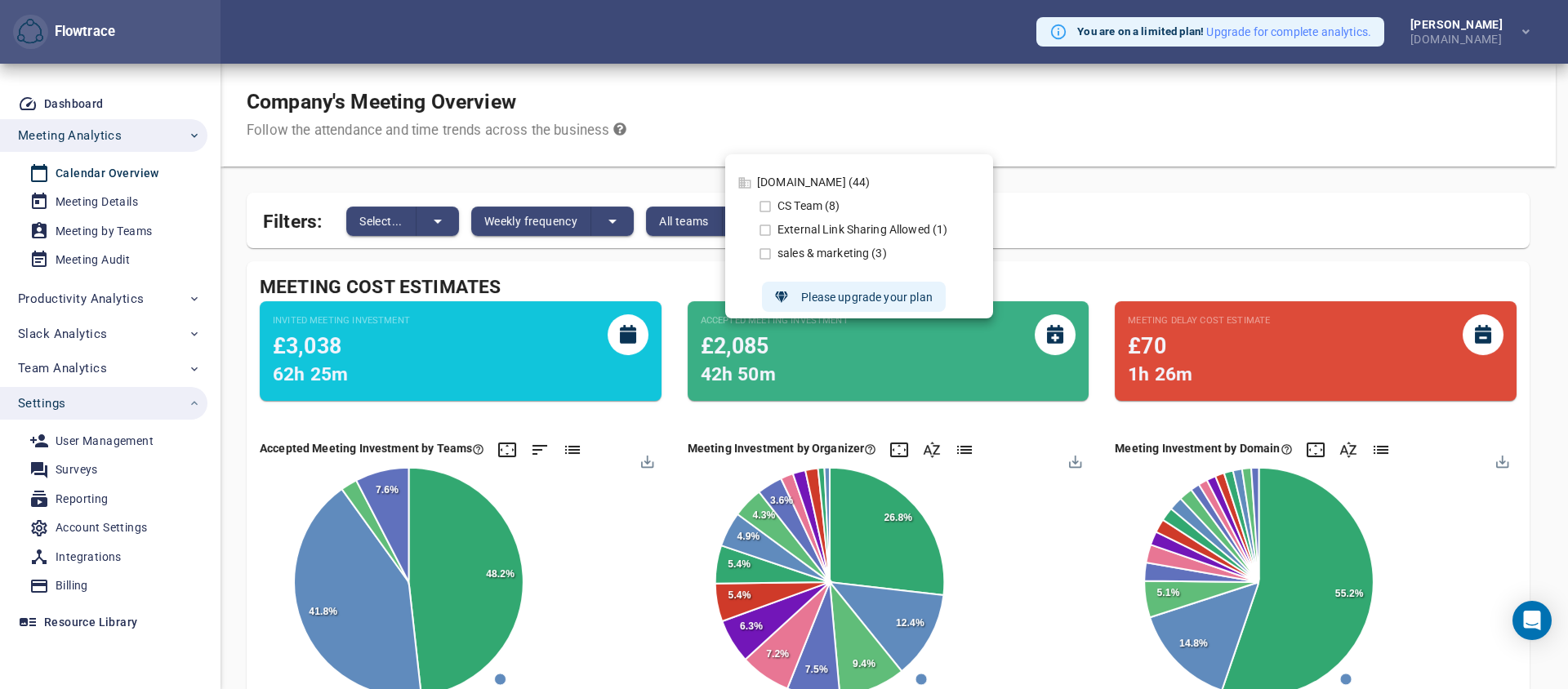
click at [888, 129] on div at bounding box center [784, 344] width 1568 height 689
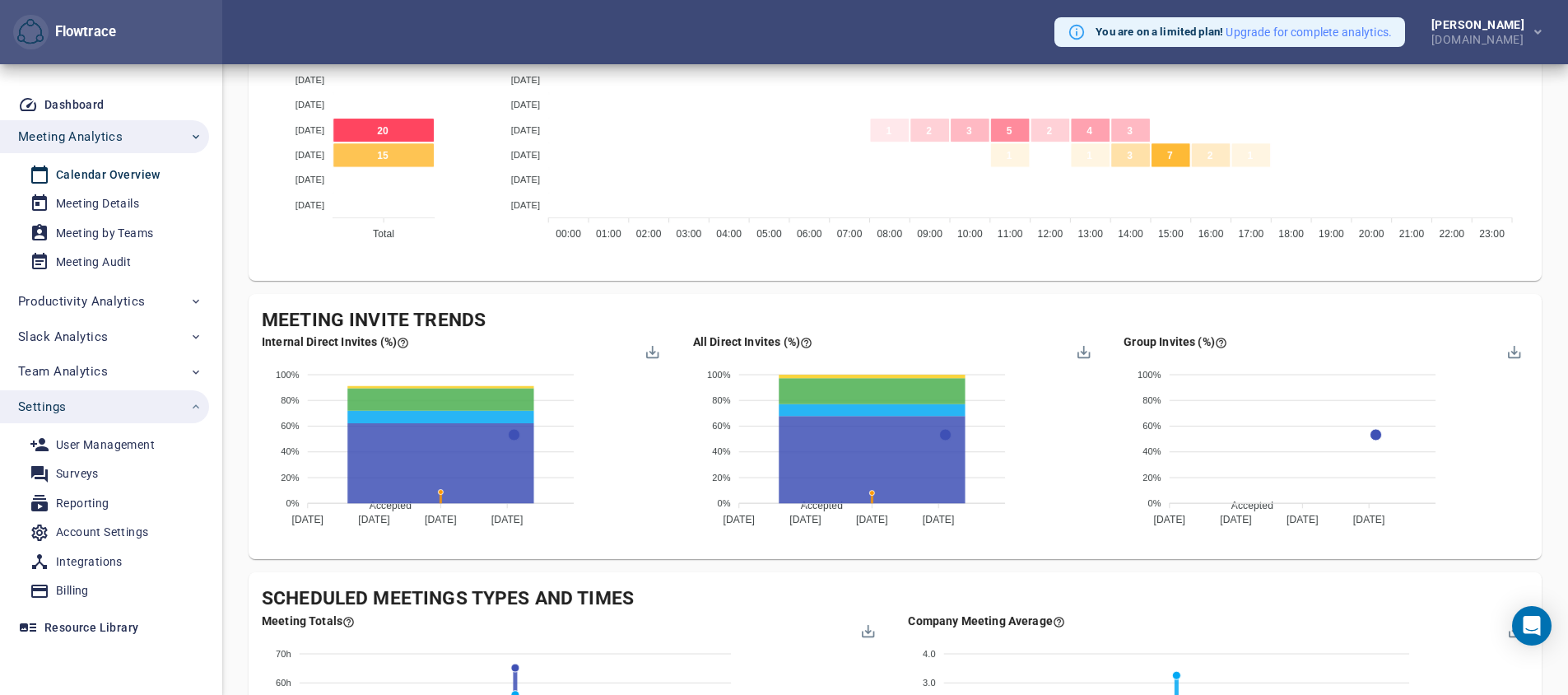
scroll to position [1126, 0]
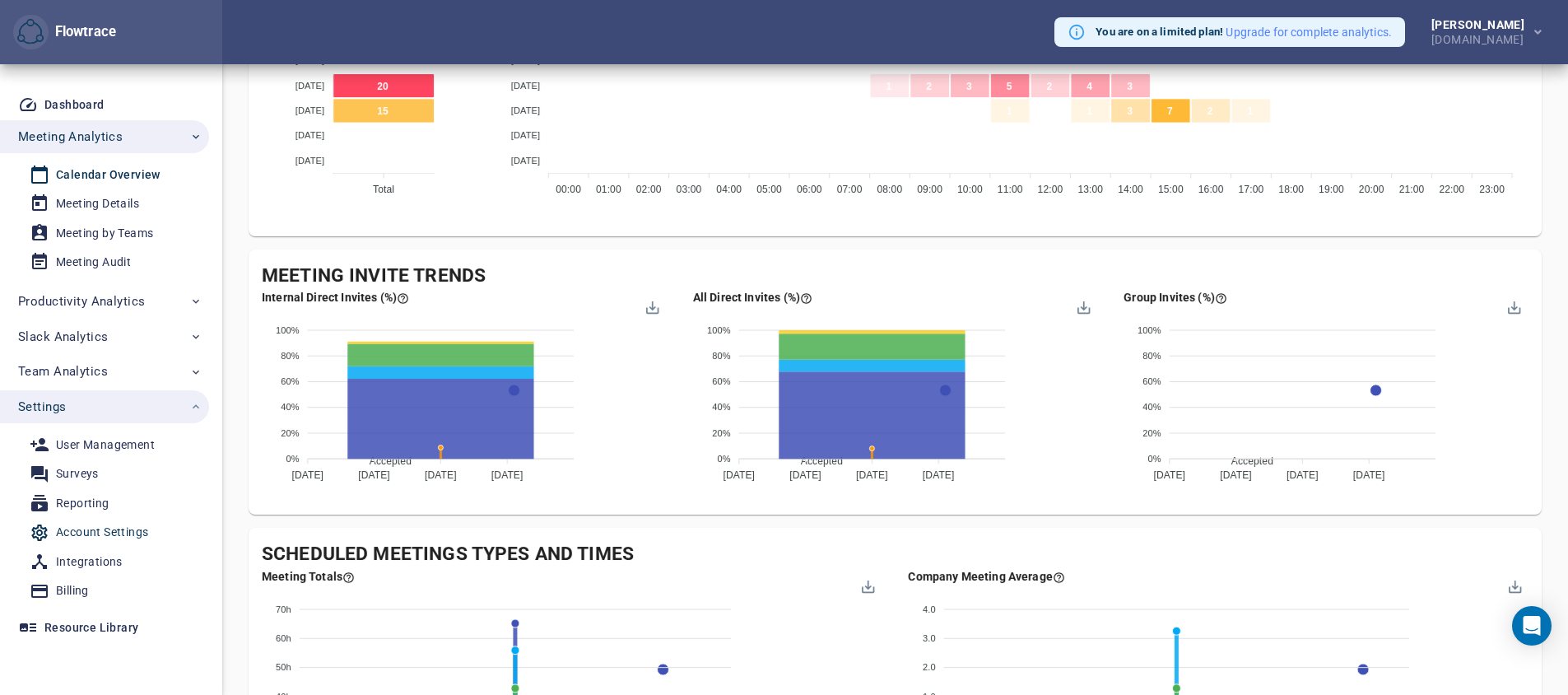
click at [112, 533] on div "Account Settings" at bounding box center [102, 532] width 92 height 21
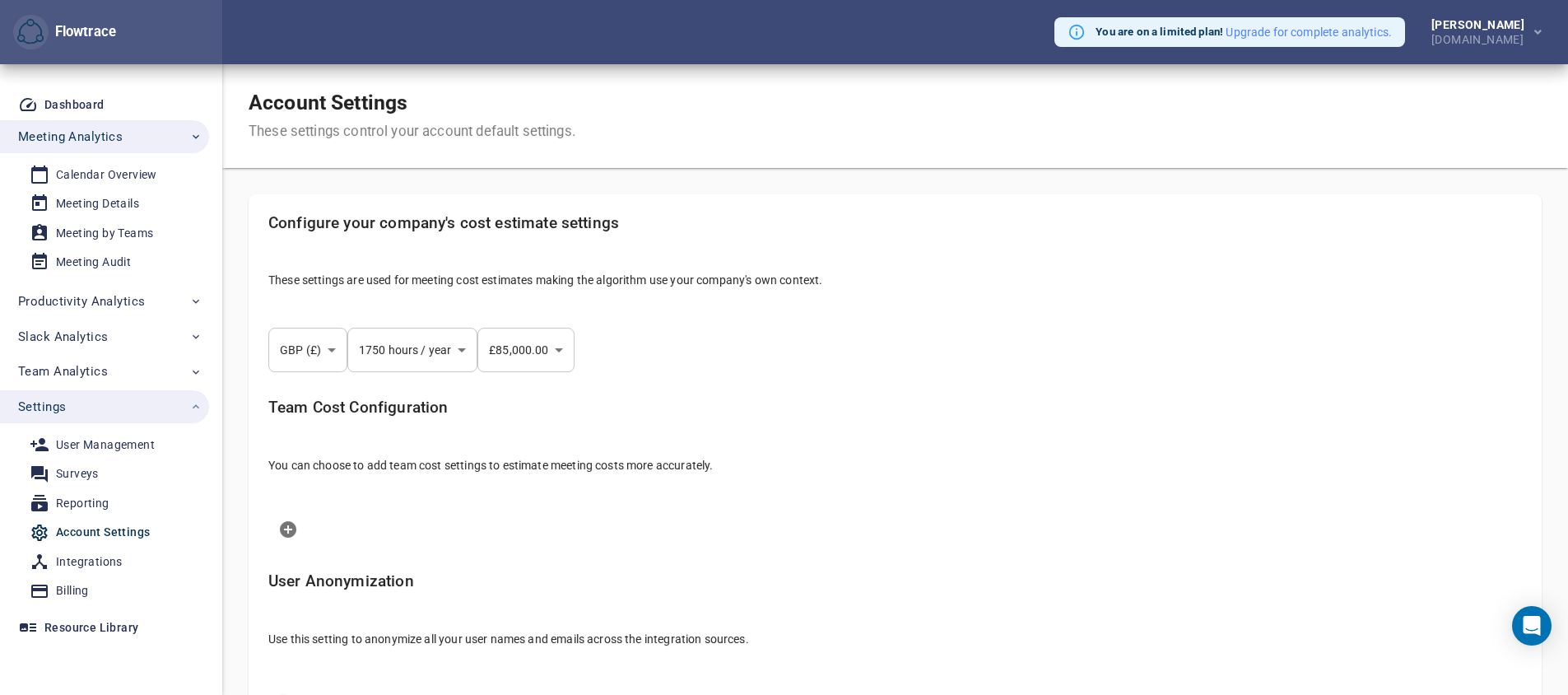
select select "***"
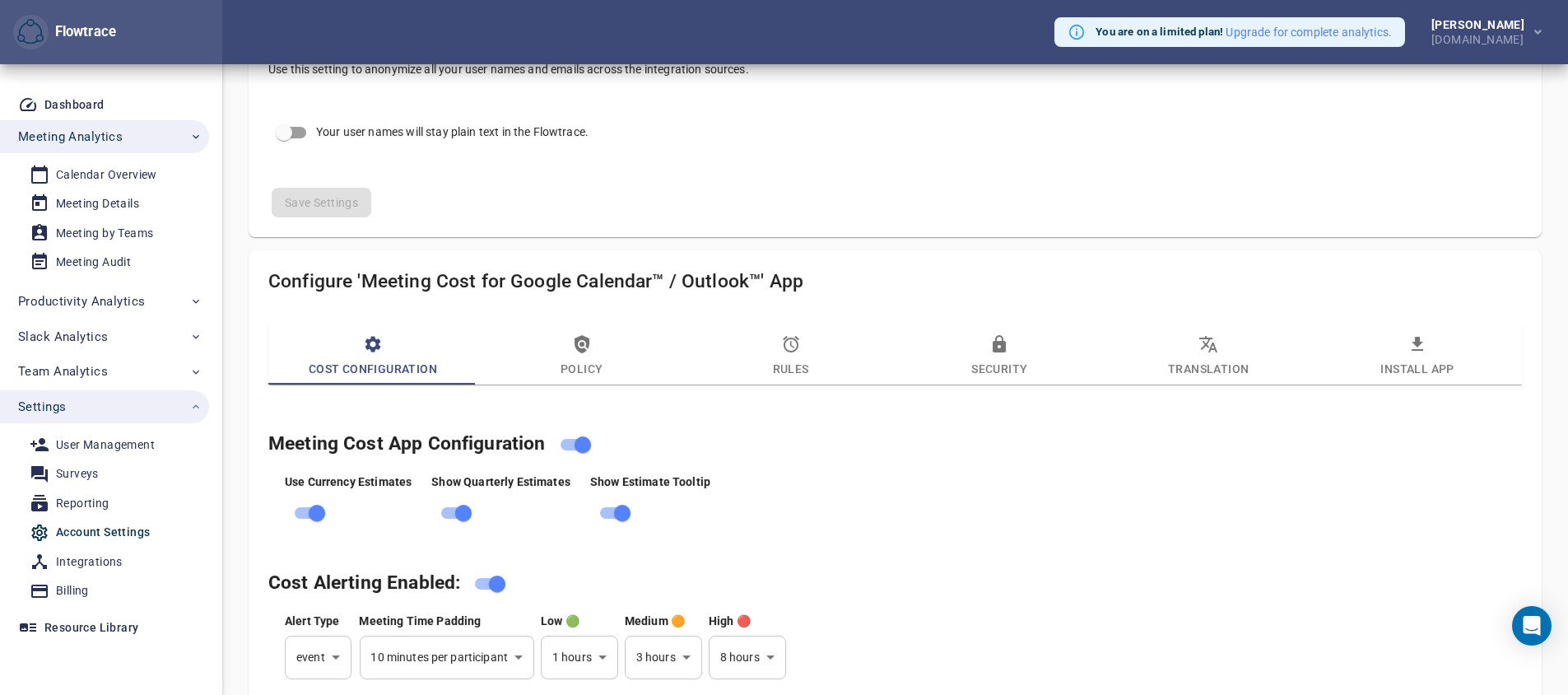
scroll to position [733, 0]
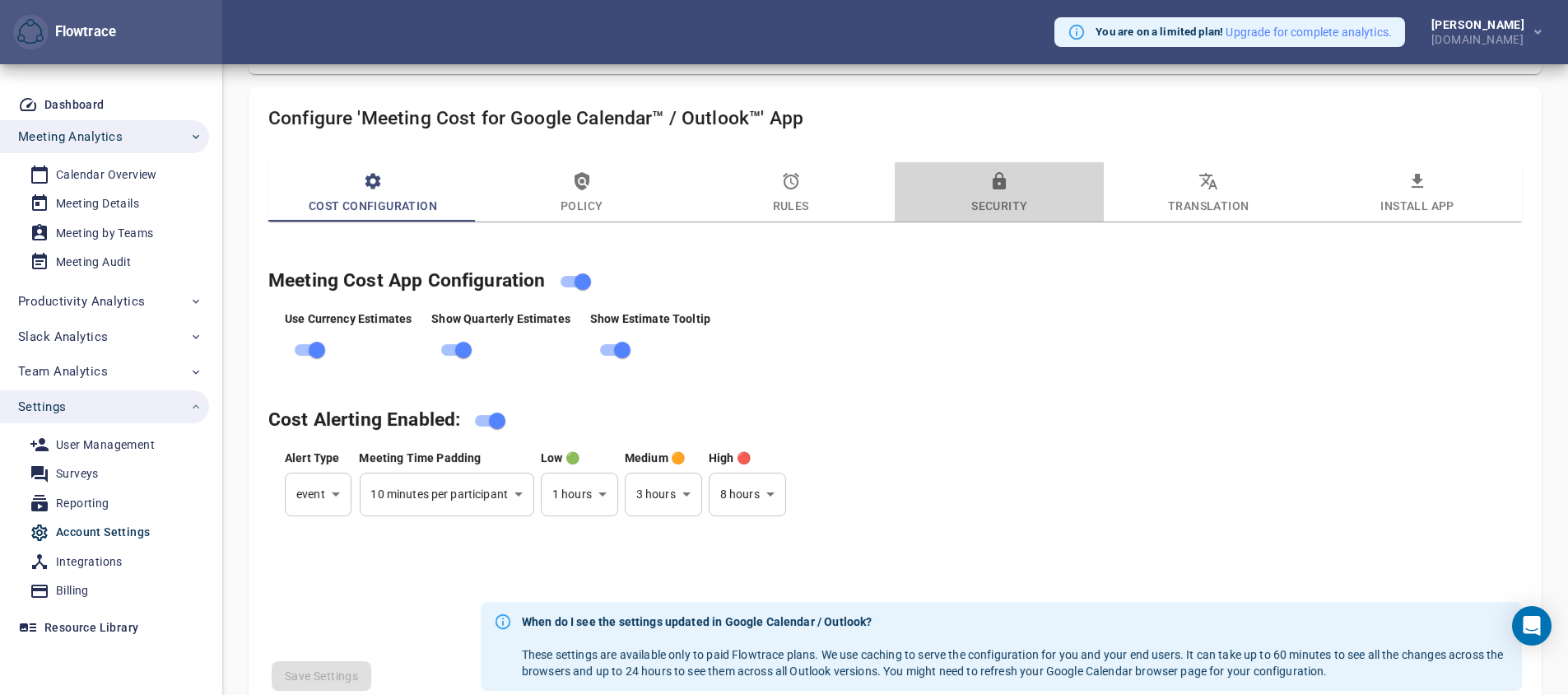
click at [993, 199] on span "Security" at bounding box center [999, 193] width 189 height 44
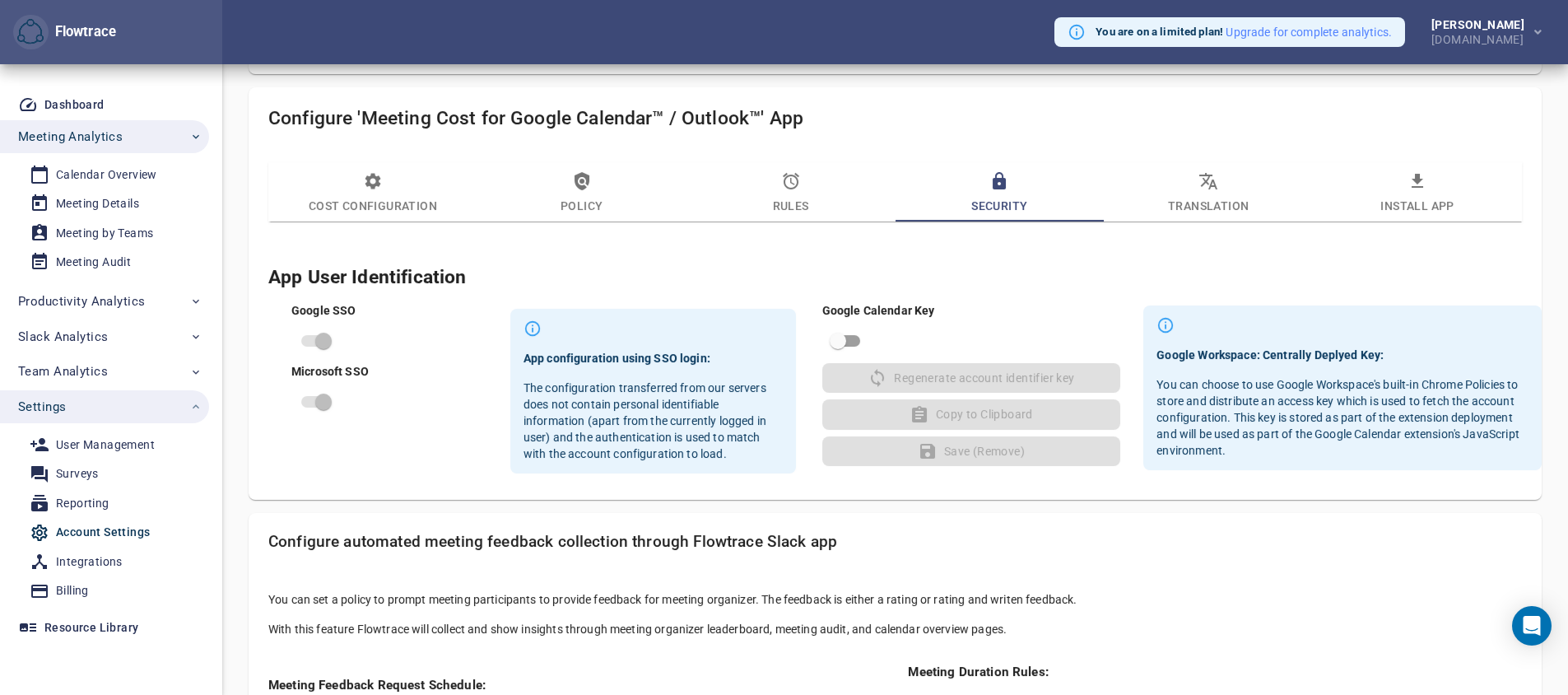
click at [321, 343] on span at bounding box center [315, 341] width 28 height 11
click at [323, 341] on span at bounding box center [315, 341] width 28 height 11
click at [642, 374] on div "App configuration using SSO login: The configuration transferred from our serve…" at bounding box center [653, 406] width 259 height 112
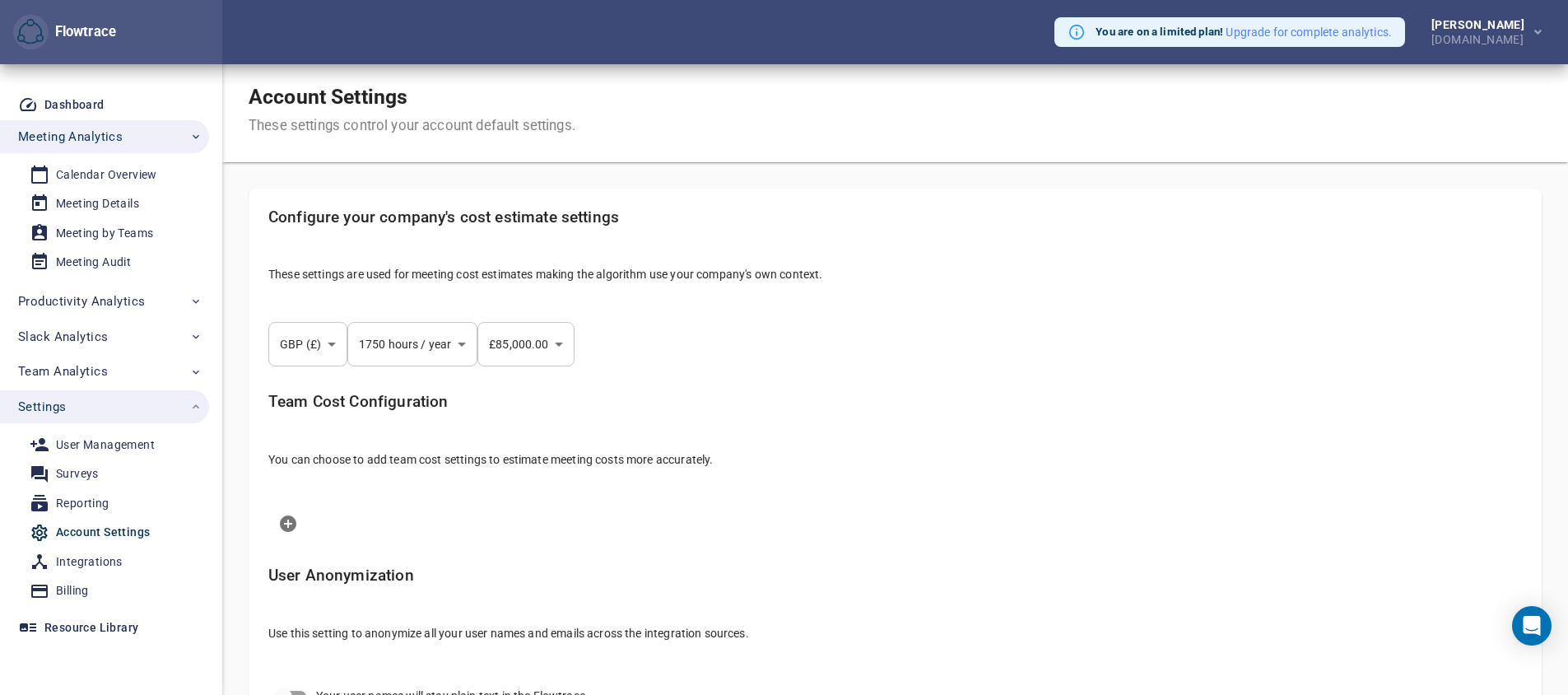
scroll to position [0, 0]
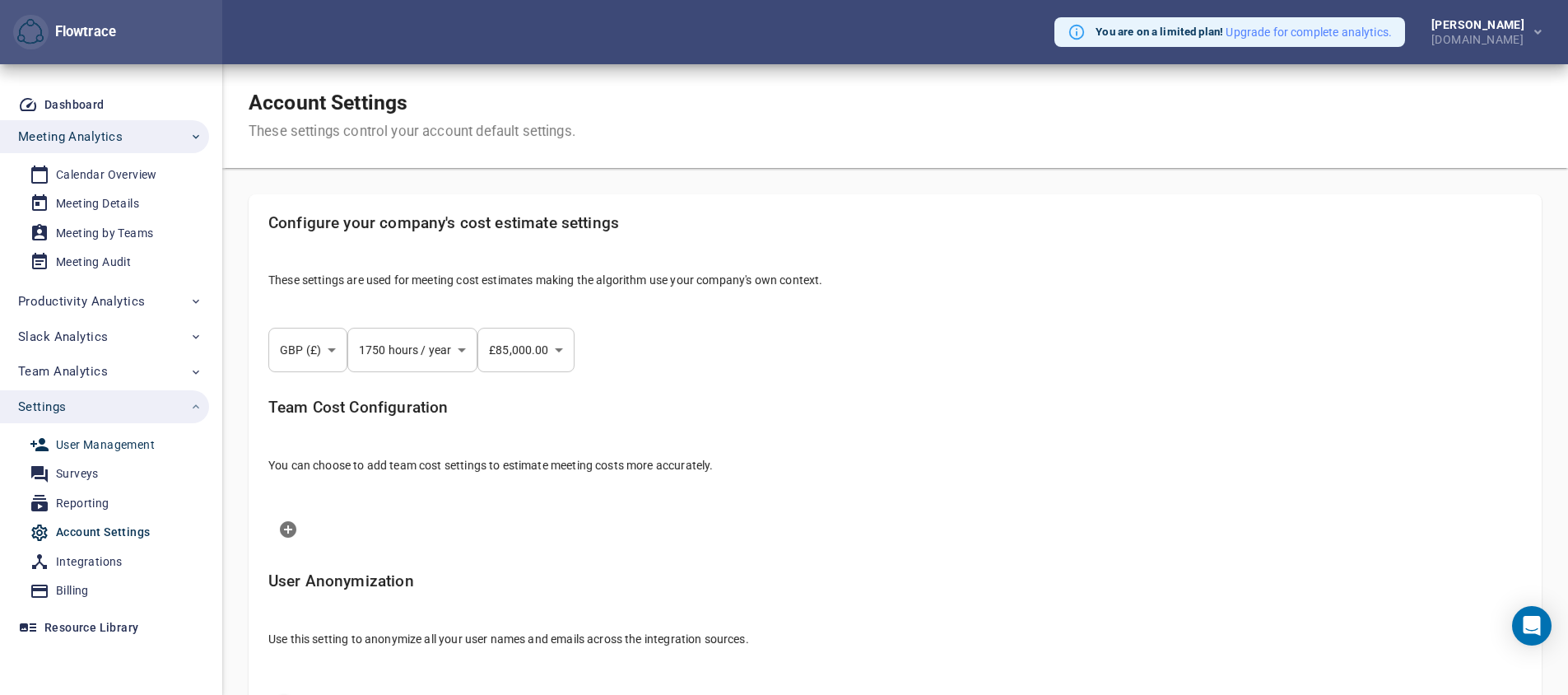
click at [126, 445] on div "User Management" at bounding box center [105, 445] width 98 height 21
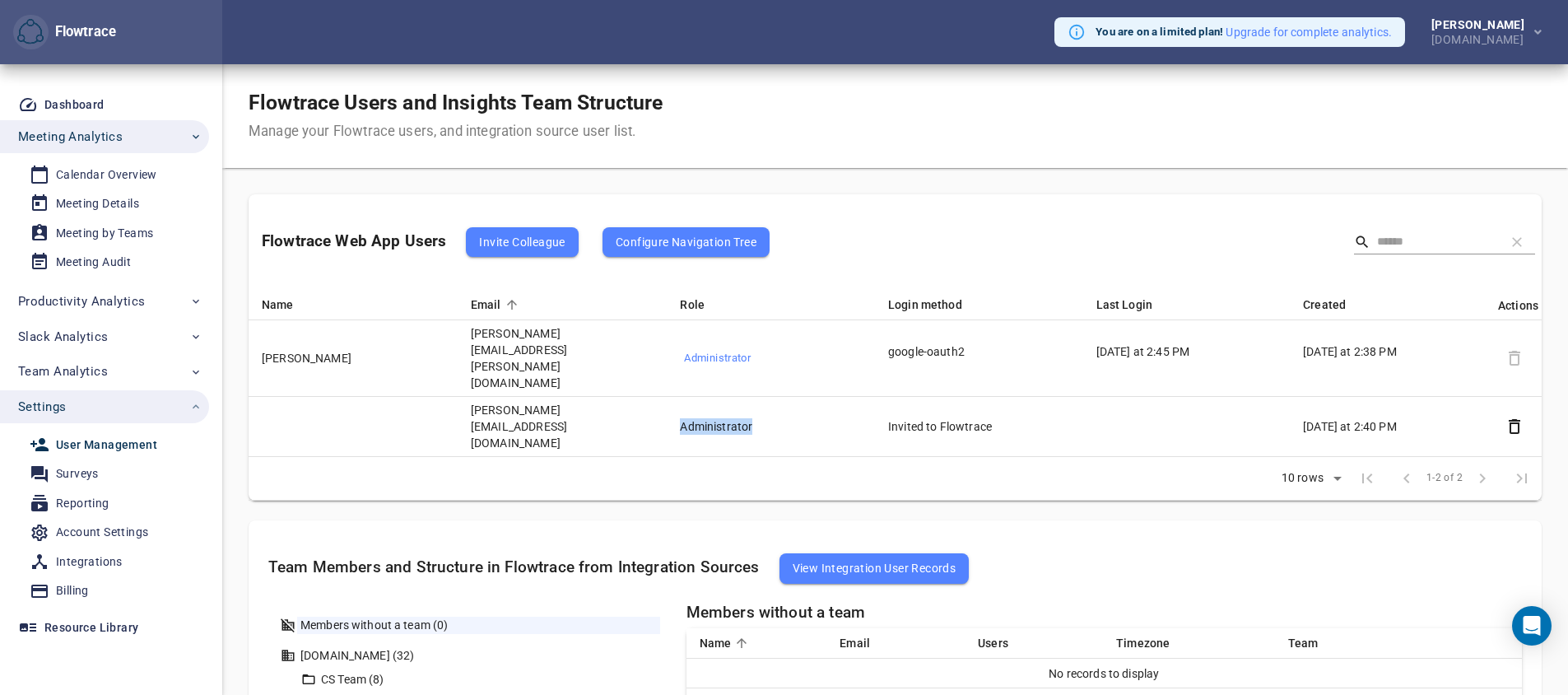
drag, startPoint x: 669, startPoint y: 372, endPoint x: 773, endPoint y: 373, distance: 104.0
click at [773, 397] on td "Administrator" at bounding box center [771, 427] width 208 height 61
drag, startPoint x: 921, startPoint y: 379, endPoint x: 930, endPoint y: 377, distance: 9.2
click at [930, 397] on td "Invited to Flowtrace" at bounding box center [979, 427] width 208 height 61
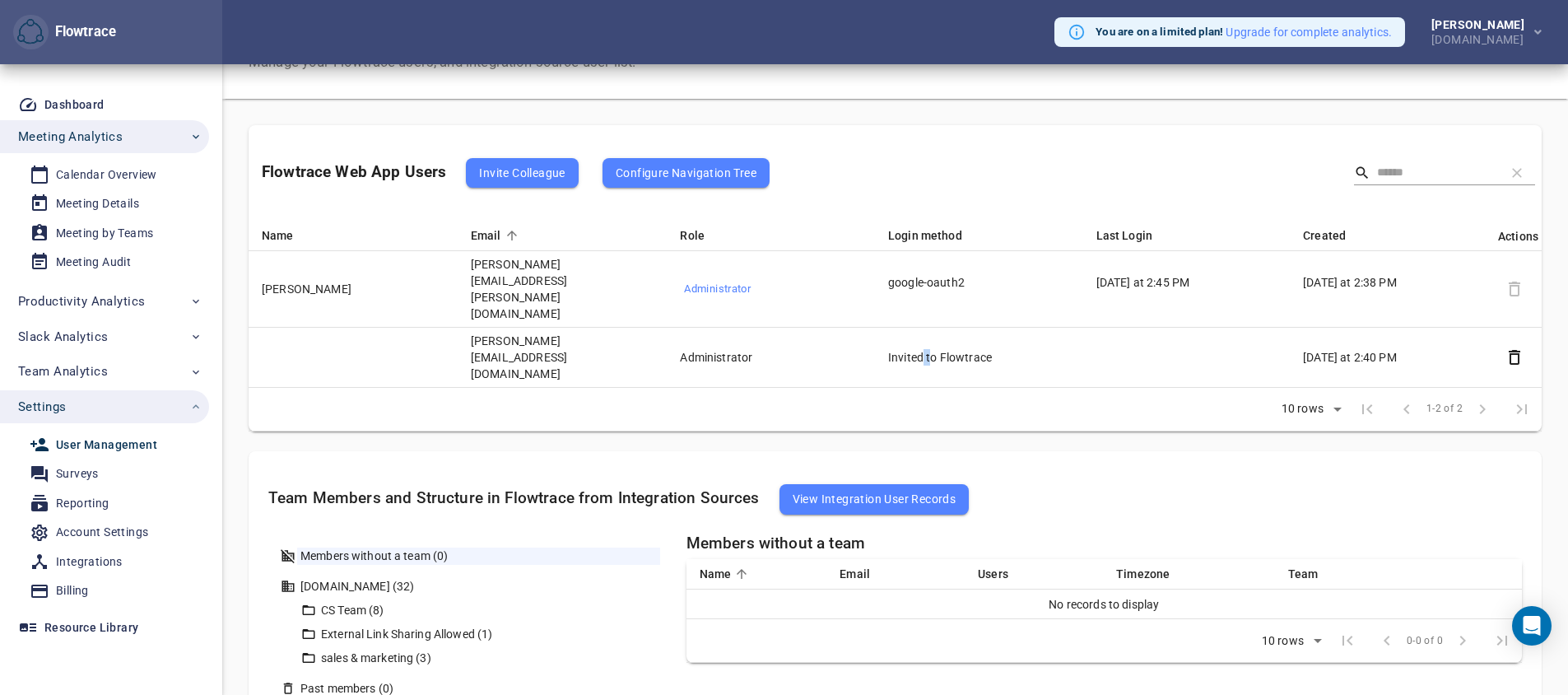
scroll to position [118, 0]
